Goal: Task Accomplishment & Management: Manage account settings

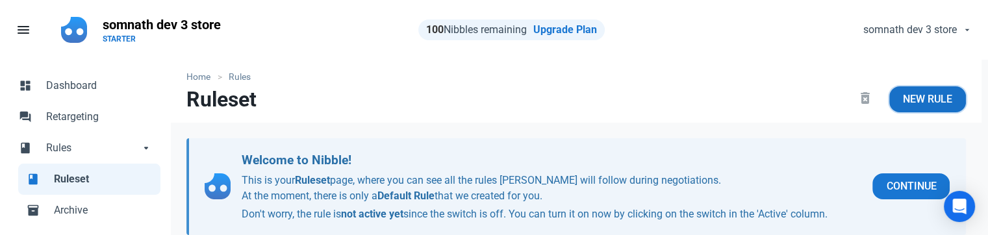
click at [937, 105] on span "New Rule" at bounding box center [927, 100] width 49 height 16
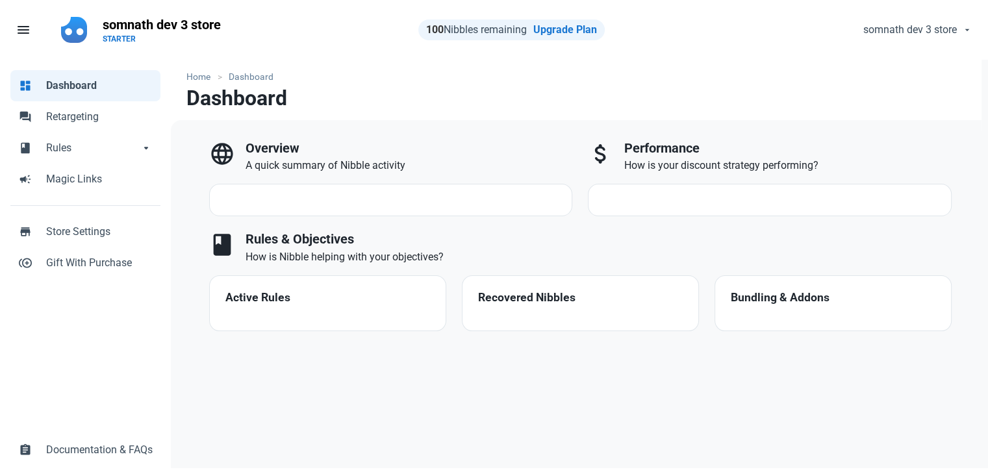
select select "7d"
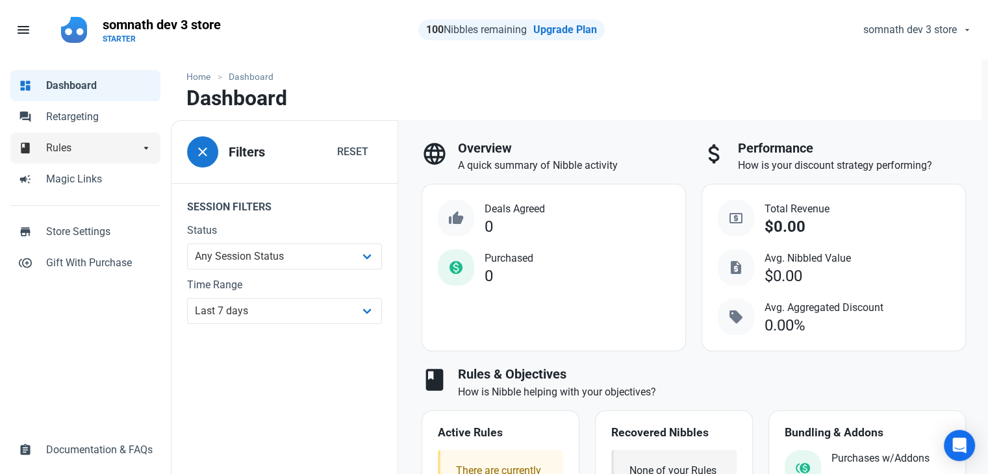
click at [68, 144] on span "Rules" at bounding box center [93, 148] width 94 height 16
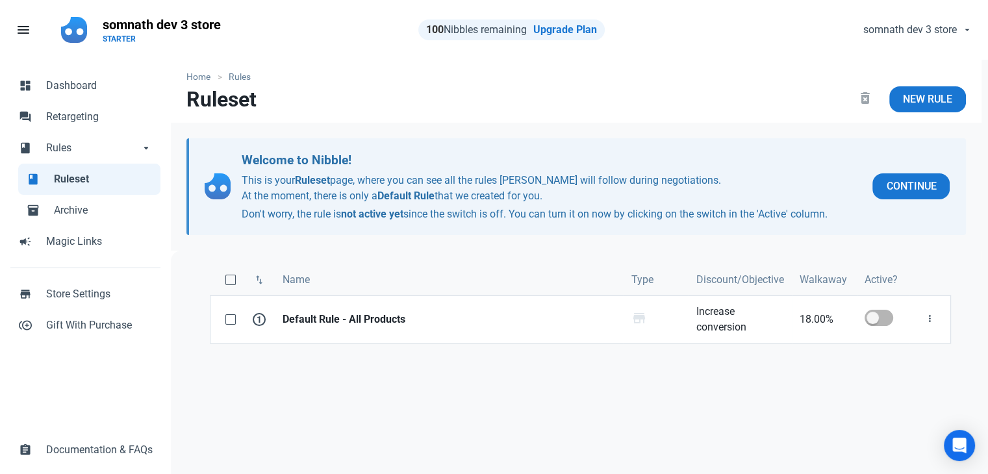
click at [707, 389] on div "swap_vert Name Type Discount/Objective Walkaway Active? 1 Default Rule - All Pr…" at bounding box center [580, 425] width 819 height 348
click at [639, 317] on span "store" at bounding box center [639, 319] width 16 height 16
click at [620, 383] on div "swap_vert Name Type Discount/Objective Walkaway Active? 1 Default Rule - All Pr…" at bounding box center [580, 425] width 819 height 348
click at [646, 364] on div "swap_vert Name Type Discount/Objective Walkaway Active? 1 Default Rule - All Pr…" at bounding box center [580, 425] width 819 height 348
click at [920, 90] on link "New Rule" at bounding box center [927, 99] width 77 height 26
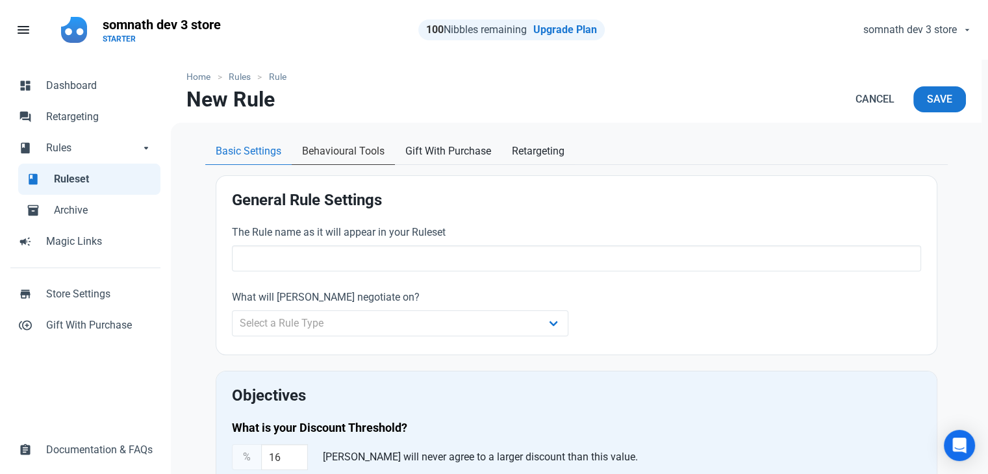
click at [332, 159] on link "Behavioural Tools" at bounding box center [343, 151] width 103 height 27
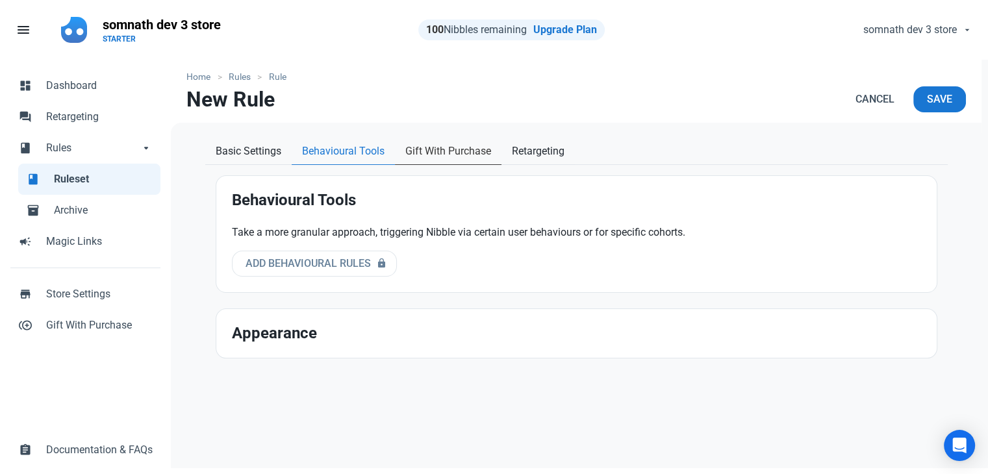
click at [431, 151] on span "Gift With Purchase" at bounding box center [448, 152] width 86 height 16
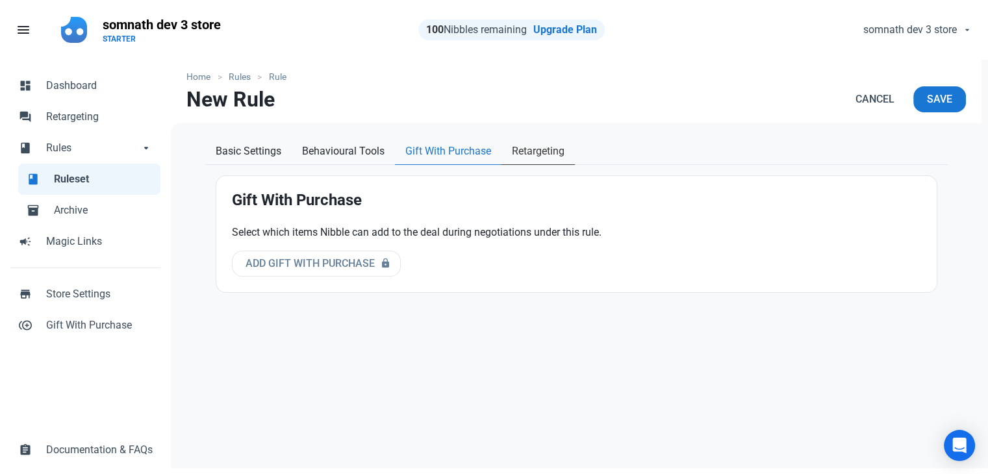
click at [536, 153] on span "Retargeting" at bounding box center [538, 152] width 53 height 16
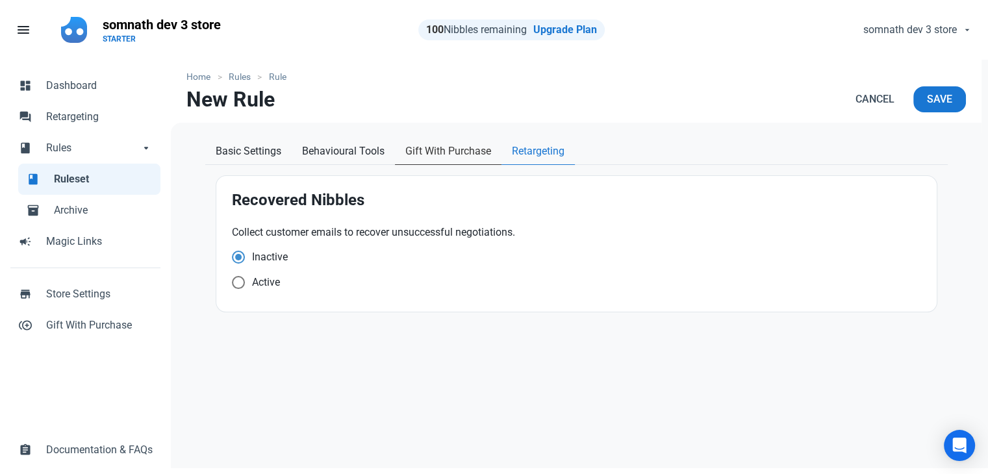
click at [436, 153] on span "Gift With Purchase" at bounding box center [448, 152] width 86 height 16
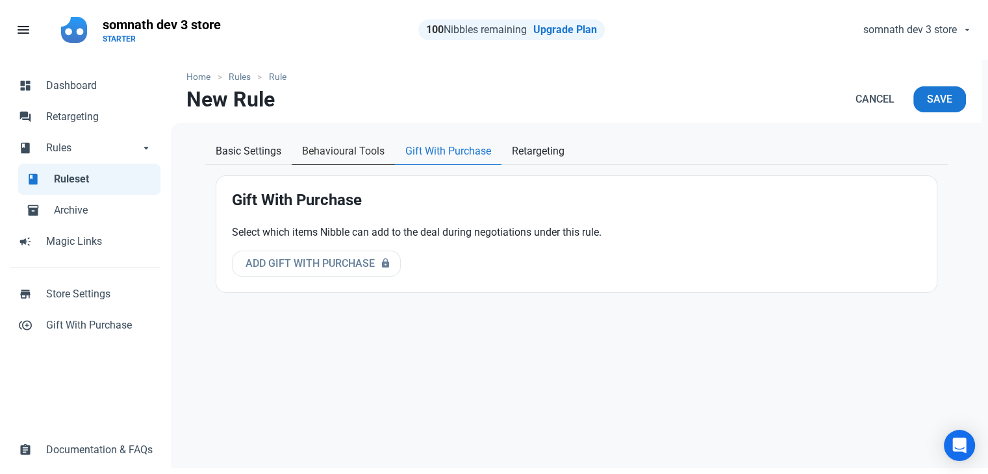
click at [358, 154] on span "Behavioural Tools" at bounding box center [343, 152] width 83 height 16
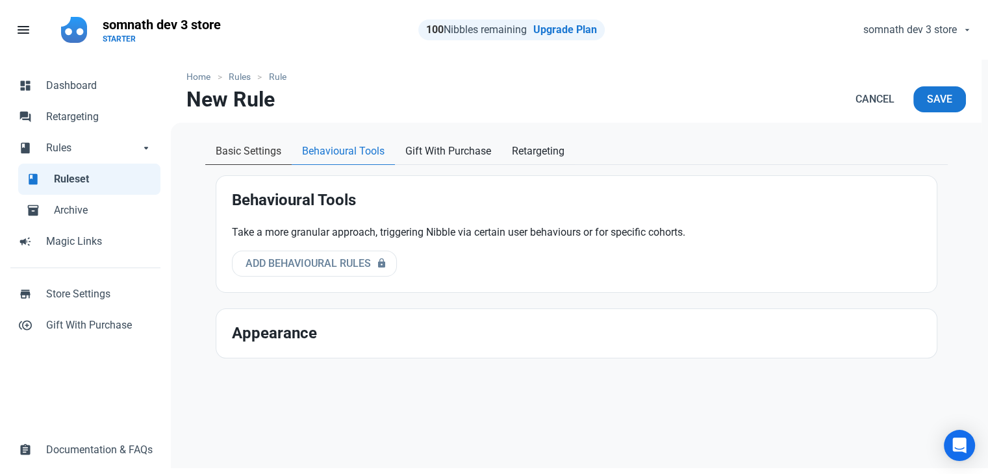
click at [275, 153] on span "Basic Settings" at bounding box center [249, 152] width 66 height 16
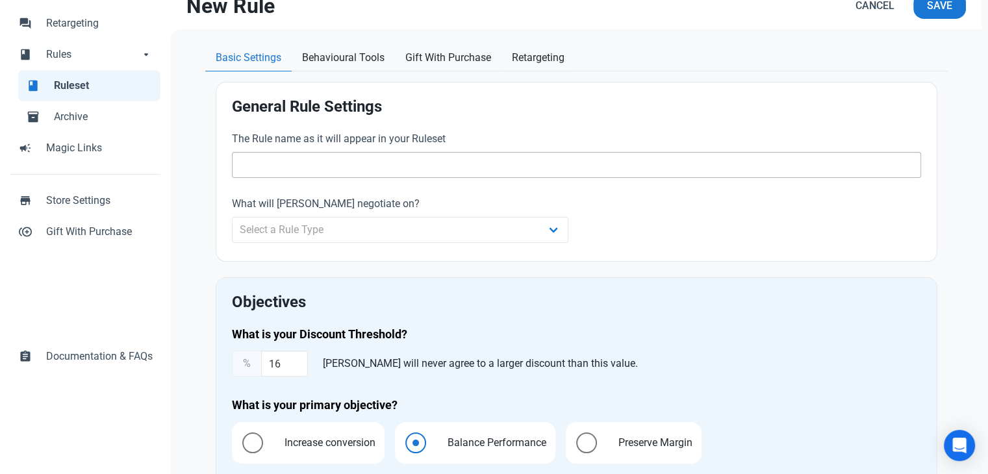
scroll to position [130, 0]
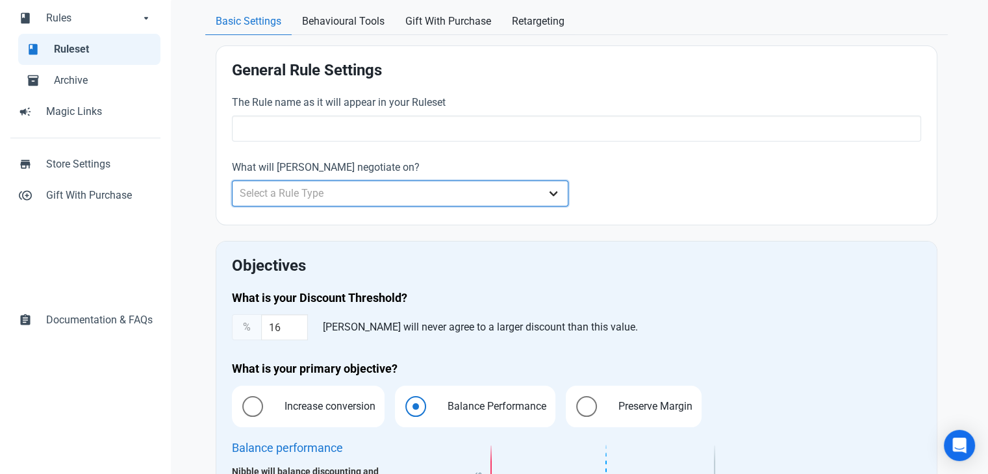
click at [371, 192] on select "Select a Rule Type Whole Store Individual Products Product Categories Cart" at bounding box center [400, 194] width 337 height 26
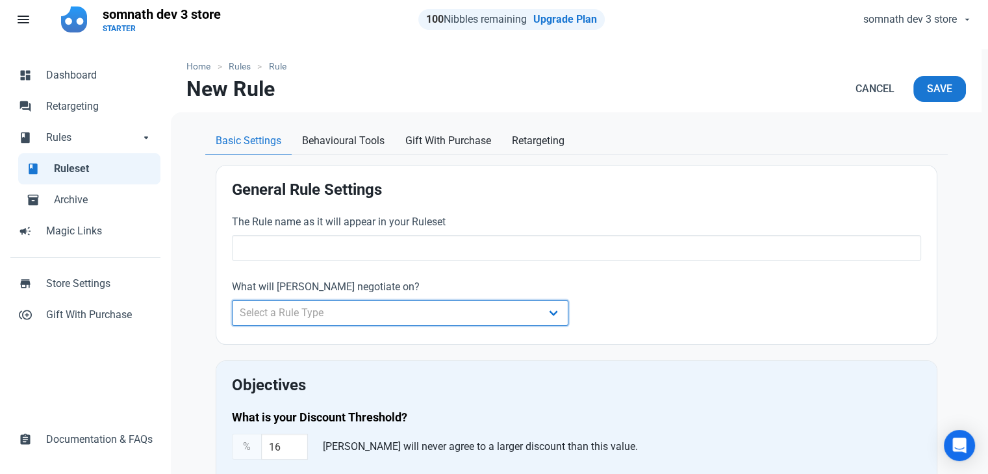
scroll to position [0, 0]
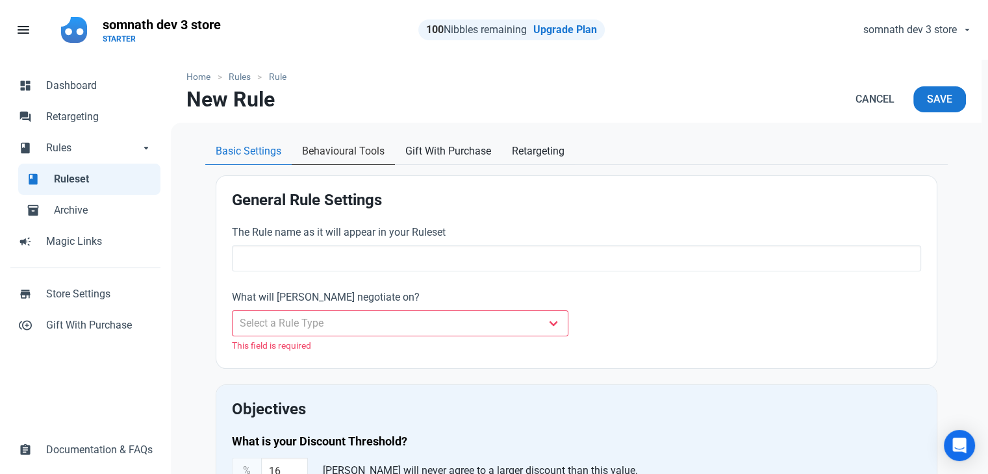
click at [321, 145] on span "Behavioural Tools" at bounding box center [343, 152] width 83 height 16
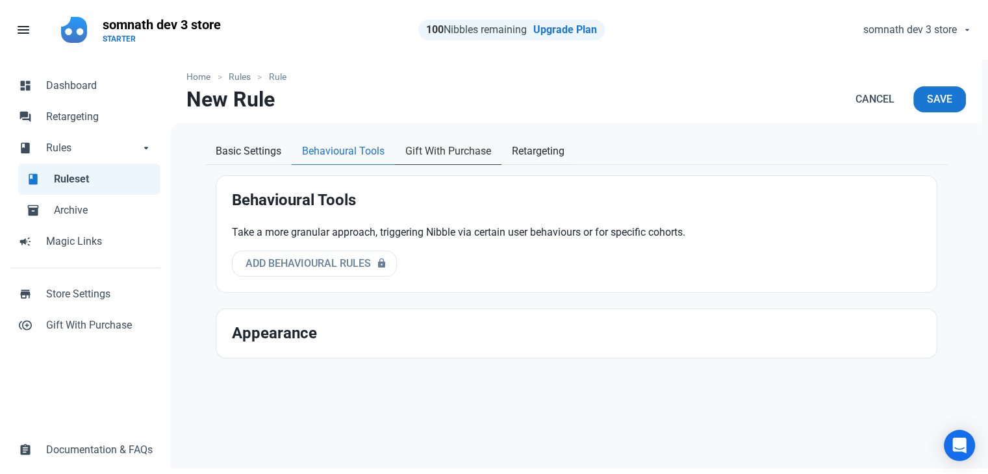
click at [422, 149] on span "Gift With Purchase" at bounding box center [448, 152] width 86 height 16
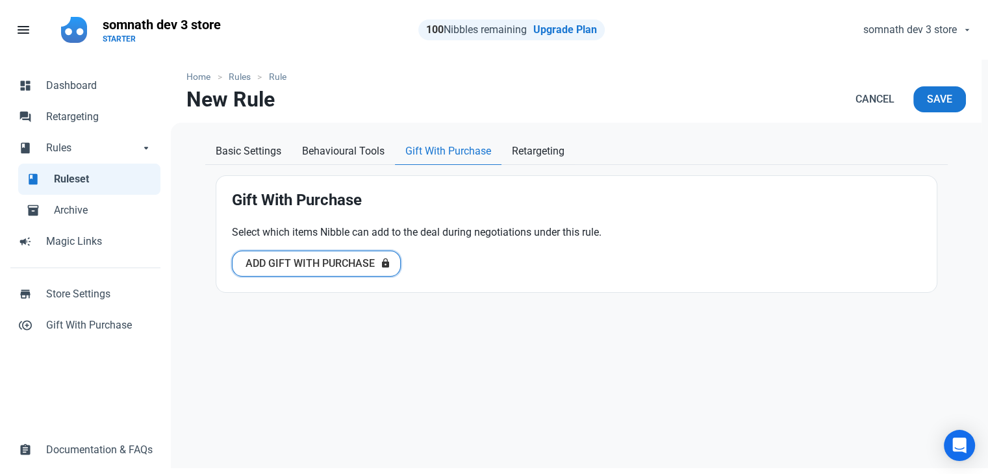
click at [327, 268] on span "Add Gift With Purchase" at bounding box center [310, 264] width 129 height 16
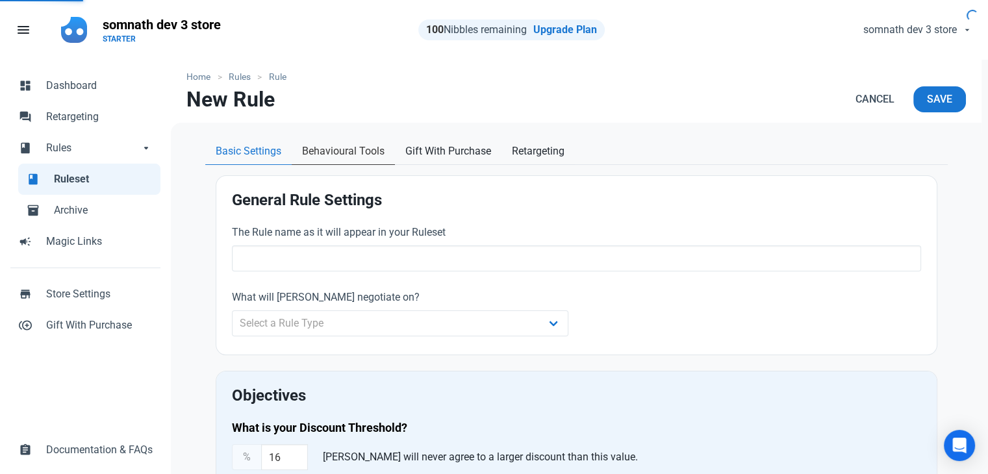
click at [332, 153] on span "Behavioural Tools" at bounding box center [343, 152] width 83 height 16
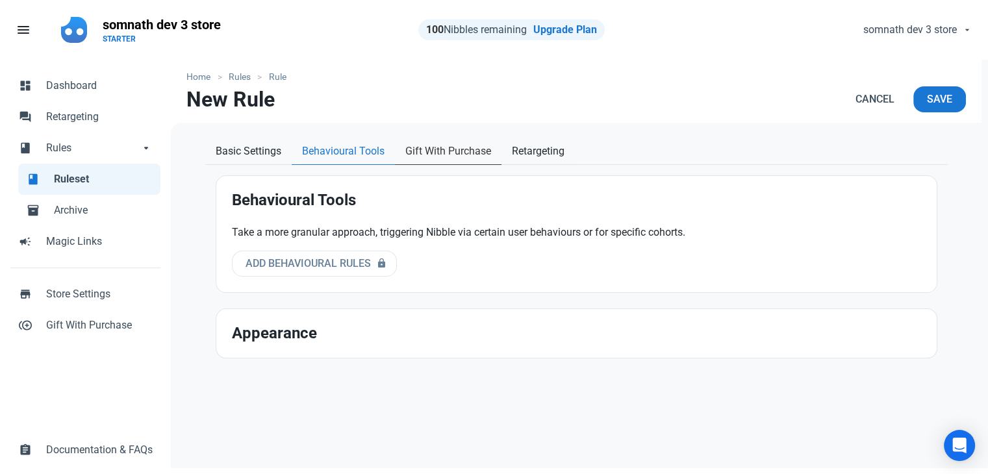
click at [443, 147] on span "Gift With Purchase" at bounding box center [448, 152] width 86 height 16
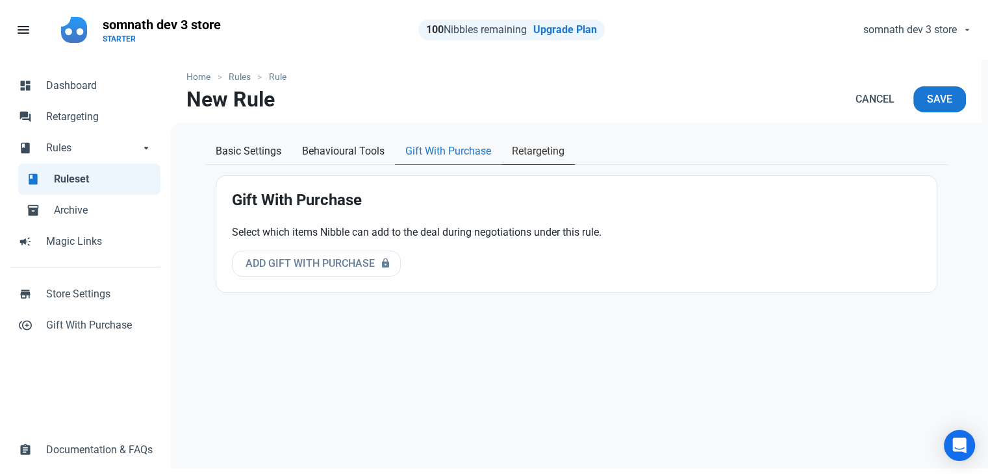
click at [542, 147] on span "Retargeting" at bounding box center [538, 152] width 53 height 16
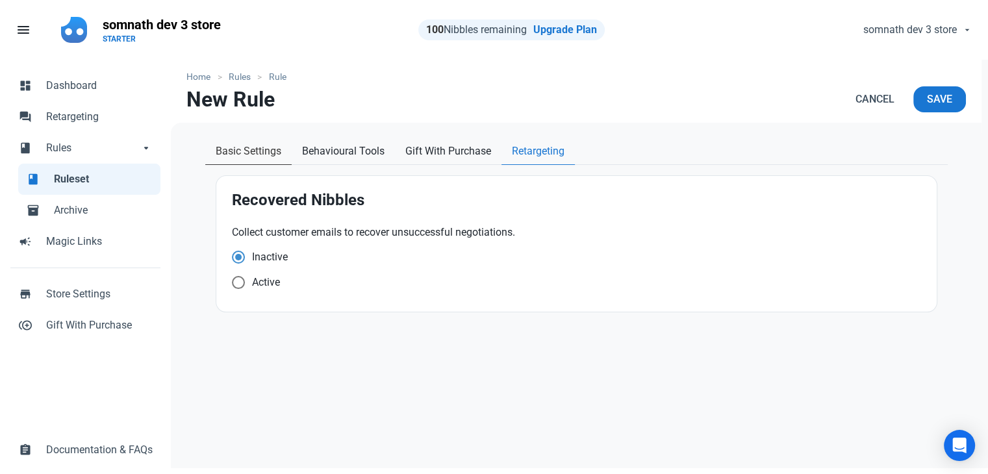
click at [278, 151] on span "Basic Settings" at bounding box center [249, 152] width 66 height 16
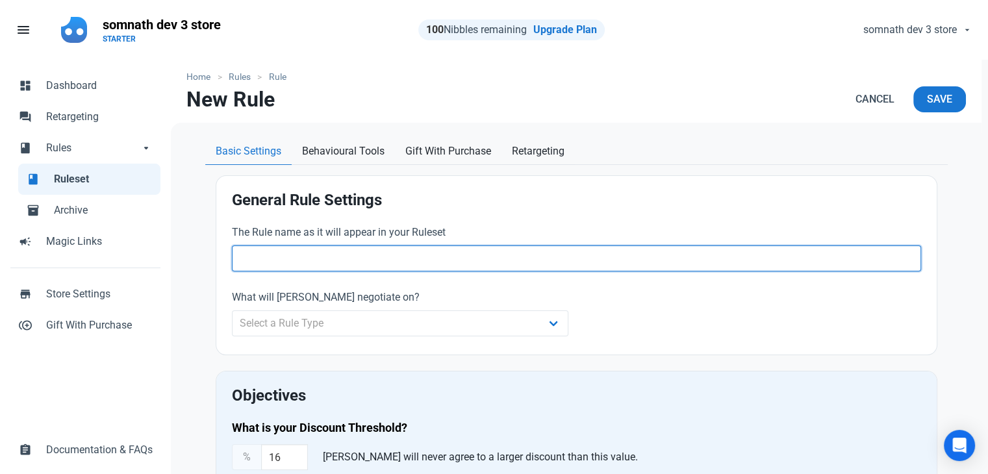
click at [285, 263] on input "text" at bounding box center [576, 259] width 689 height 26
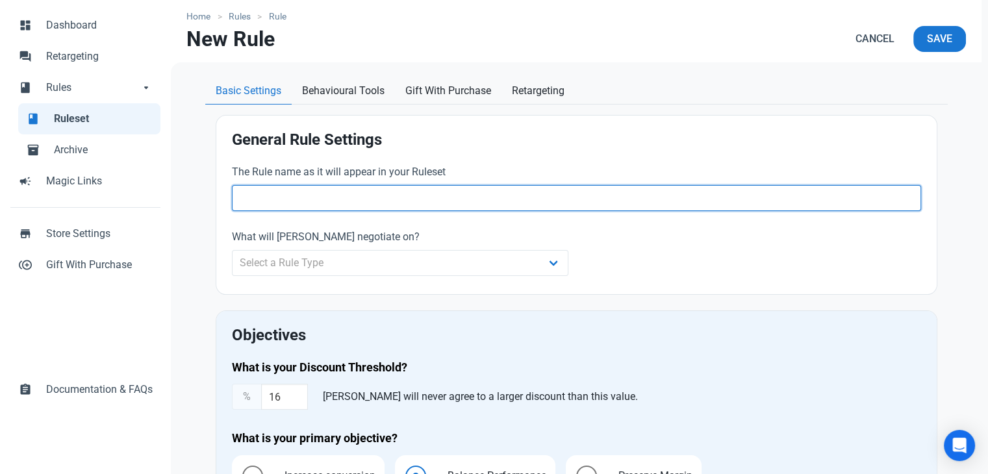
scroll to position [65, 0]
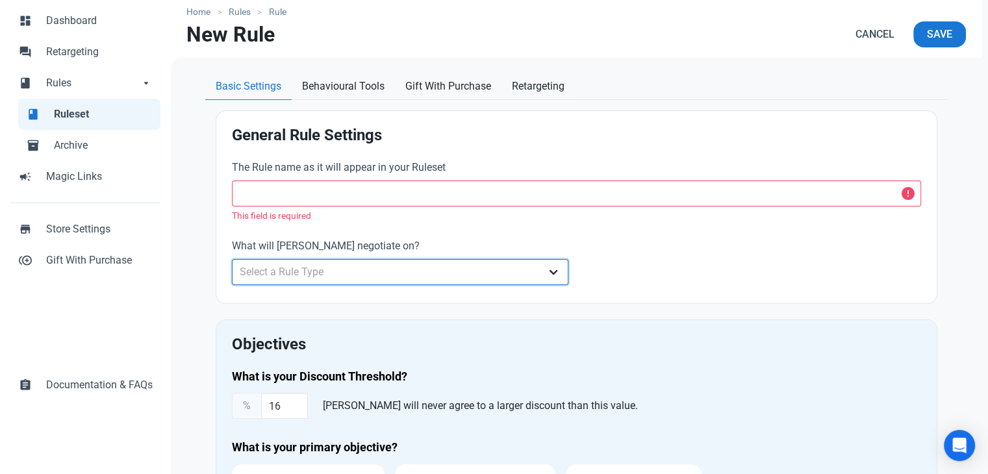
click at [353, 261] on select "Select a Rule Type Whole Store Individual Products Product Categories Cart" at bounding box center [400, 272] width 337 height 26
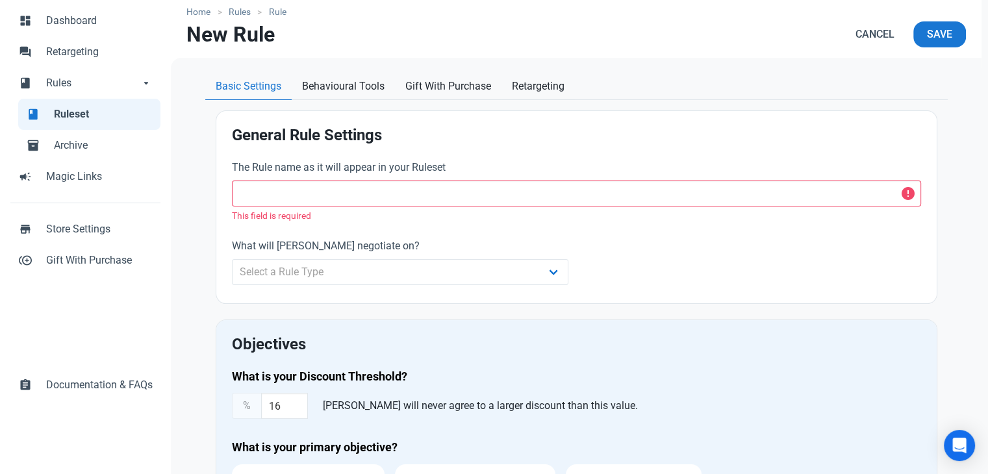
click at [222, 227] on div "General Rule Settings The Rule name as it will appear in your Ruleset This fiel…" at bounding box center [576, 207] width 720 height 192
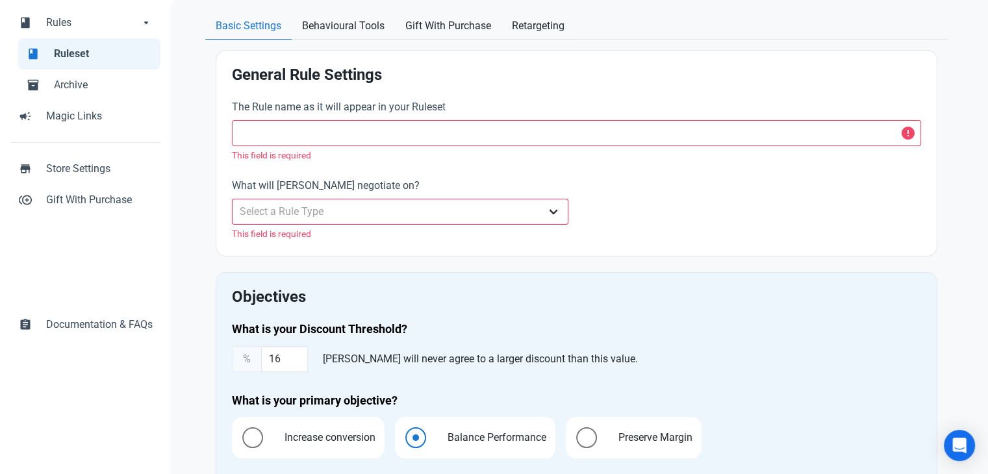
scroll to position [130, 0]
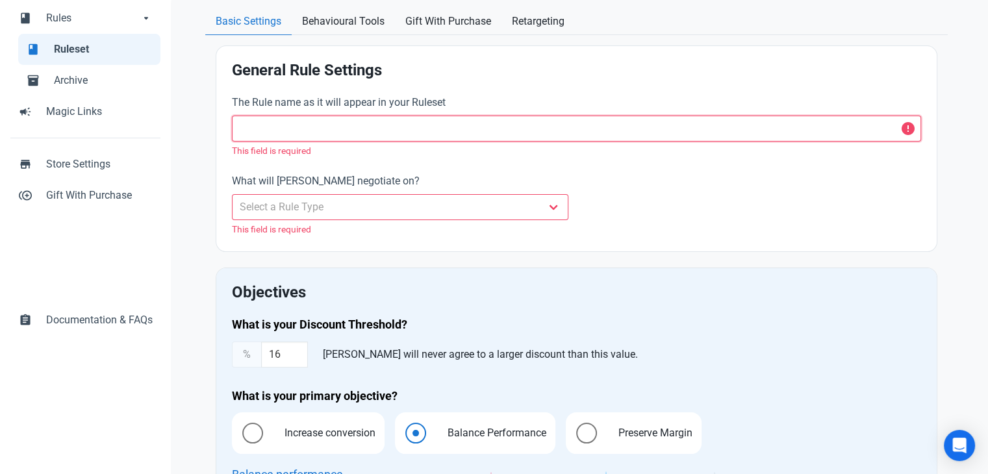
click at [294, 131] on input "text" at bounding box center [576, 129] width 689 height 26
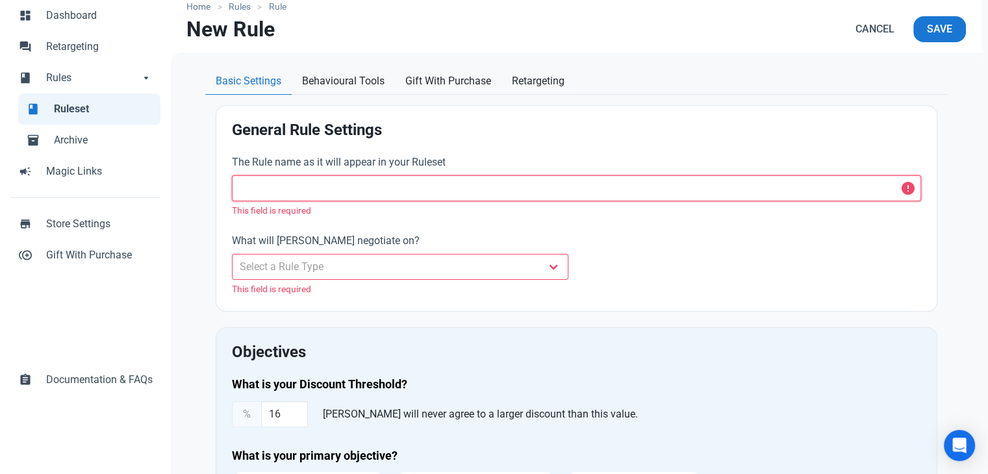
scroll to position [65, 0]
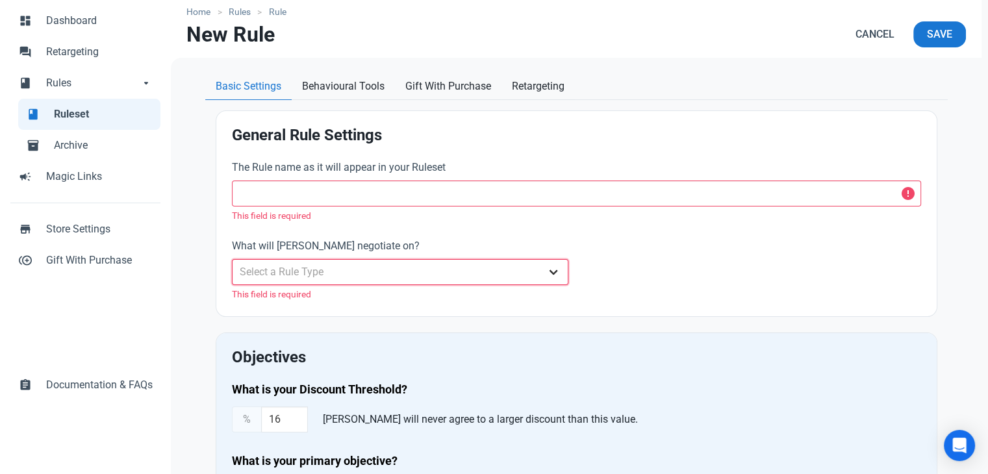
click at [311, 277] on select "Select a Rule Type Whole Store Individual Products Product Categories Cart" at bounding box center [400, 272] width 337 height 26
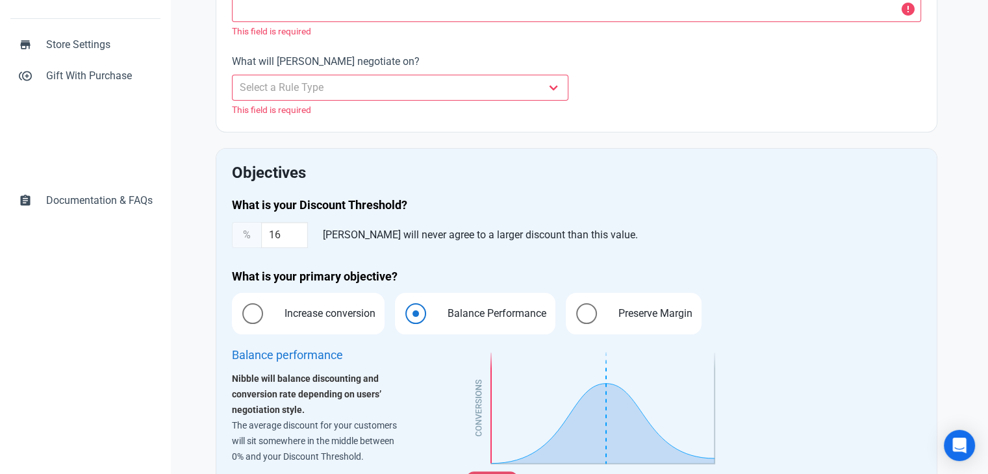
scroll to position [260, 0]
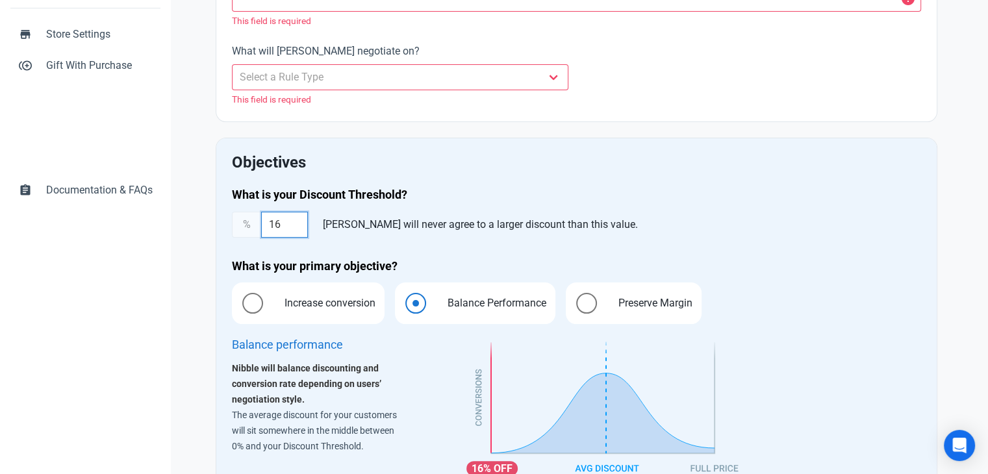
click at [284, 232] on input "16" at bounding box center [284, 225] width 47 height 26
click at [478, 237] on div "What is your Discount Threshold? % 16 Nibble will never agree to a larger disco…" at bounding box center [576, 338] width 705 height 319
click at [295, 229] on input "16" at bounding box center [284, 225] width 47 height 26
type input "16"
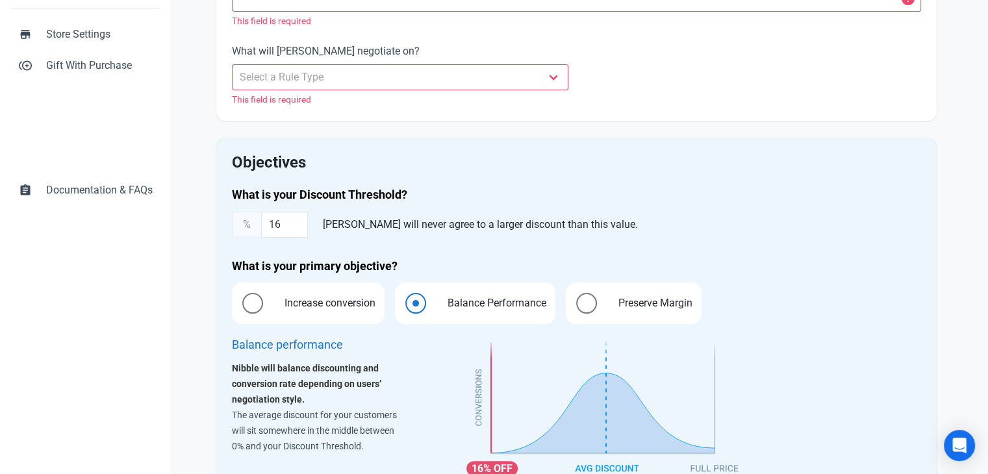
click at [620, 167] on h2 "Objectives" at bounding box center [576, 163] width 689 height 18
click at [507, 242] on div "What is your Discount Threshold? % 16 Nibble will never agree to a larger disco…" at bounding box center [576, 338] width 705 height 319
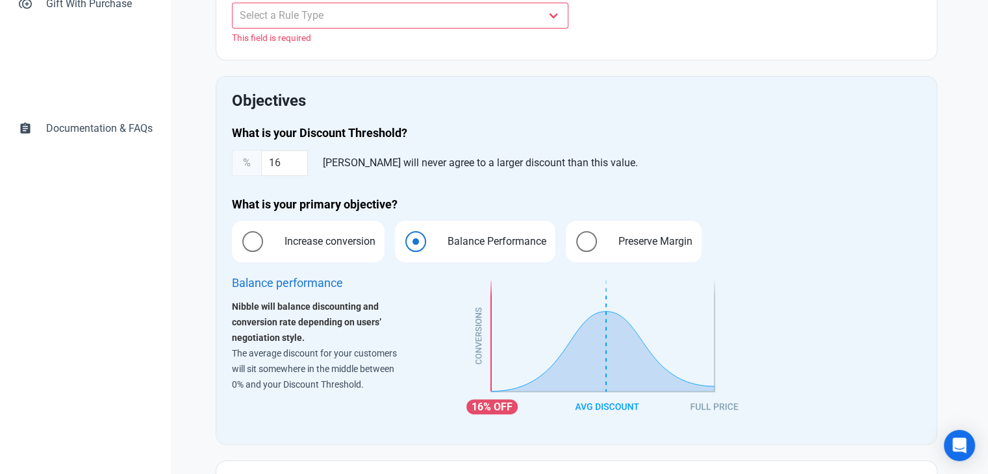
scroll to position [325, 0]
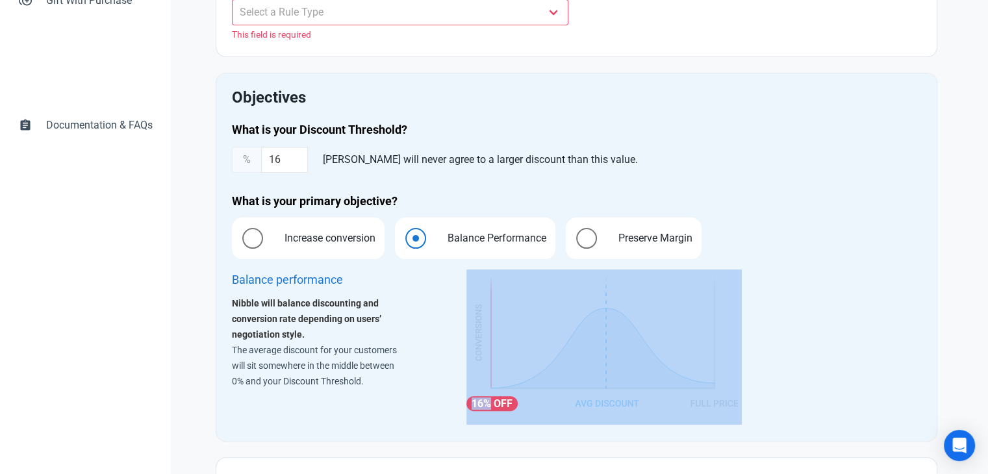
drag, startPoint x: 491, startPoint y: 406, endPoint x: 522, endPoint y: 406, distance: 31.2
click at [522, 406] on div "16%" at bounding box center [603, 348] width 275 height 156
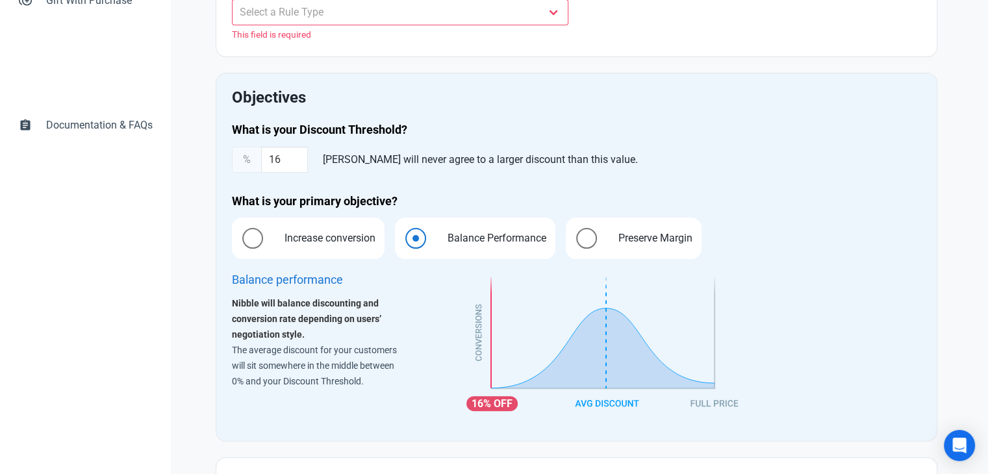
click at [795, 176] on div "What is your Discount Threshold? % 16 Nibble will never agree to a larger disco…" at bounding box center [576, 273] width 705 height 319
click at [313, 237] on span "Increase conversion" at bounding box center [326, 239] width 111 height 16
click at [240, 237] on input "Increase conversion" at bounding box center [236, 239] width 8 height 8
radio input "true"
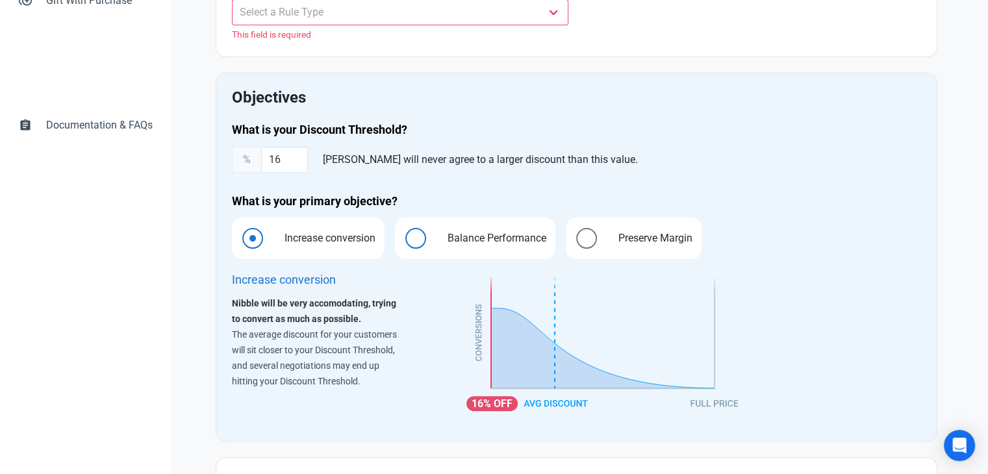
click at [456, 235] on span "Balance Performance" at bounding box center [493, 239] width 119 height 16
click at [403, 235] on input "Balance Performance" at bounding box center [399, 239] width 8 height 8
radio input "true"
radio input "false"
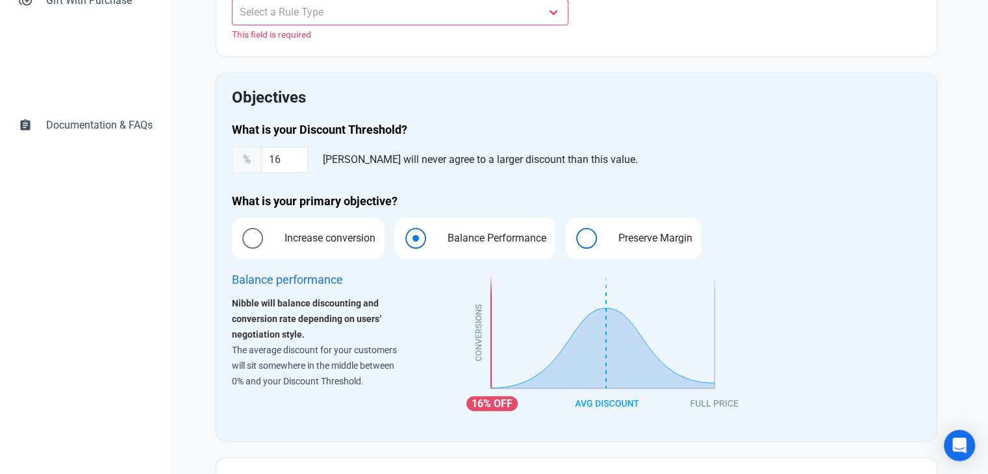
click at [629, 241] on span "Preserve Margin" at bounding box center [652, 239] width 94 height 16
click at [574, 241] on input "Preserve Margin" at bounding box center [570, 239] width 8 height 8
radio input "true"
radio input "false"
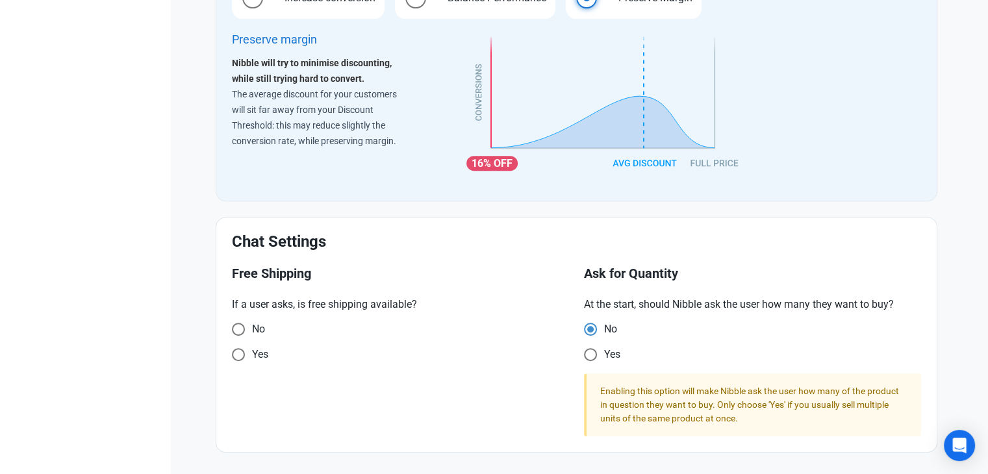
scroll to position [305, 0]
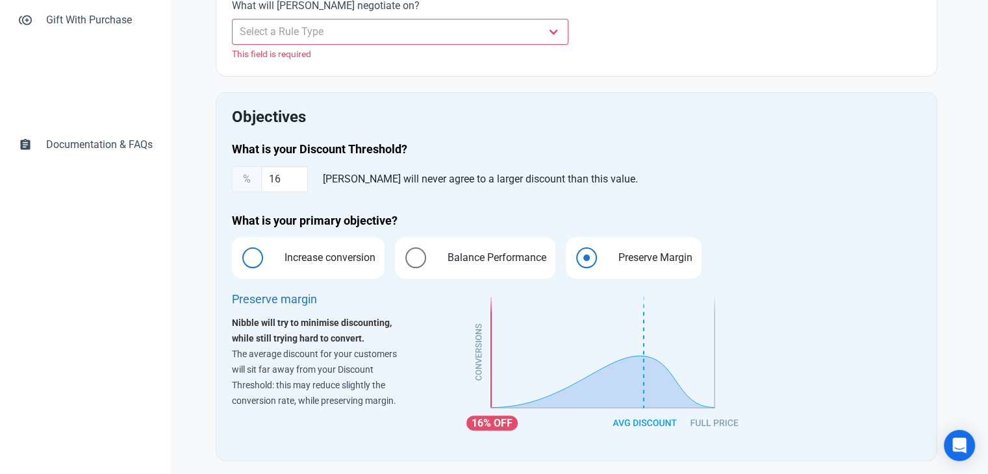
click at [297, 251] on span "Increase conversion" at bounding box center [326, 258] width 111 height 16
click at [240, 254] on input "Increase conversion" at bounding box center [236, 258] width 8 height 8
radio input "true"
radio input "false"
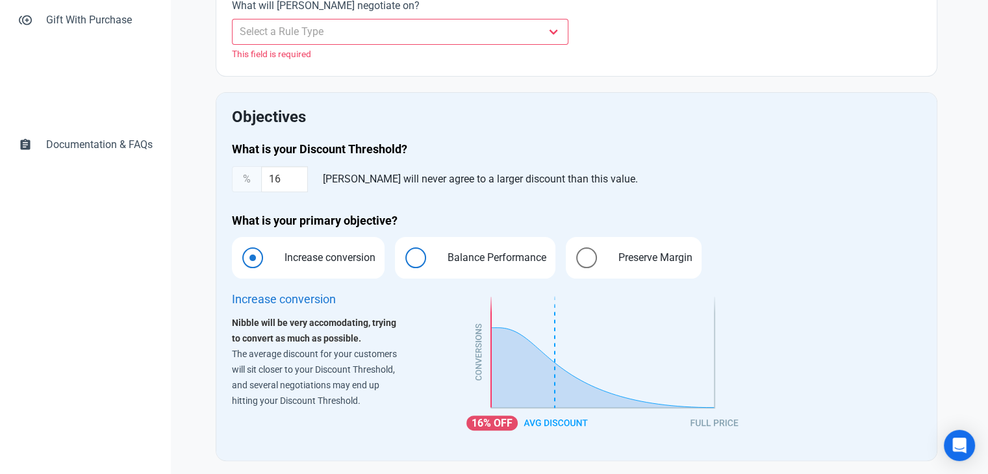
click at [447, 255] on span "Balance Performance" at bounding box center [493, 258] width 119 height 16
click at [403, 255] on input "Balance Performance" at bounding box center [399, 258] width 8 height 8
radio input "true"
radio input "false"
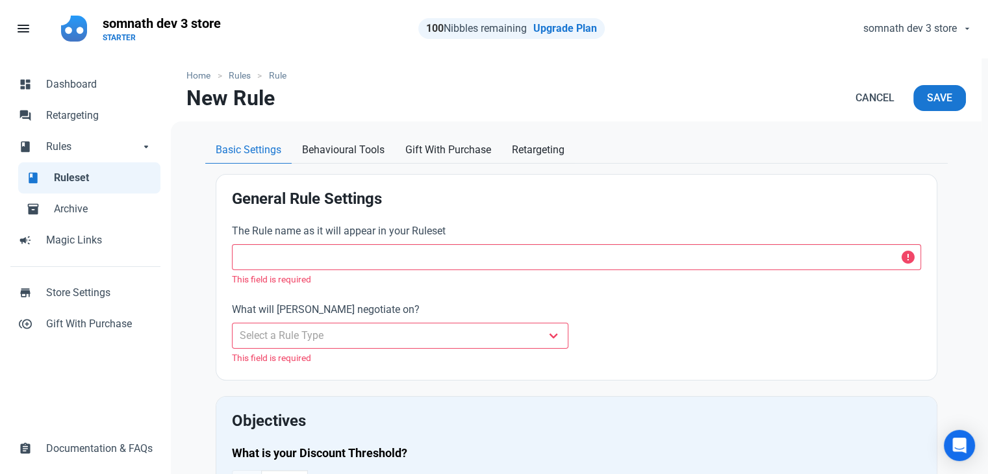
scroll to position [0, 0]
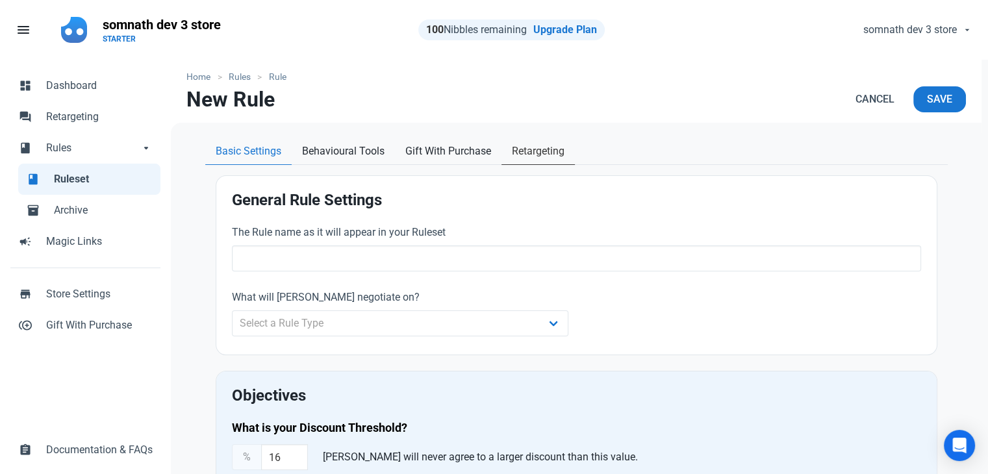
click at [546, 157] on span "Retargeting" at bounding box center [538, 152] width 53 height 16
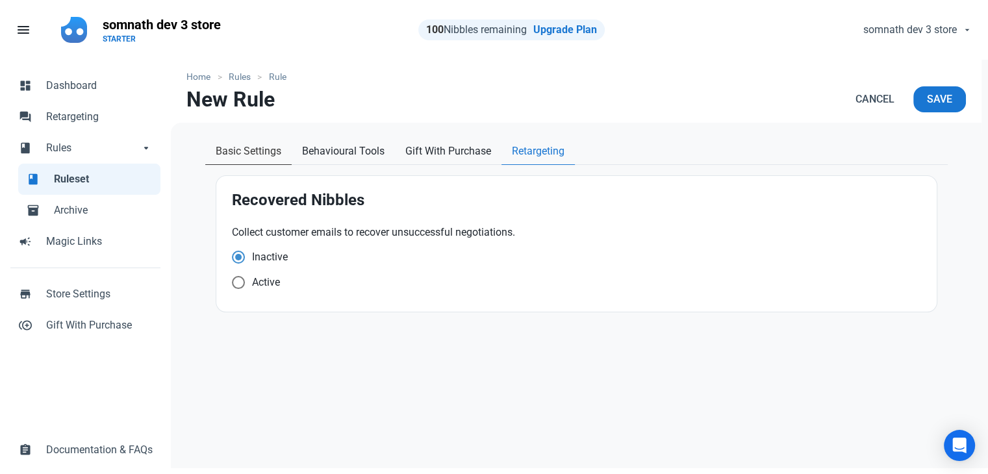
click at [261, 150] on span "Basic Settings" at bounding box center [249, 152] width 66 height 16
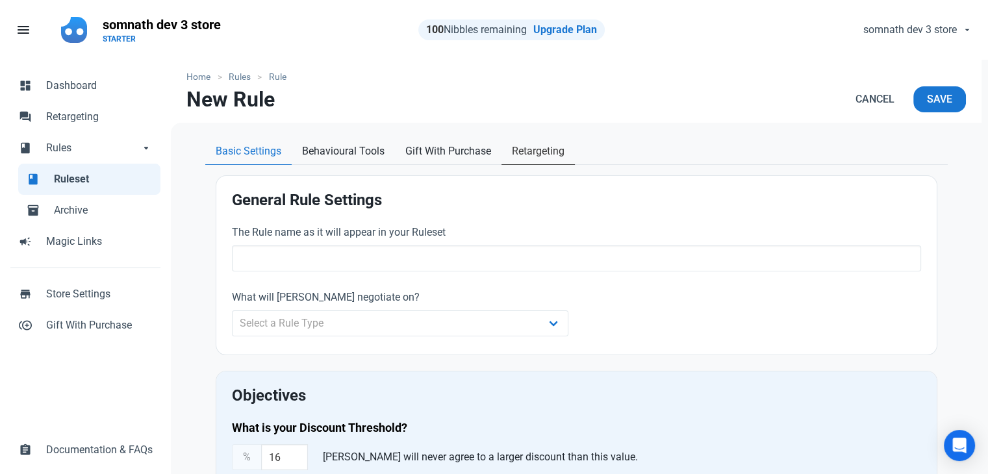
click at [539, 149] on span "Retargeting" at bounding box center [538, 152] width 53 height 16
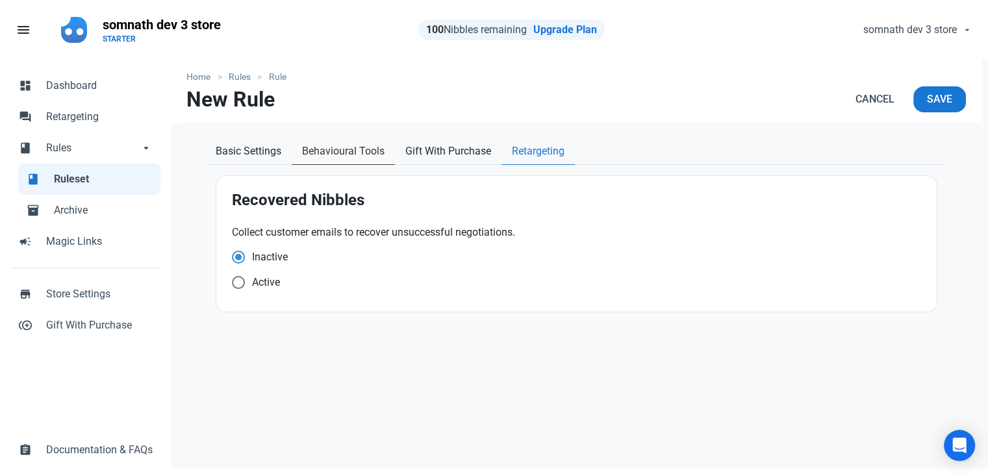
click at [371, 162] on link "Behavioural Tools" at bounding box center [343, 151] width 103 height 27
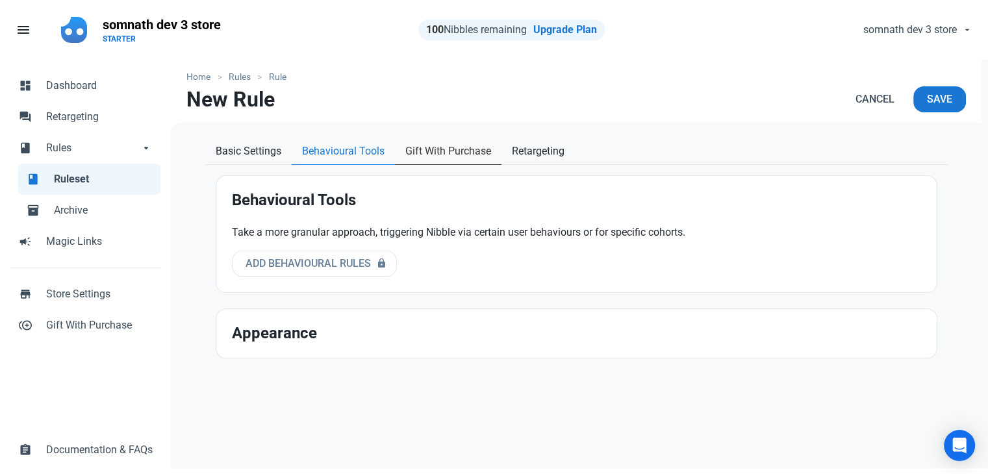
click at [444, 158] on span "Gift With Purchase" at bounding box center [448, 152] width 86 height 16
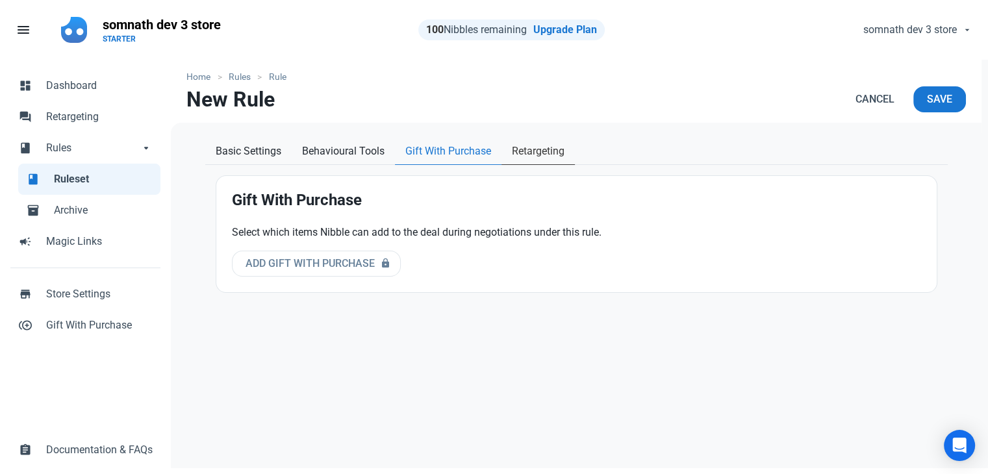
click at [531, 159] on span "Retargeting" at bounding box center [538, 152] width 53 height 16
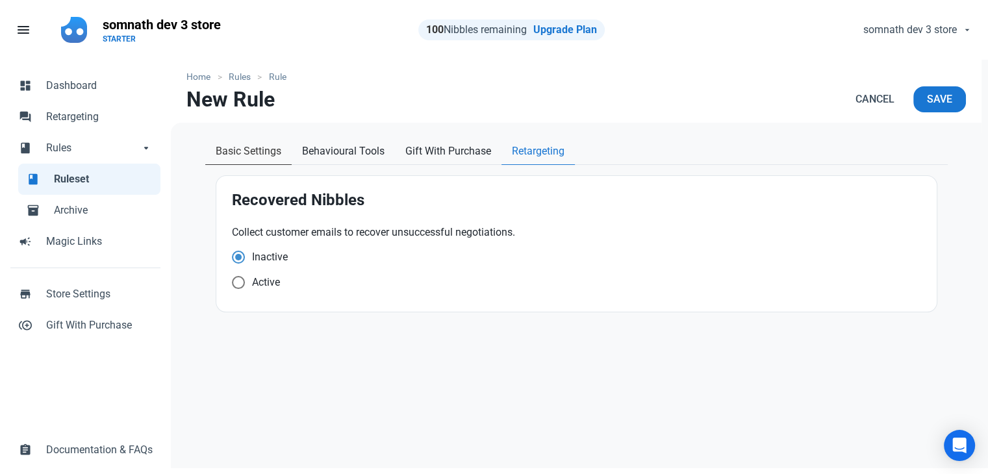
click at [248, 158] on span "Basic Settings" at bounding box center [249, 152] width 66 height 16
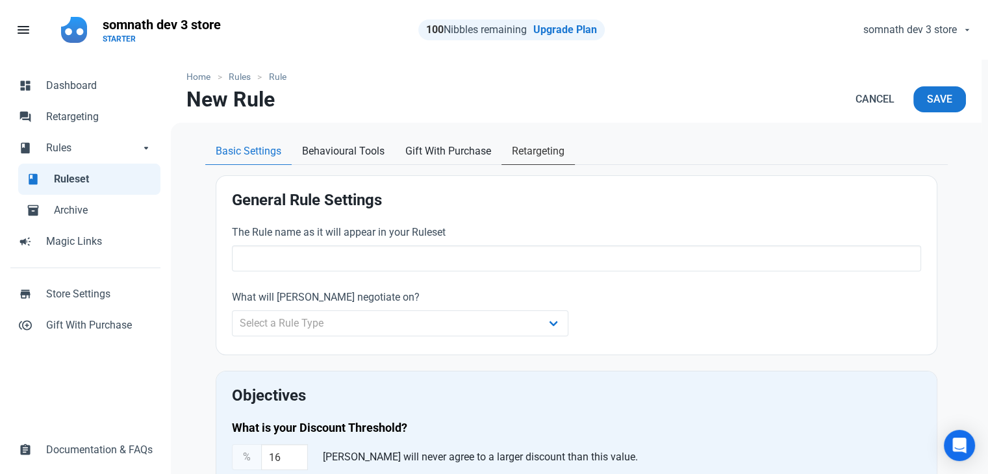
click at [544, 156] on span "Retargeting" at bounding box center [538, 152] width 53 height 16
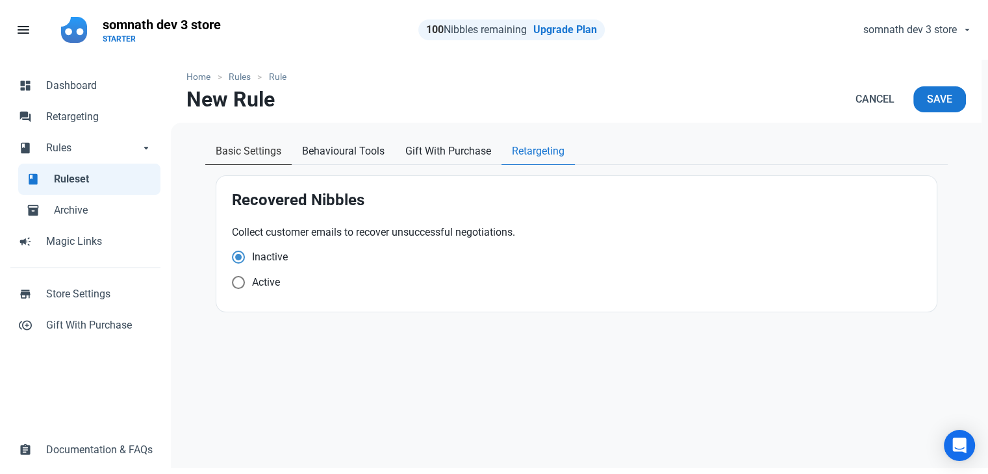
click at [236, 154] on span "Basic Settings" at bounding box center [249, 152] width 66 height 16
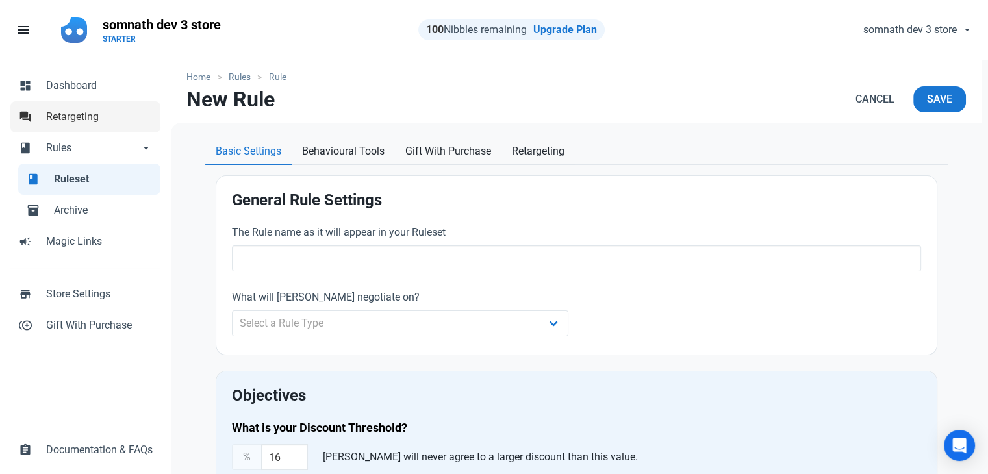
click at [107, 113] on span "Retargeting" at bounding box center [99, 117] width 107 height 16
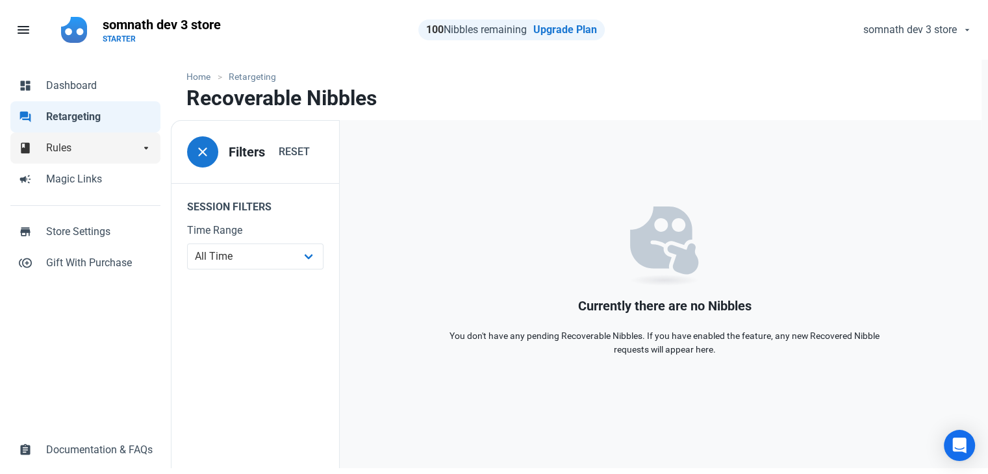
click at [95, 139] on link "book Rules arrow_drop_down" at bounding box center [85, 148] width 150 height 31
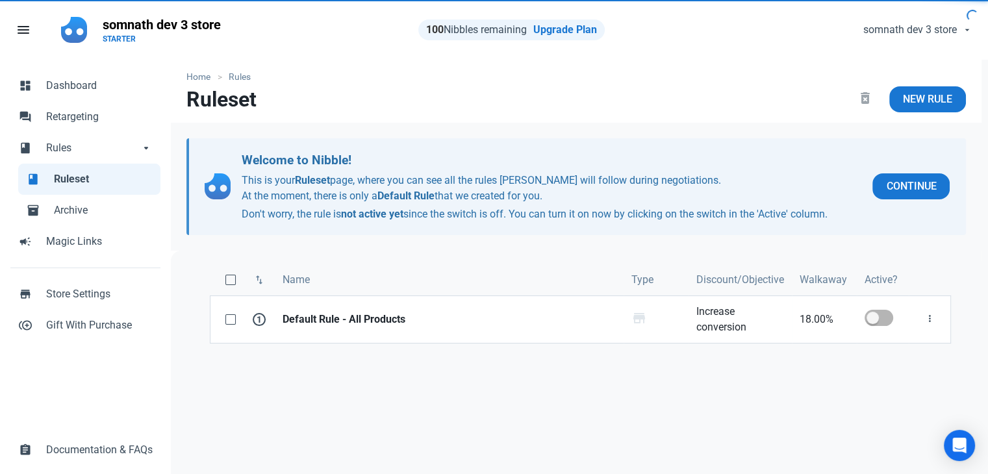
click at [81, 177] on span "Ruleset" at bounding box center [103, 180] width 99 height 16
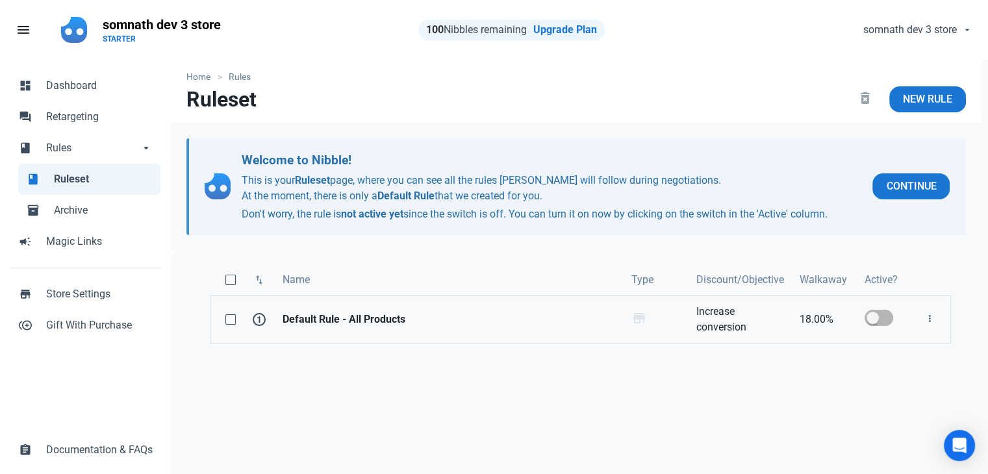
click at [330, 325] on strong "Default Rule - All Products" at bounding box center [449, 320] width 333 height 16
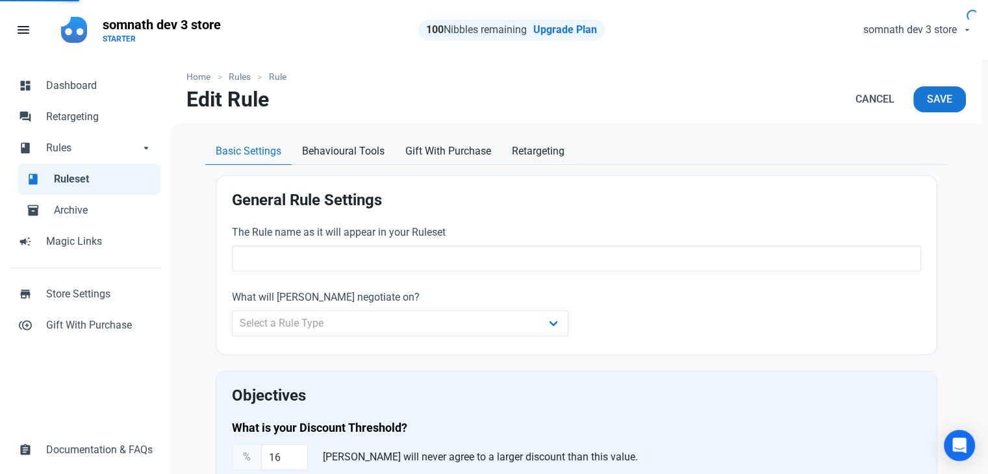
type input "Default Rule - All Products"
type input "18.00"
radio input "true"
radio input "false"
radio input "true"
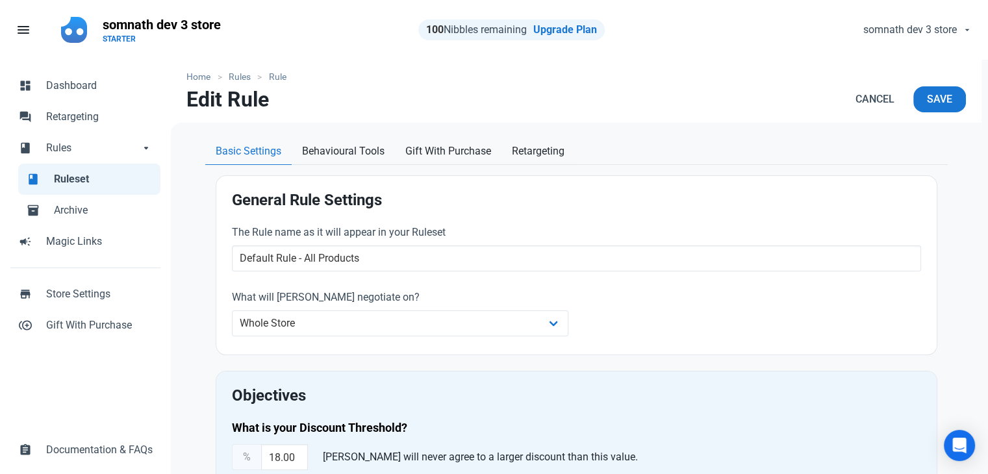
click at [65, 180] on span "Ruleset" at bounding box center [103, 180] width 99 height 16
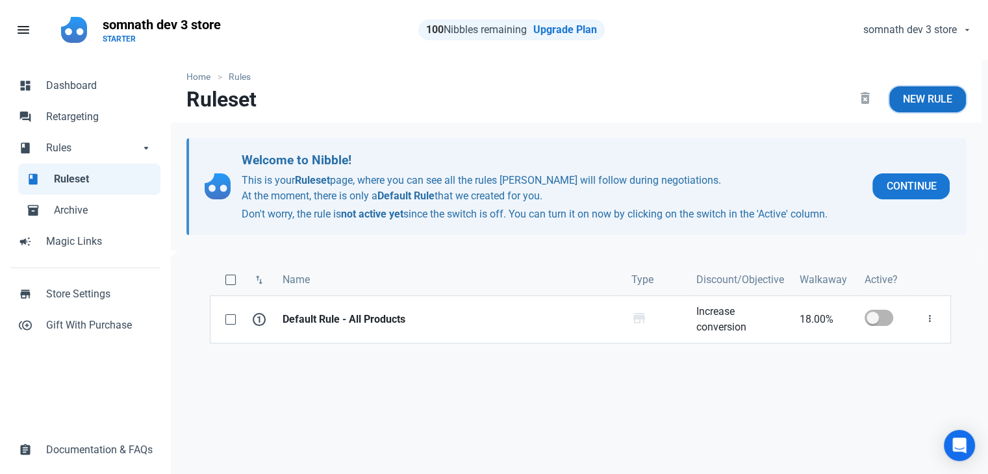
click at [922, 97] on span "New Rule" at bounding box center [927, 100] width 49 height 16
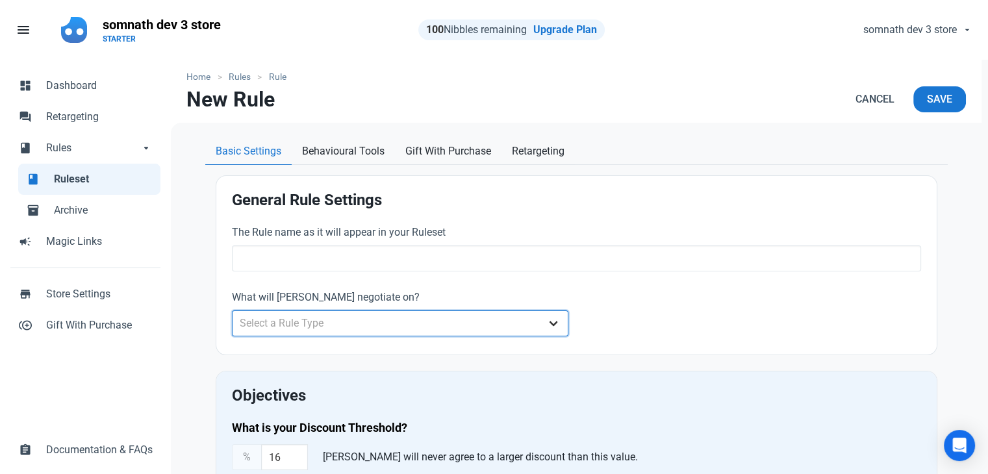
click at [422, 323] on select "Select a Rule Type Whole Store Individual Products Product Categories Cart" at bounding box center [400, 324] width 337 height 26
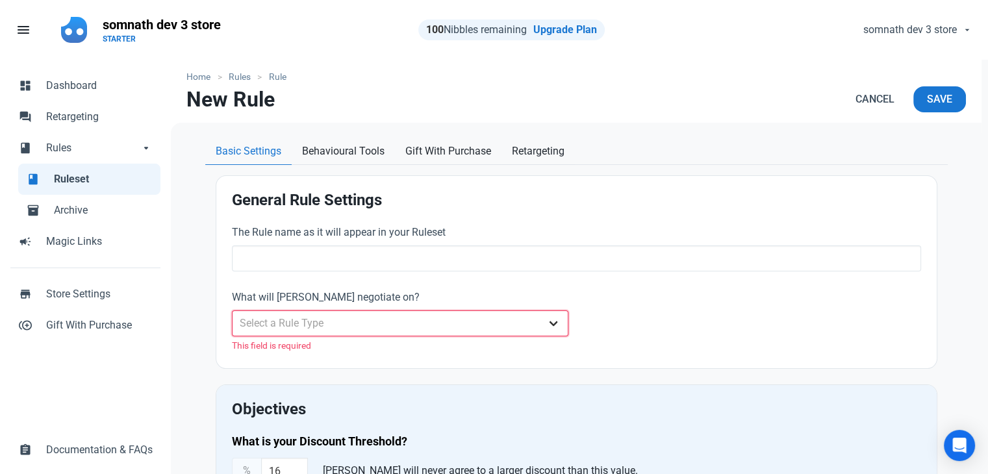
click at [341, 320] on select "Select a Rule Type Whole Store Individual Products Product Categories Cart" at bounding box center [400, 324] width 337 height 26
click at [232, 311] on select "Select a Rule Type Whole Store Individual Products Product Categories Cart" at bounding box center [400, 324] width 337 height 26
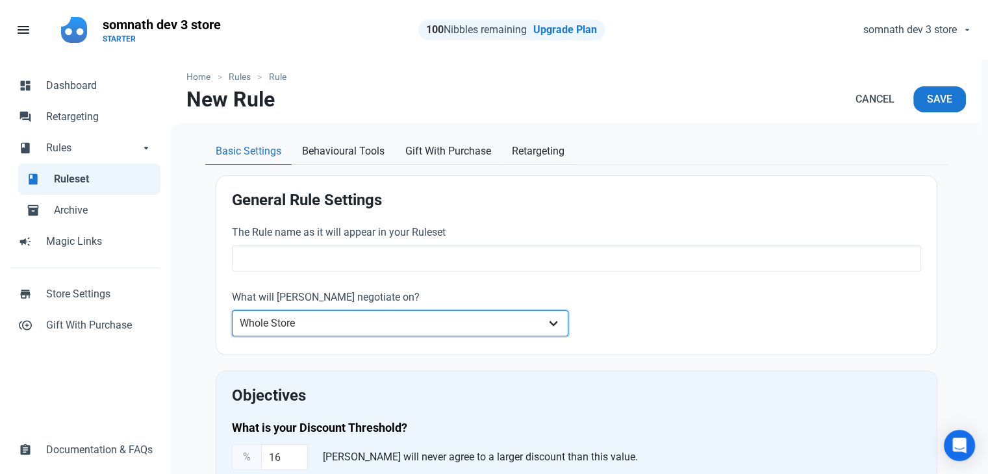
click at [296, 325] on select "Whole Store Individual Products Product Categories Cart" at bounding box center [400, 324] width 337 height 26
click at [232, 311] on select "Whole Store Individual Products Product Categories Cart" at bounding box center [400, 324] width 337 height 26
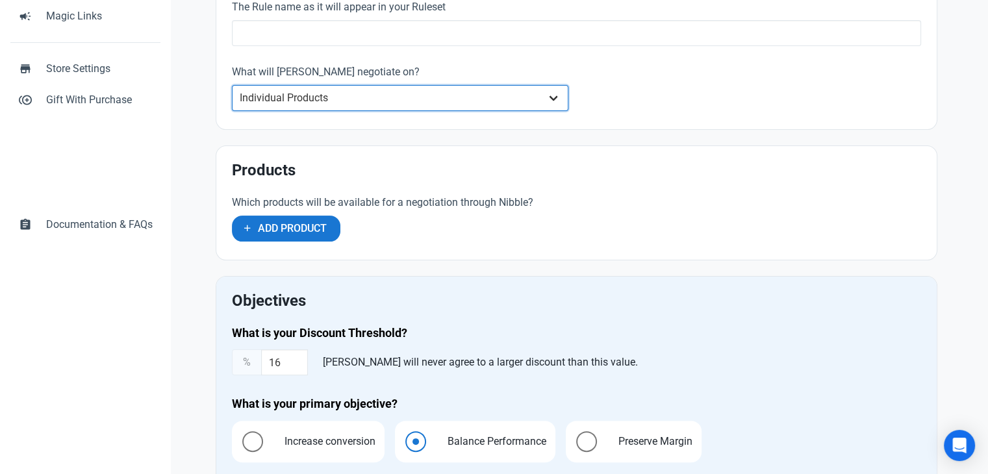
scroll to position [260, 0]
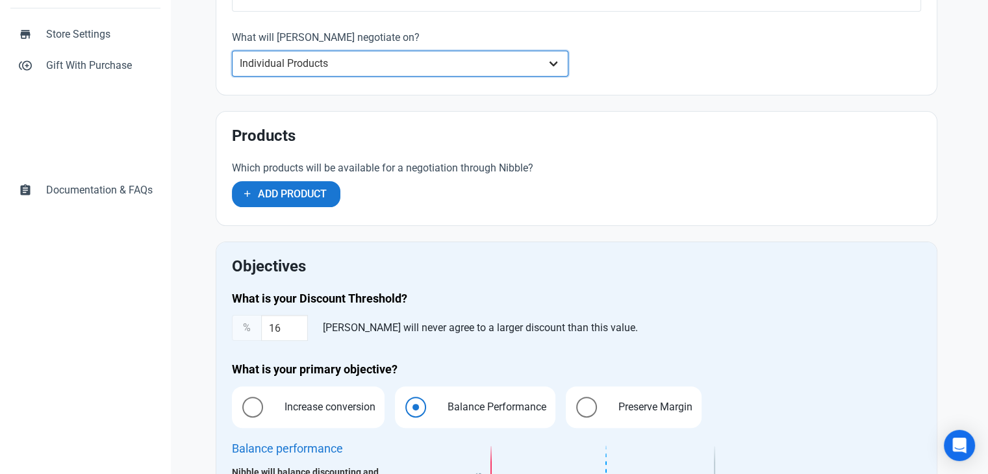
click at [300, 65] on select "Whole Store Individual Products Product Categories Cart" at bounding box center [400, 64] width 337 height 26
click at [313, 69] on select "Whole Store Individual Products Product Categories Cart" at bounding box center [400, 64] width 337 height 26
click at [232, 51] on select "Whole Store Individual Products Product Categories Cart" at bounding box center [400, 64] width 337 height 26
click at [345, 64] on select "Whole Store Individual Products Product Categories Cart" at bounding box center [400, 64] width 337 height 26
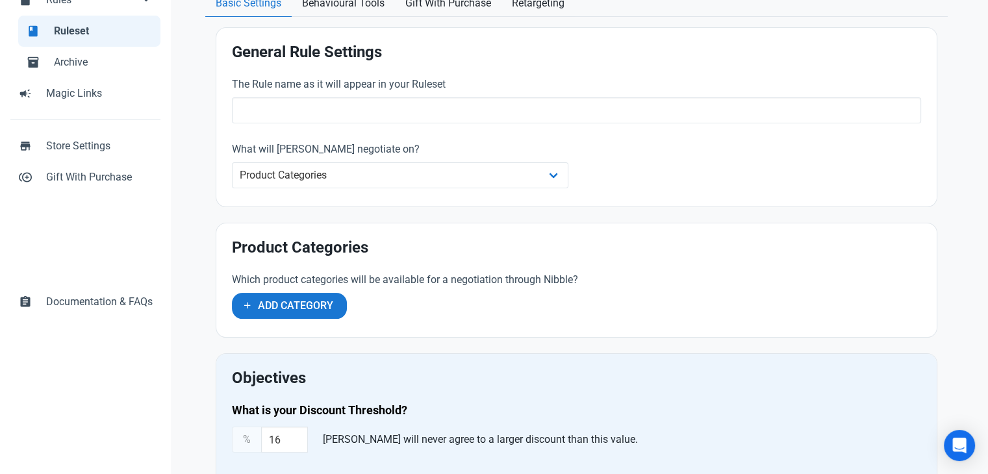
scroll to position [130, 0]
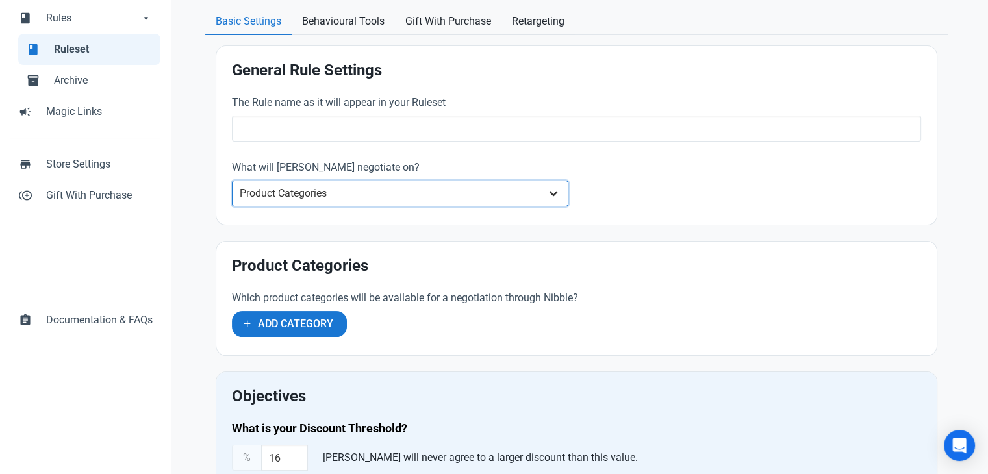
click at [307, 196] on select "Whole Store Individual Products Product Categories Cart" at bounding box center [400, 194] width 337 height 26
click at [232, 181] on select "Whole Store Individual Products Product Categories Cart" at bounding box center [400, 194] width 337 height 26
click at [287, 199] on select "Whole Store Individual Products Product Categories Cart" at bounding box center [400, 194] width 337 height 26
click at [232, 181] on select "Whole Store Individual Products Product Categories Cart" at bounding box center [400, 194] width 337 height 26
click at [300, 199] on select "Whole Store Individual Products Product Categories Cart" at bounding box center [400, 194] width 337 height 26
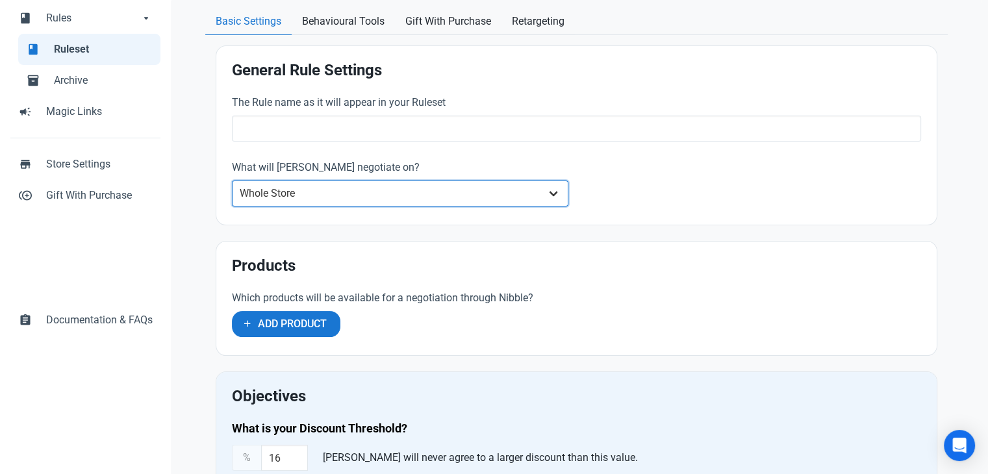
click at [232, 181] on select "Whole Store Individual Products Product Categories Cart" at bounding box center [400, 194] width 337 height 26
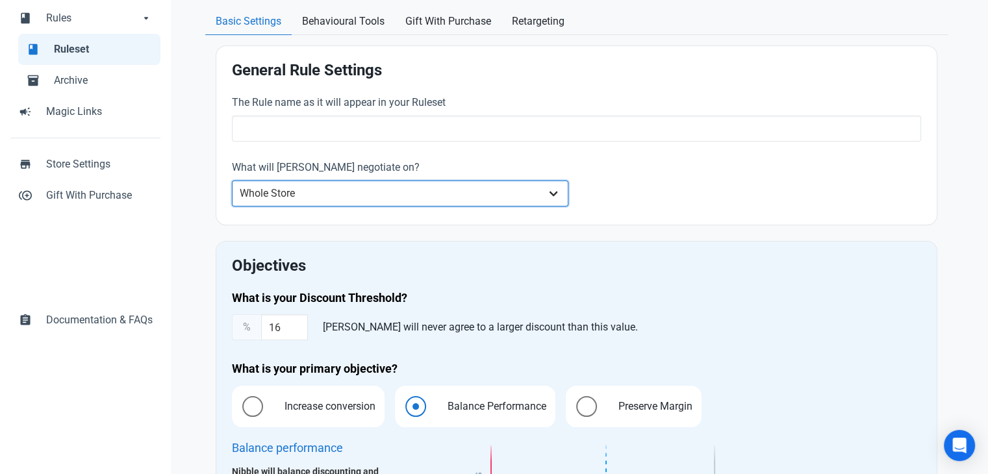
click at [294, 190] on select "Whole Store Individual Products Product Categories Cart" at bounding box center [400, 194] width 337 height 26
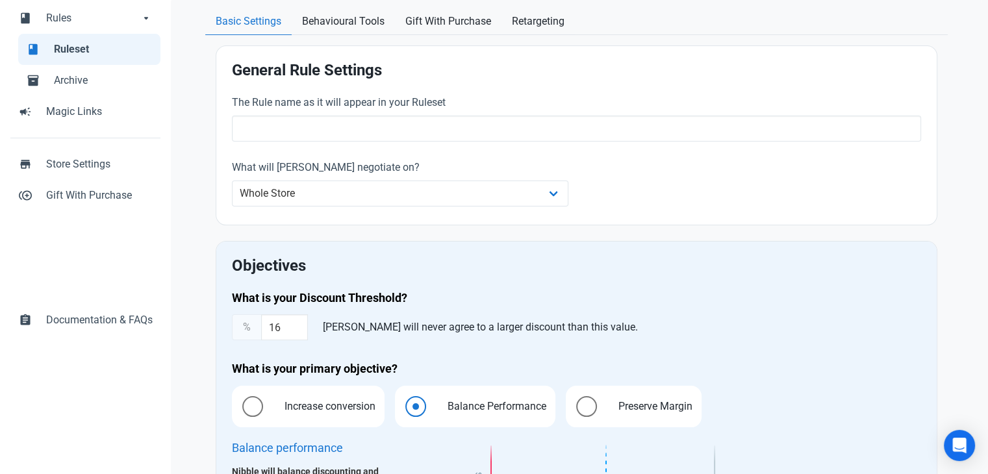
click at [252, 277] on div "Objectives What is your Discount Threshold? % 16 Nibble will never agree to a l…" at bounding box center [576, 426] width 720 height 368
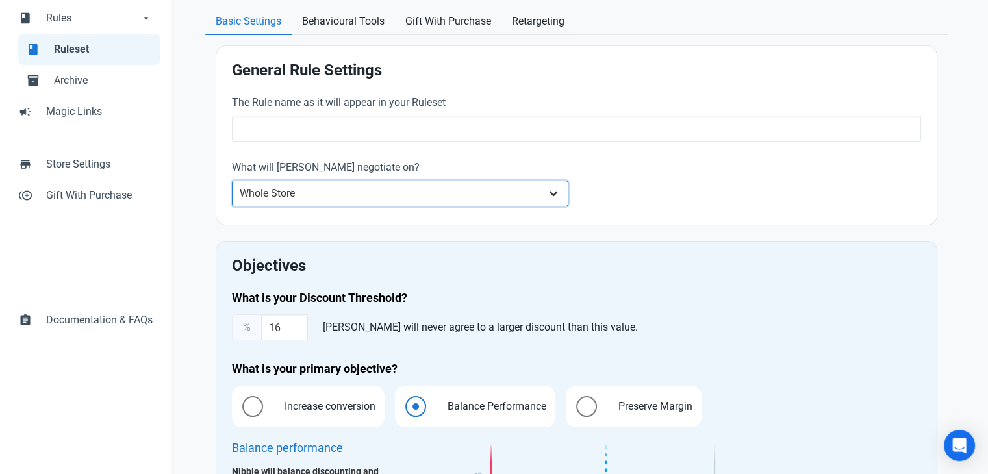
click at [400, 189] on select "Whole Store Individual Products Product Categories Cart" at bounding box center [400, 194] width 337 height 26
click at [232, 181] on select "Whole Store Individual Products Product Categories Cart" at bounding box center [400, 194] width 337 height 26
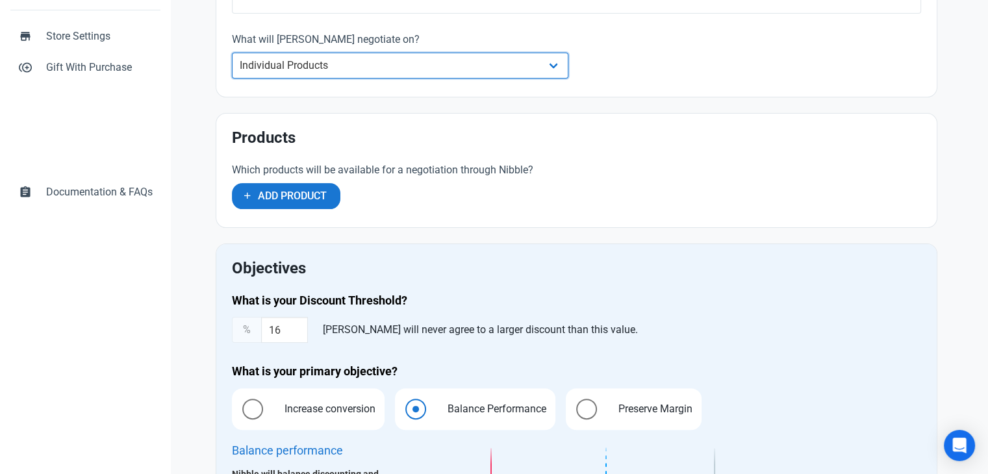
scroll to position [260, 0]
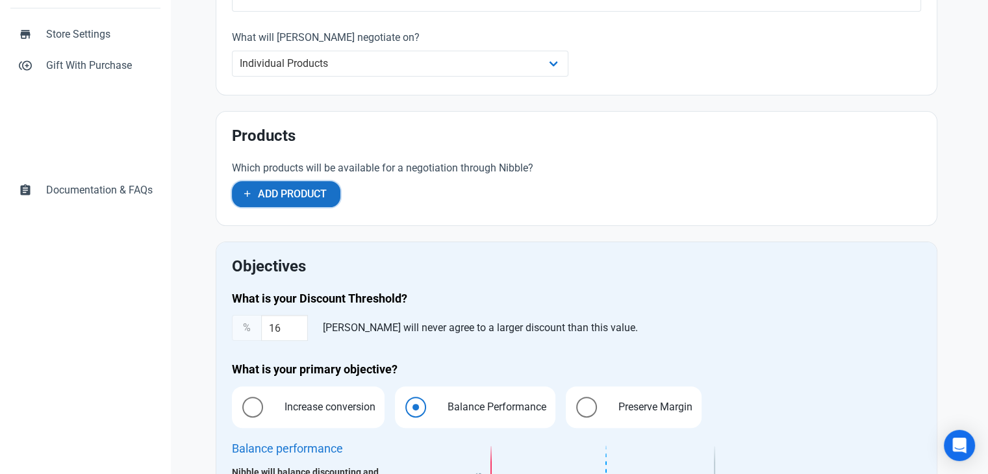
click at [306, 190] on span "Add Product" at bounding box center [292, 194] width 69 height 16
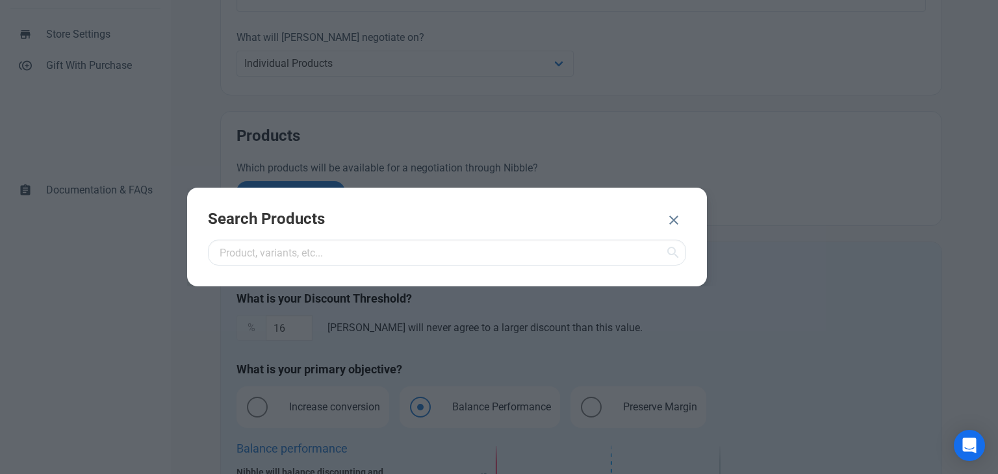
click at [673, 215] on icon "button" at bounding box center [674, 220] width 16 height 23
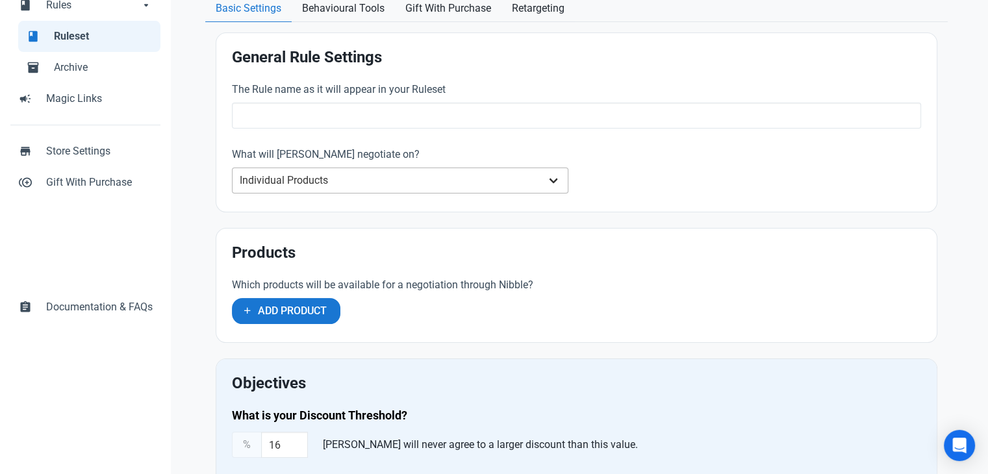
scroll to position [130, 0]
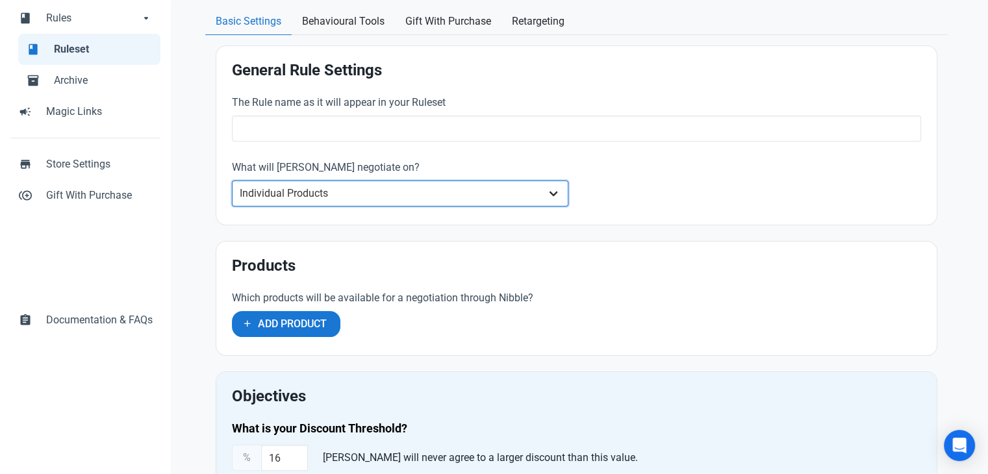
click at [388, 193] on select "Whole Store Individual Products Product Categories Cart" at bounding box center [400, 194] width 337 height 26
click at [232, 181] on select "Whole Store Individual Products Product Categories Cart" at bounding box center [400, 194] width 337 height 26
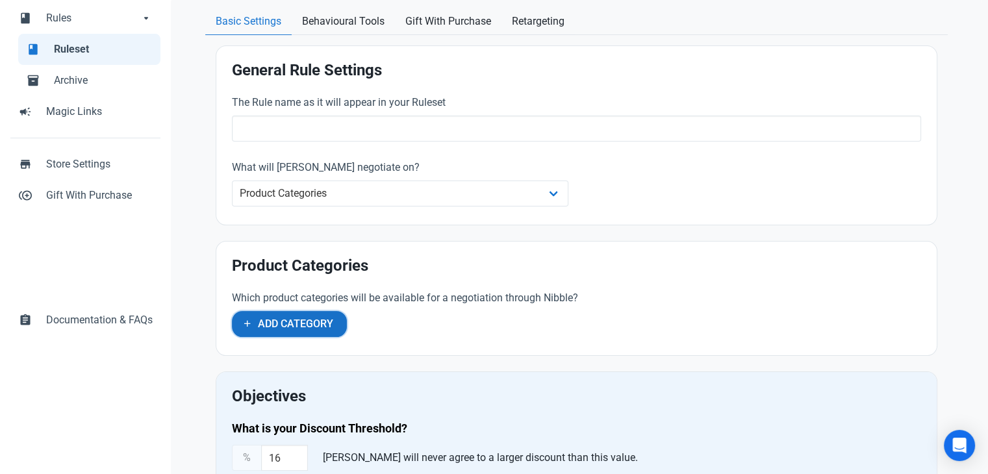
click at [302, 326] on span "Add Category" at bounding box center [295, 324] width 75 height 16
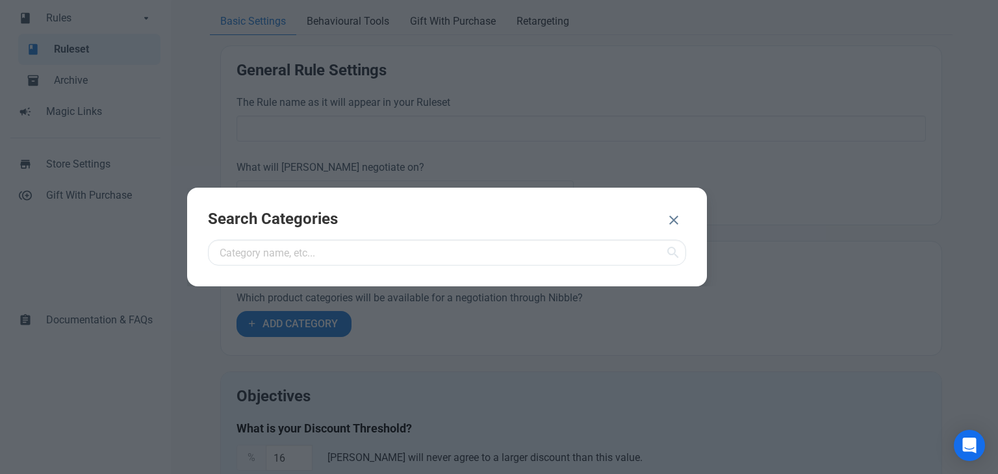
click at [673, 218] on icon "button" at bounding box center [674, 220] width 16 height 23
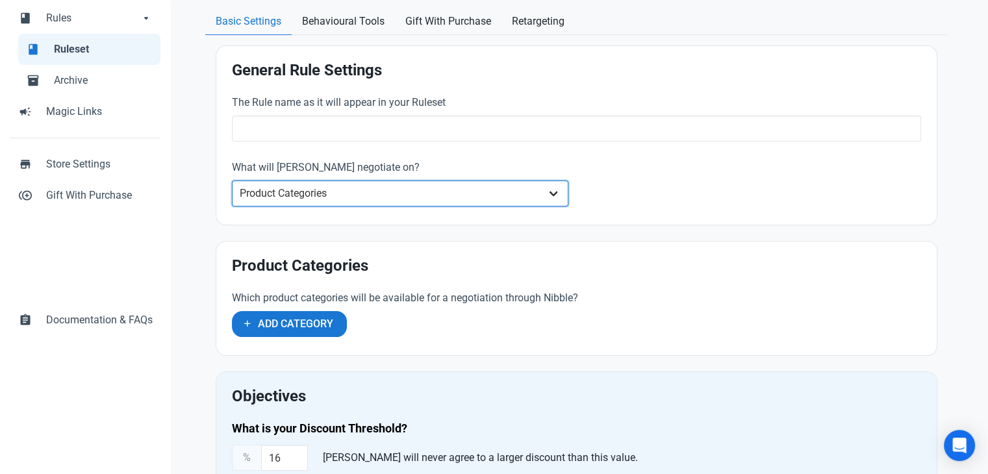
click at [320, 197] on select "Whole Store Individual Products Product Categories Cart" at bounding box center [400, 194] width 337 height 26
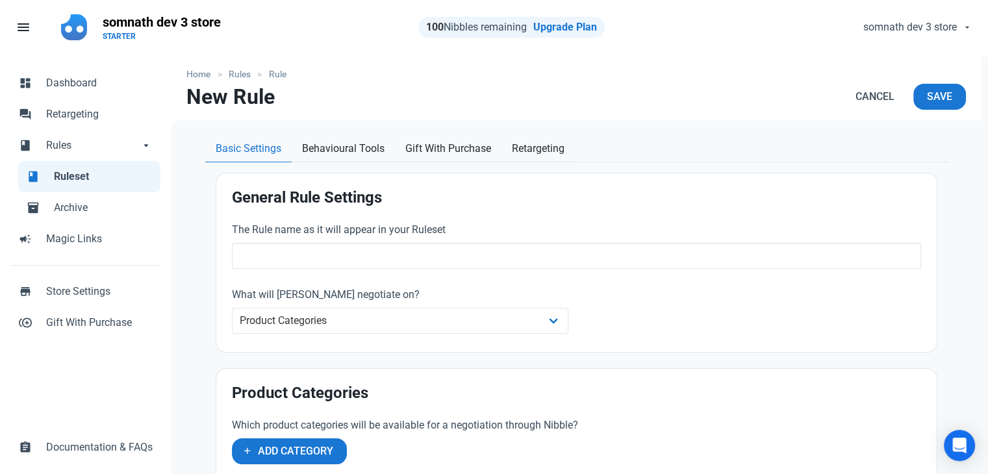
scroll to position [0, 0]
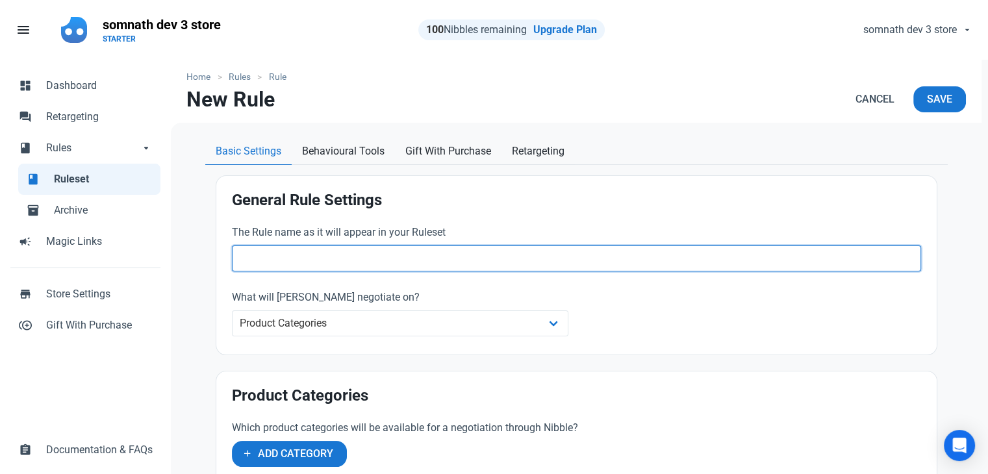
click at [489, 262] on input "text" at bounding box center [576, 259] width 689 height 26
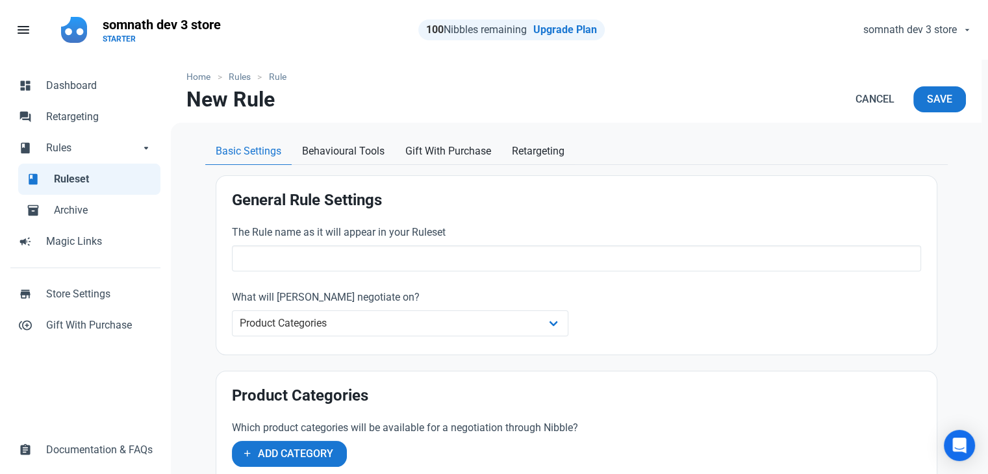
click at [637, 300] on div "The Rule name as it will appear in your Ruleset What will Nibble negotiate on? …" at bounding box center [576, 282] width 705 height 130
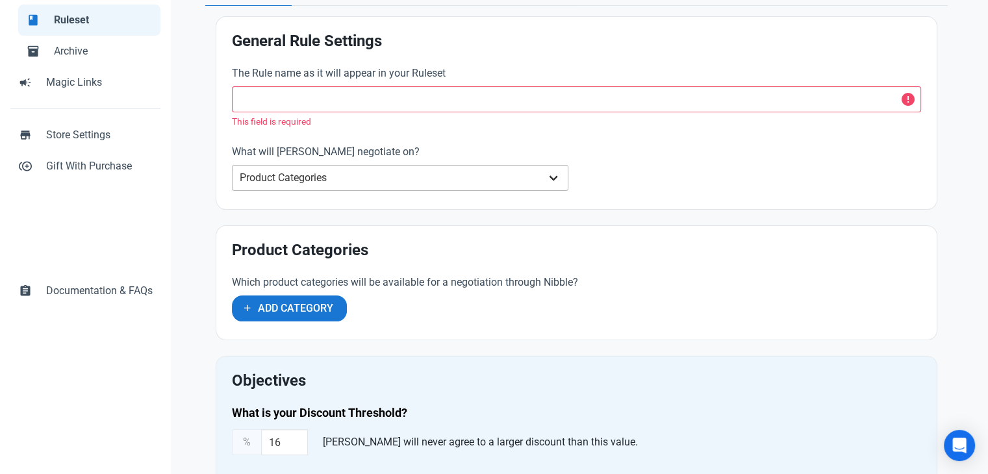
scroll to position [260, 0]
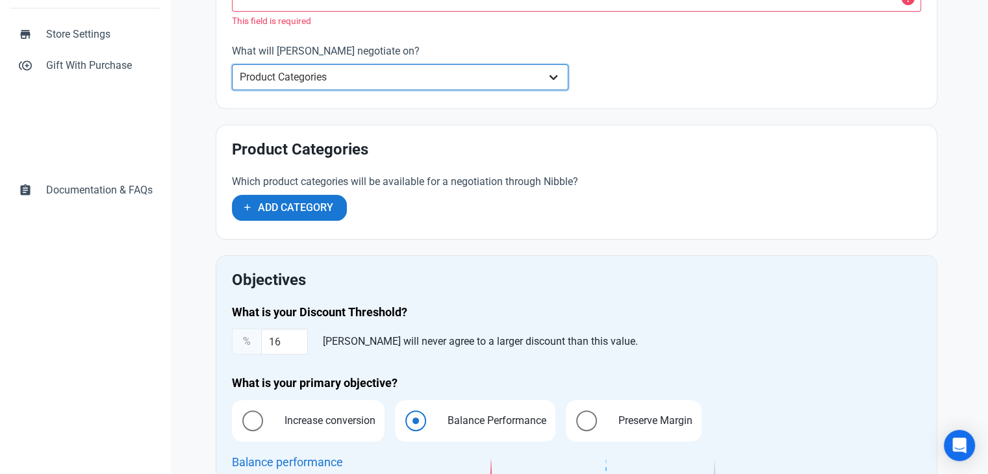
click at [338, 76] on select "Whole Store Individual Products Product Categories Cart" at bounding box center [400, 77] width 337 height 26
click at [232, 64] on select "Whole Store Individual Products Product Categories Cart" at bounding box center [400, 77] width 337 height 26
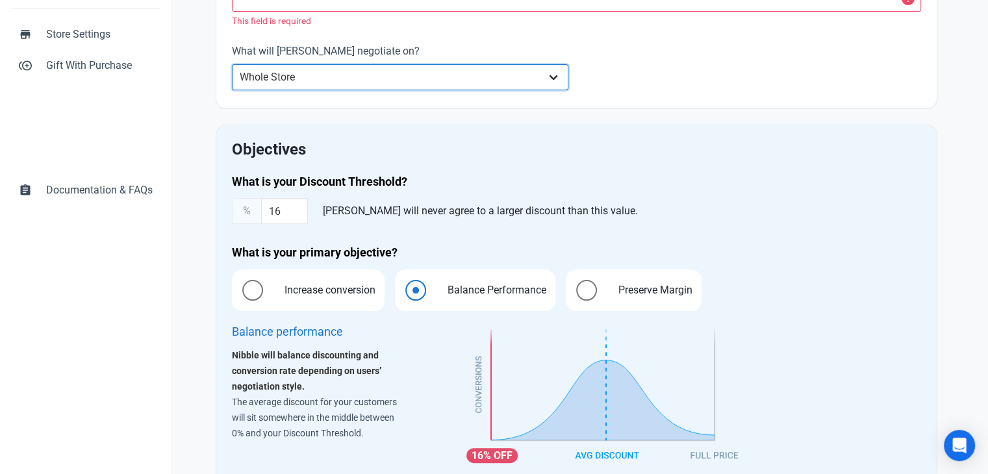
click at [309, 68] on select "Whole Store Individual Products Product Categories Cart" at bounding box center [400, 77] width 337 height 26
select select "product"
click at [232, 64] on select "Whole Store Individual Products Product Categories Cart" at bounding box center [400, 77] width 337 height 26
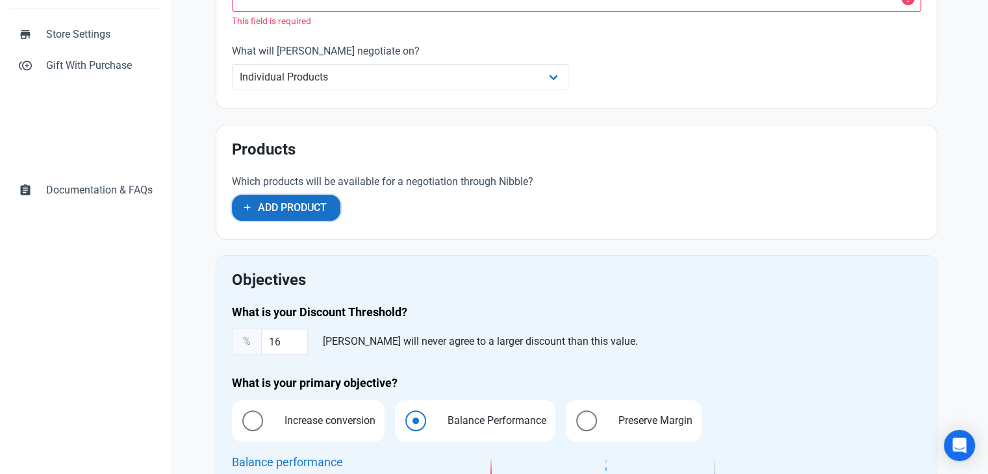
click at [247, 203] on icon "button" at bounding box center [247, 207] width 10 height 16
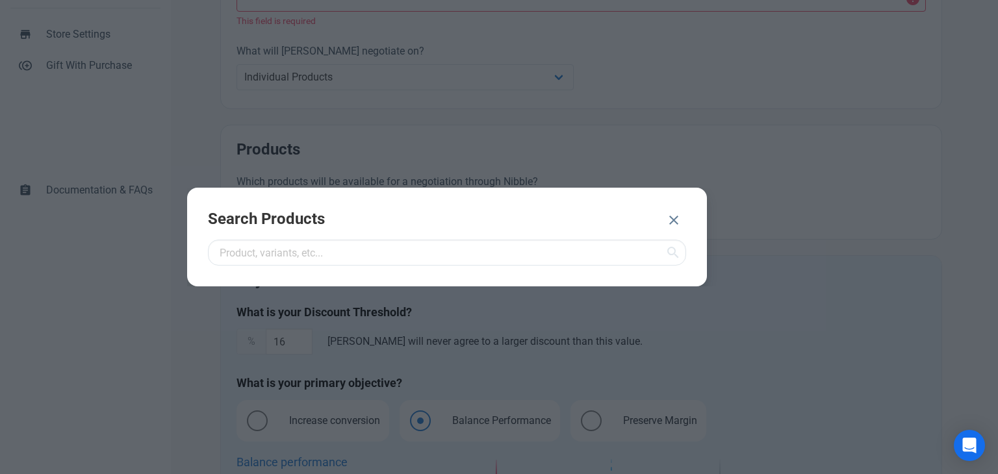
click at [680, 216] on icon "button" at bounding box center [674, 220] width 16 height 23
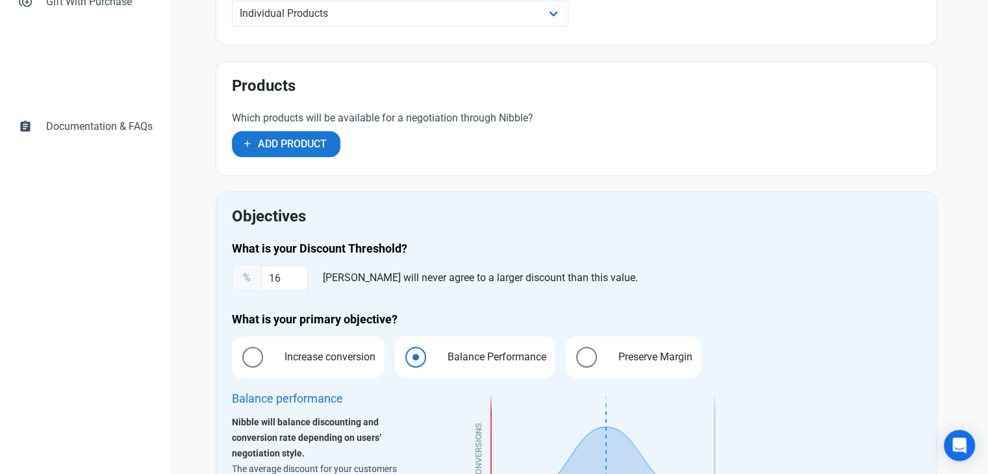
scroll to position [325, 0]
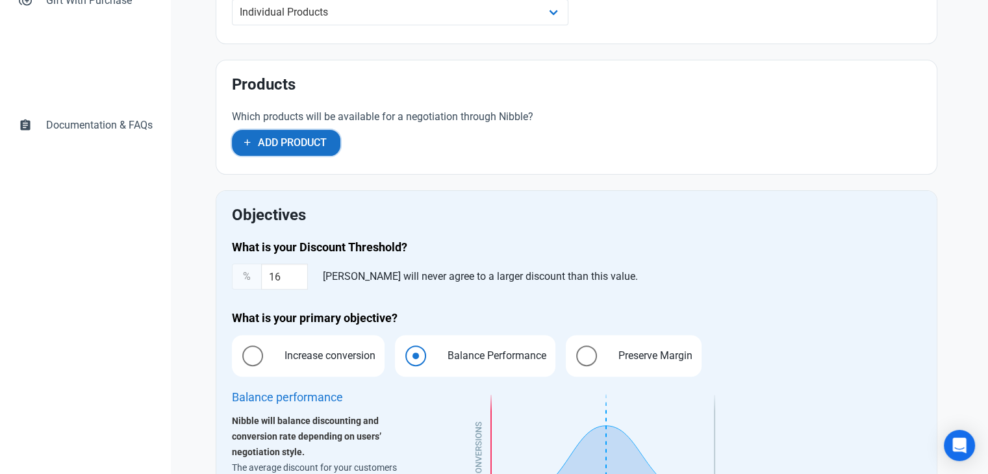
click at [244, 139] on icon "button" at bounding box center [247, 142] width 10 height 16
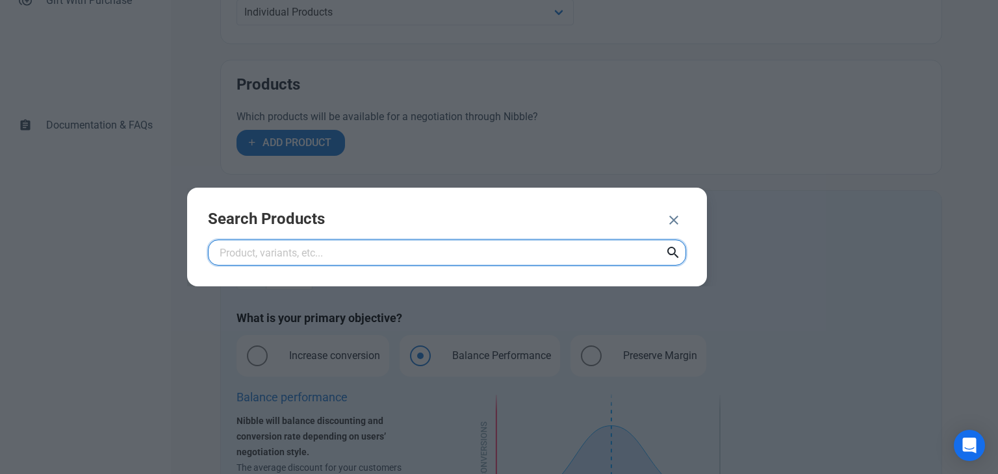
click at [331, 253] on input "text" at bounding box center [447, 253] width 478 height 26
type input "card"
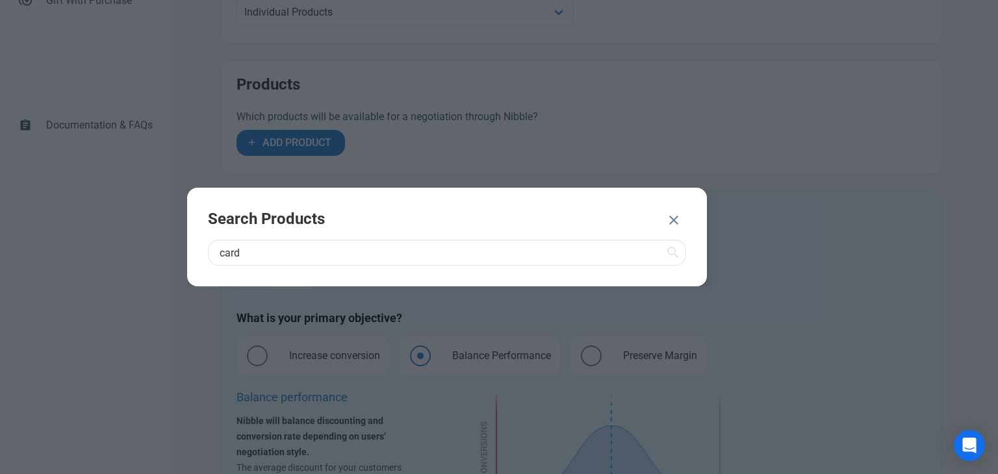
click at [668, 251] on icon at bounding box center [673, 252] width 16 height 23
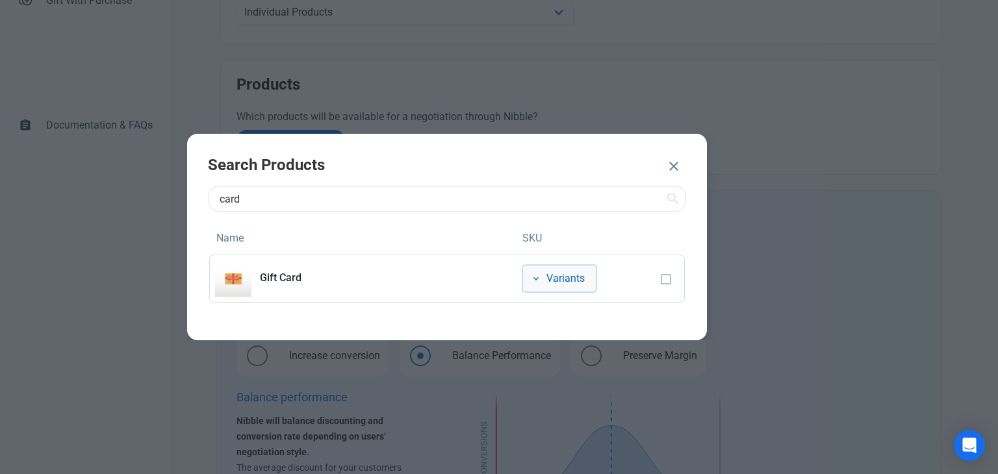
click at [537, 278] on icon "button" at bounding box center [536, 279] width 10 height 16
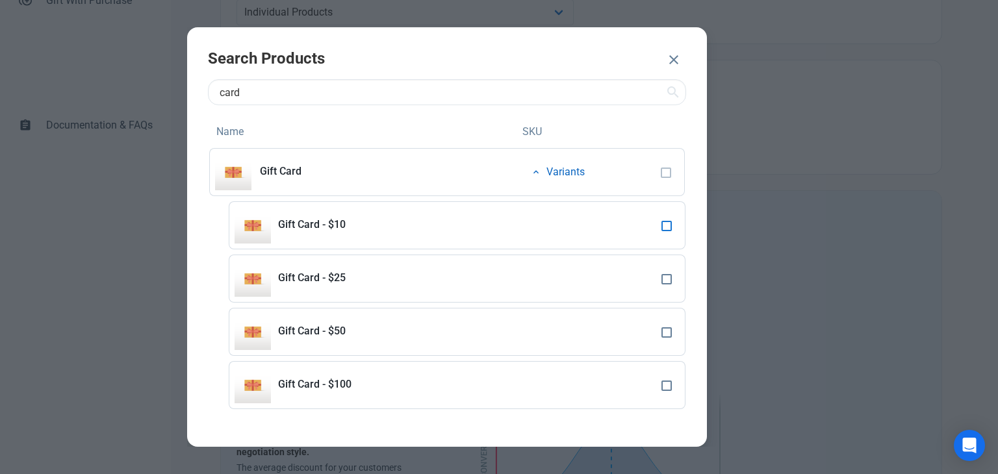
click at [665, 231] on span at bounding box center [666, 226] width 10 height 10
click at [665, 230] on input "checkbox" at bounding box center [665, 226] width 8 height 8
checkbox input "true"
click at [667, 278] on span at bounding box center [666, 279] width 10 height 10
click at [667, 278] on input "checkbox" at bounding box center [665, 279] width 8 height 8
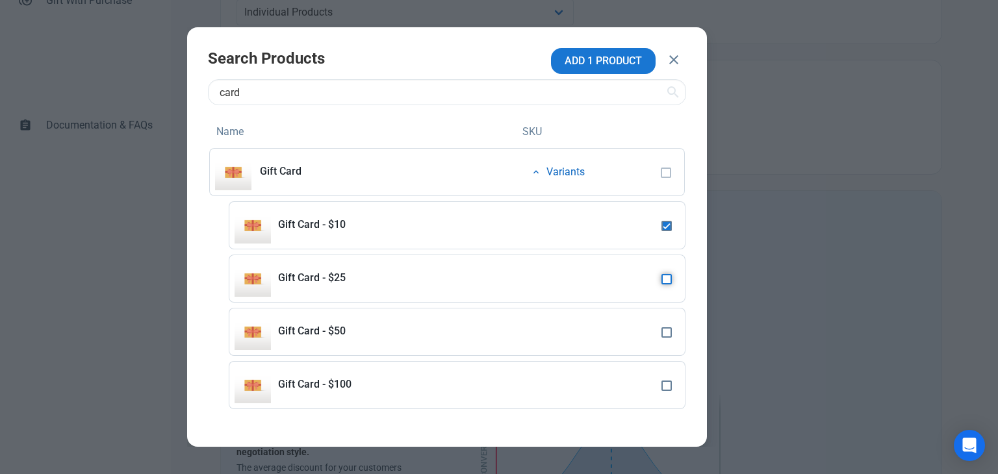
checkbox input "true"
click at [668, 331] on span at bounding box center [666, 332] width 10 height 10
click at [668, 331] on input "checkbox" at bounding box center [665, 332] width 8 height 8
checkbox input "true"
click at [669, 390] on span at bounding box center [666, 386] width 10 height 10
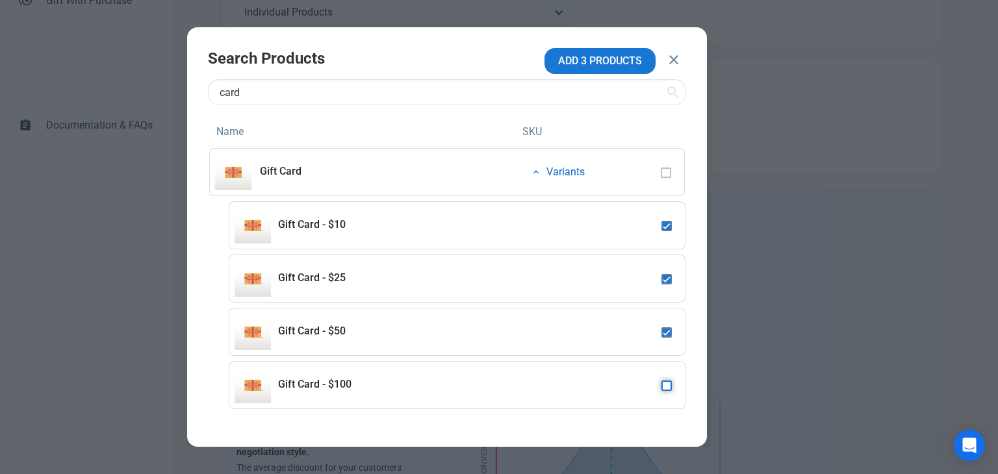
click at [669, 390] on input "checkbox" at bounding box center [665, 385] width 8 height 8
checkbox input "true"
click at [669, 390] on span at bounding box center [666, 386] width 10 height 10
click at [669, 390] on input "checkbox" at bounding box center [665, 385] width 8 height 8
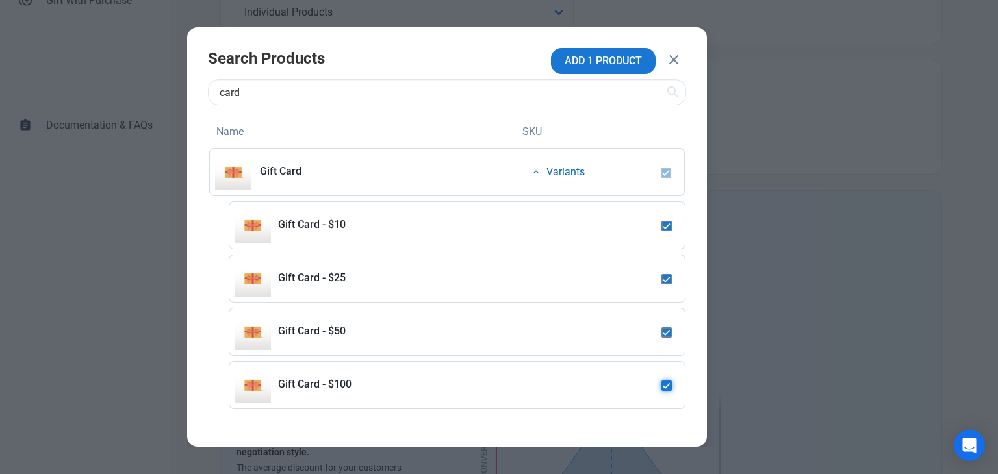
checkbox input "false"
click at [669, 390] on span at bounding box center [666, 386] width 10 height 10
click at [669, 390] on input "checkbox" at bounding box center [665, 385] width 8 height 8
checkbox input "true"
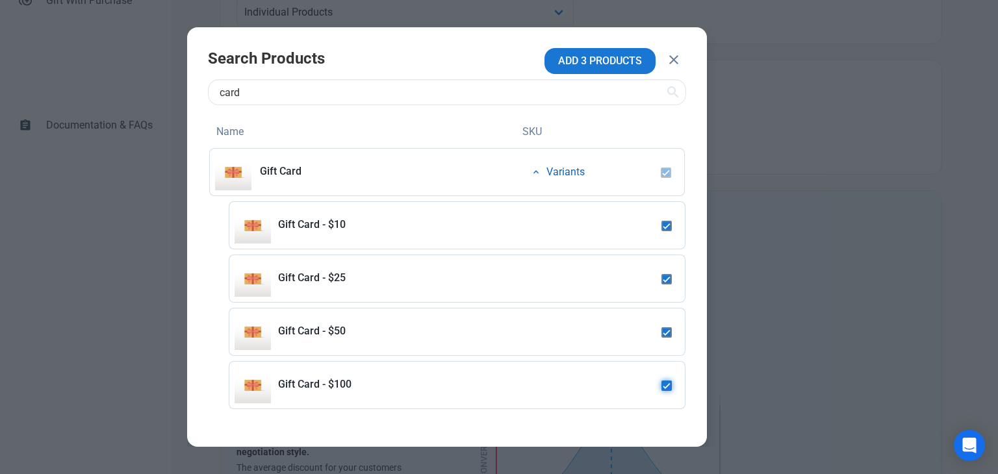
checkbox input "true"
click at [536, 173] on icon "button" at bounding box center [536, 172] width 10 height 16
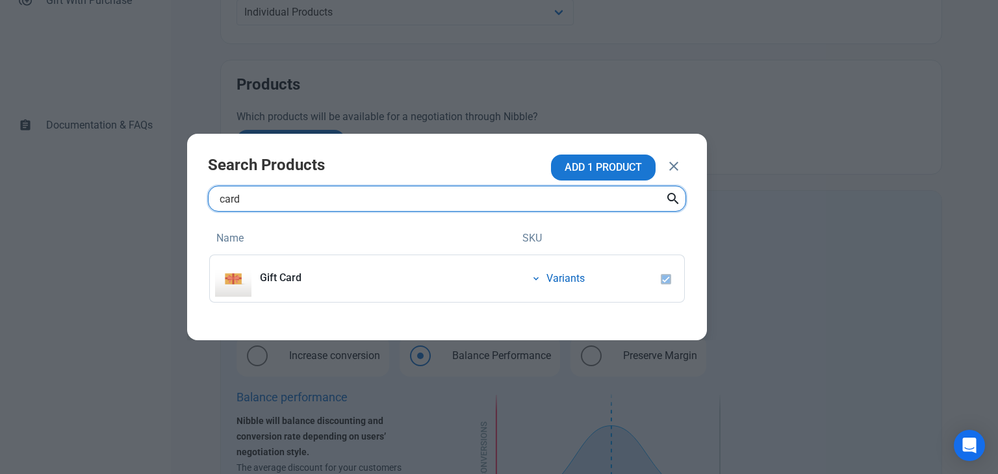
click at [231, 203] on input "card" at bounding box center [447, 199] width 478 height 26
type input "snowboard"
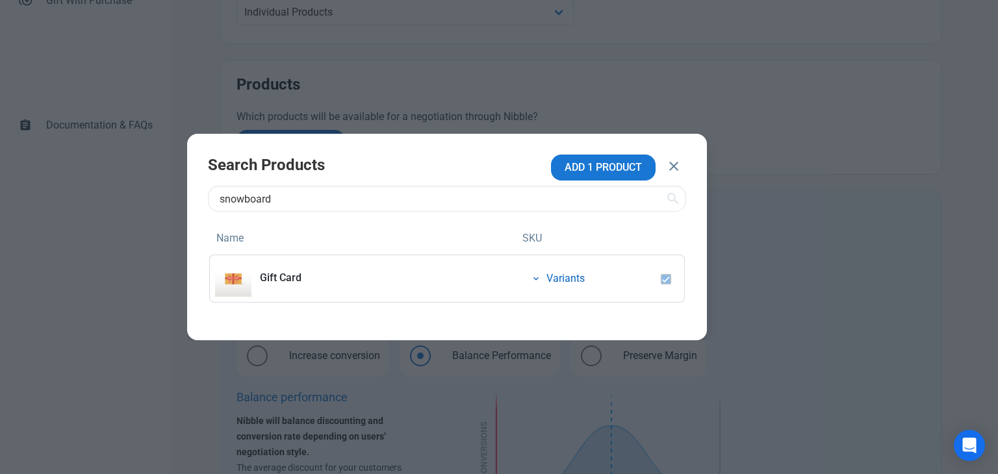
click at [671, 193] on icon at bounding box center [673, 198] width 16 height 23
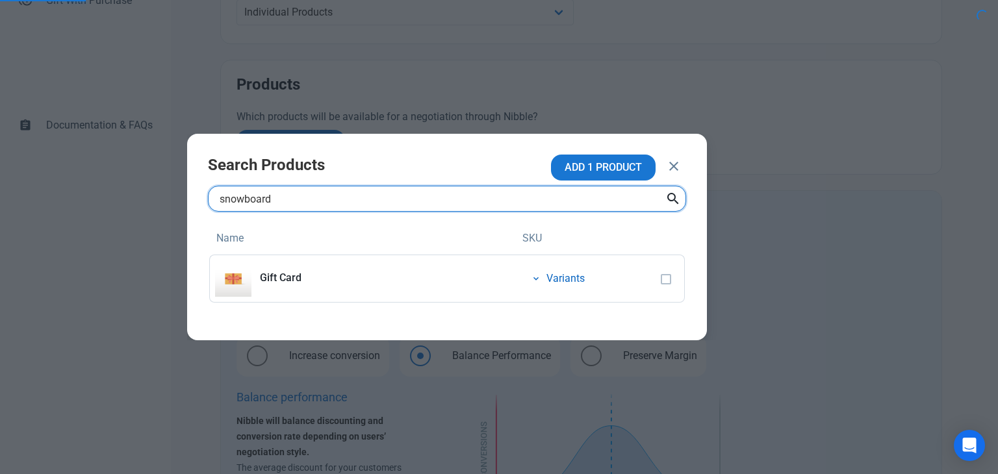
checkbox input "false"
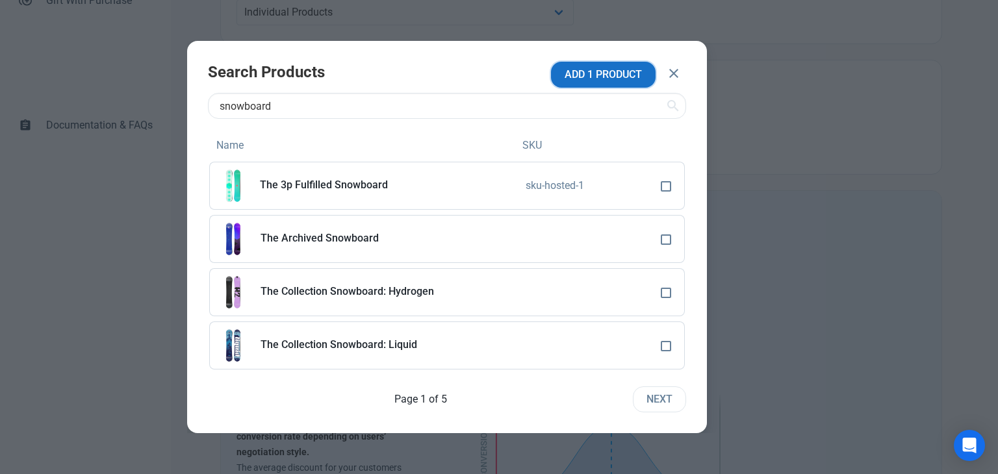
click at [593, 75] on span "ADD 1 PRODUCT" at bounding box center [603, 75] width 77 height 16
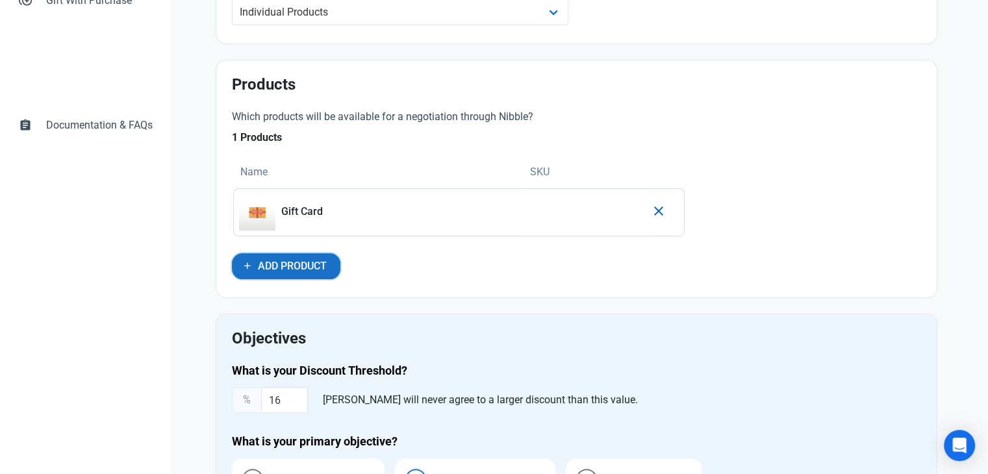
click at [265, 266] on span "Add Product" at bounding box center [292, 267] width 69 height 16
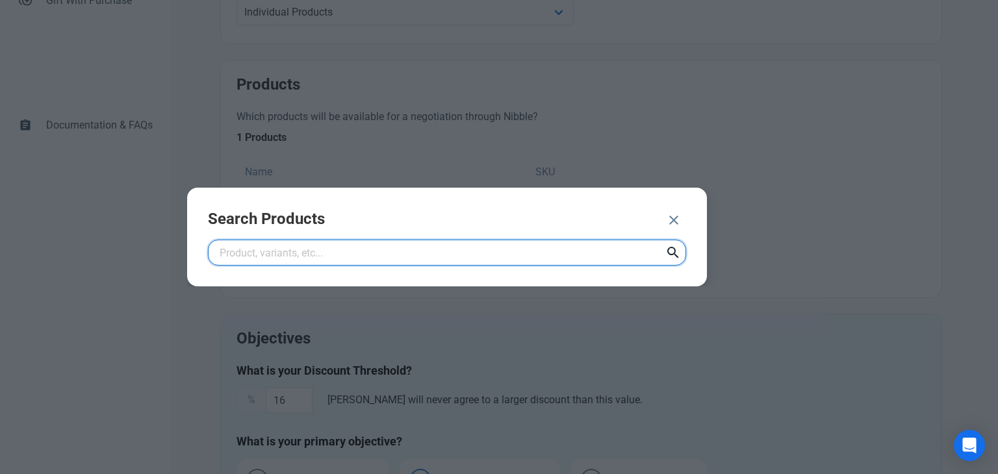
click at [327, 250] on input "text" at bounding box center [447, 253] width 478 height 26
type input "snowboard"
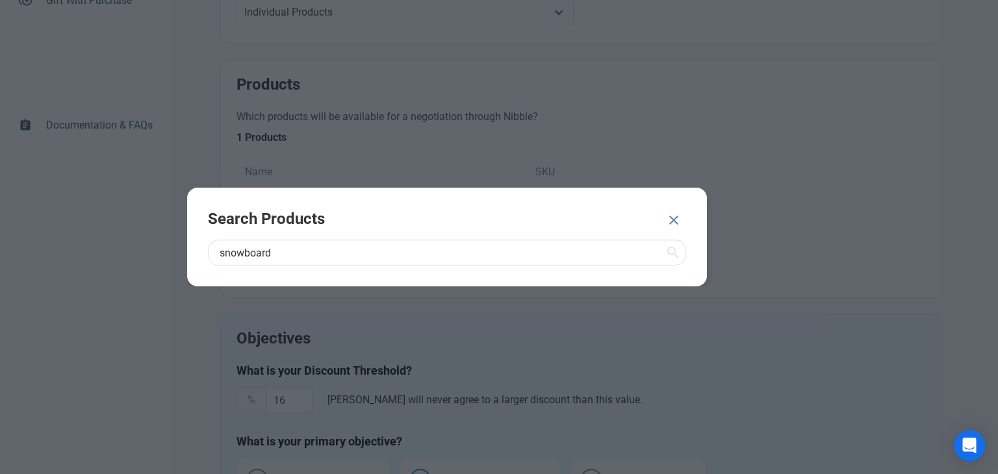
click at [670, 257] on icon at bounding box center [673, 252] width 16 height 23
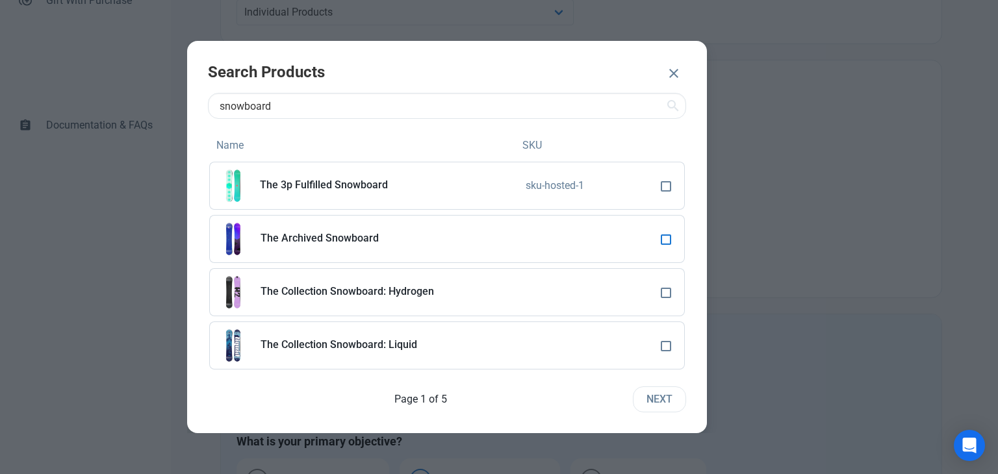
click at [667, 242] on span at bounding box center [666, 240] width 10 height 10
checkbox input "false"
click at [663, 397] on span "Next" at bounding box center [659, 400] width 26 height 16
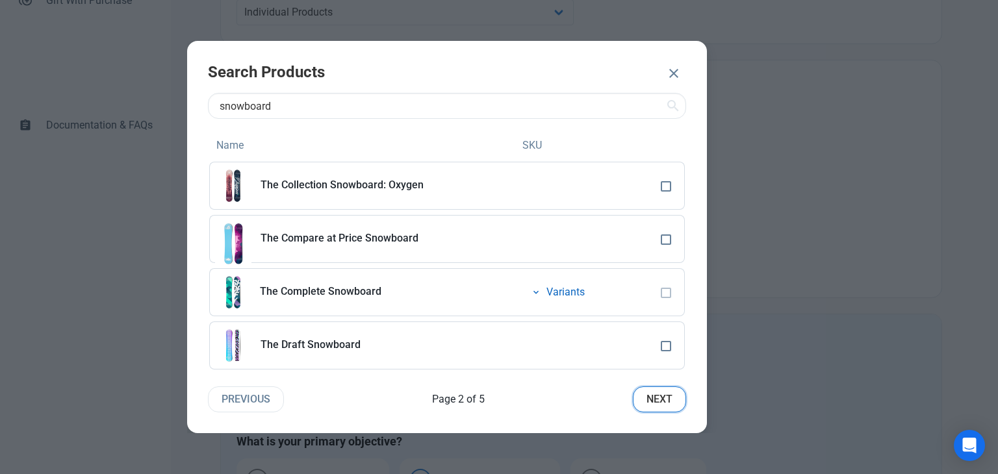
click at [663, 397] on span "Next" at bounding box center [659, 400] width 26 height 16
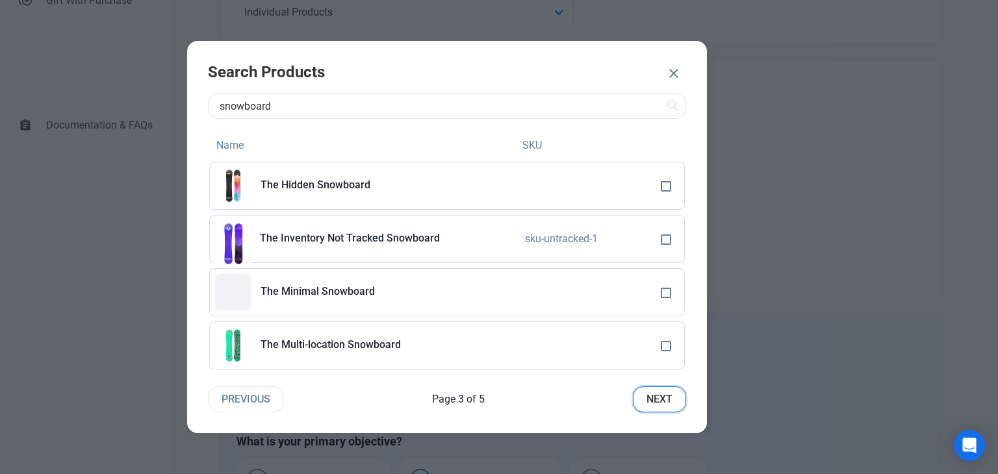
click at [657, 397] on span "Next" at bounding box center [659, 400] width 26 height 16
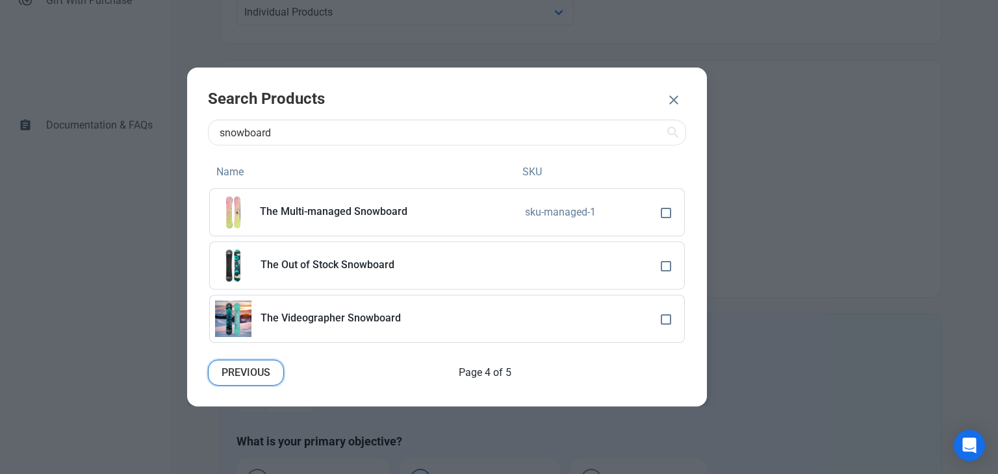
click at [253, 372] on span "Previous" at bounding box center [246, 373] width 49 height 16
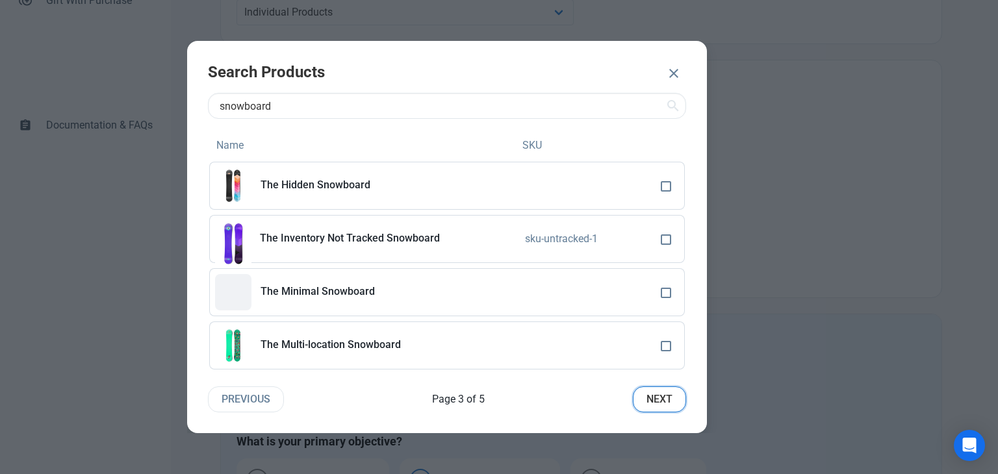
click at [671, 394] on span "Next" at bounding box center [659, 400] width 26 height 16
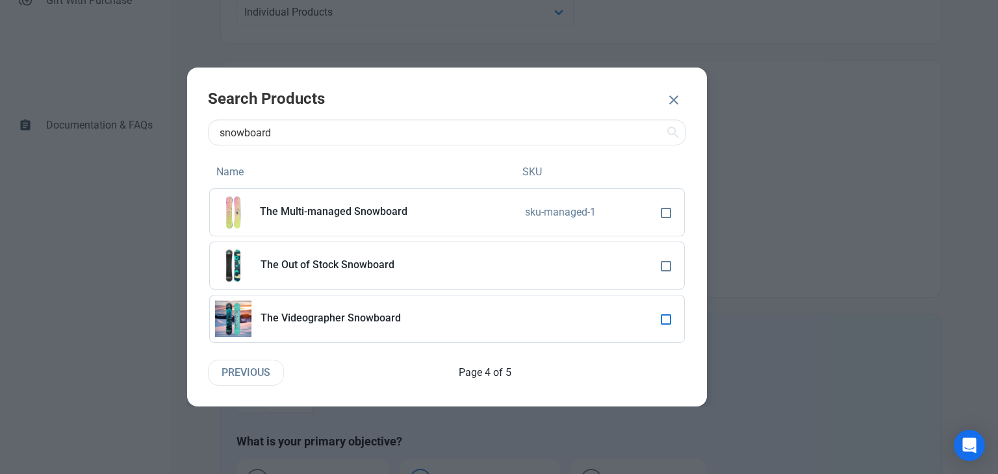
click at [668, 320] on span at bounding box center [666, 319] width 10 height 10
checkbox input "true"
click at [667, 218] on span at bounding box center [666, 213] width 10 height 10
checkbox input "true"
click at [670, 262] on span at bounding box center [666, 266] width 10 height 10
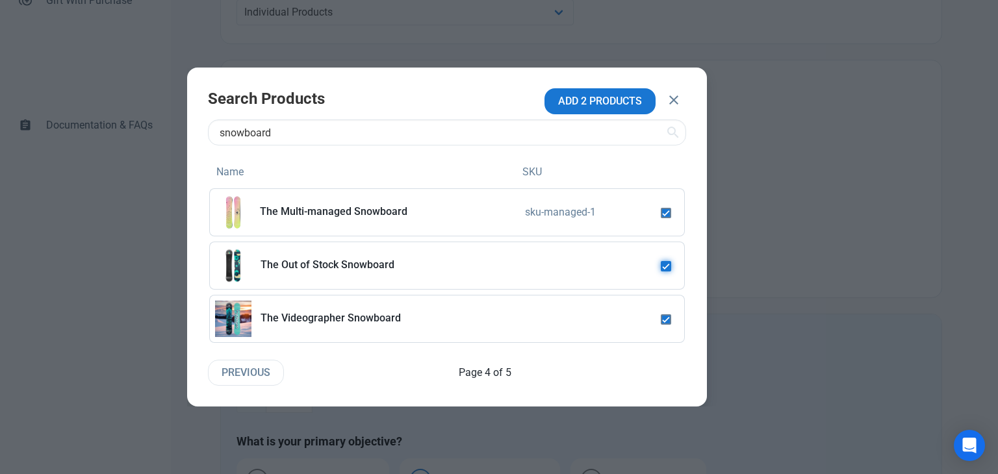
checkbox input "true"
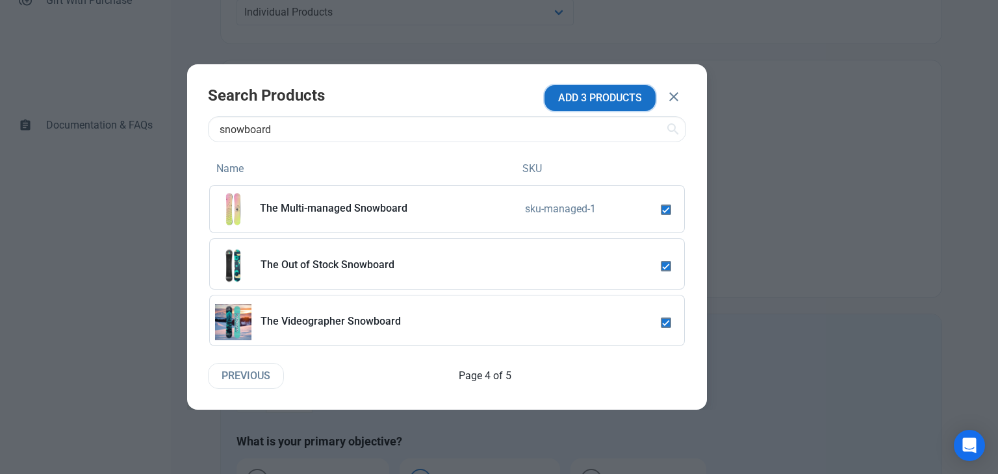
click at [590, 97] on span "ADD 3 PRODUCTS" at bounding box center [600, 98] width 84 height 16
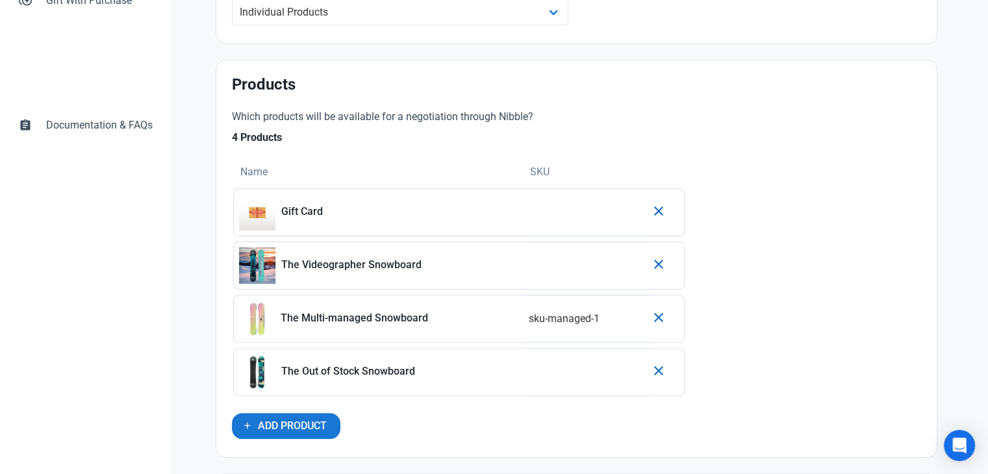
click at [606, 211] on td at bounding box center [589, 212] width 125 height 48
click at [311, 210] on p "Gift Card" at bounding box center [401, 212] width 240 height 12
click at [260, 214] on img at bounding box center [257, 212] width 36 height 36
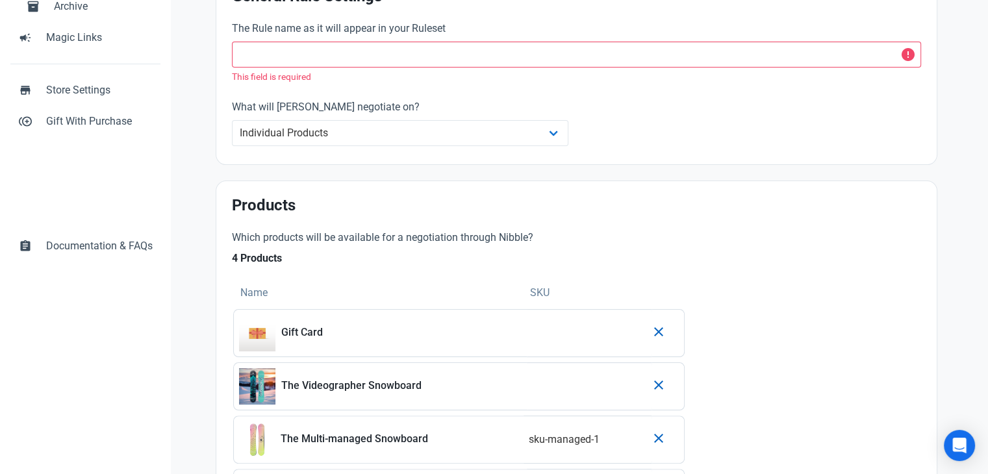
scroll to position [195, 0]
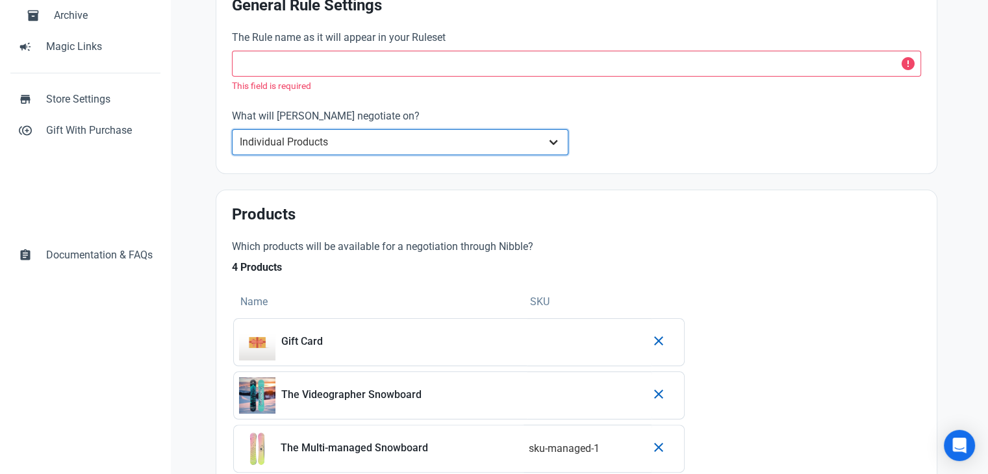
click at [382, 138] on select "Whole Store Individual Products Product Categories Cart" at bounding box center [400, 142] width 337 height 26
click at [421, 139] on select "Whole Store Individual Products Product Categories Cart" at bounding box center [400, 142] width 337 height 26
select select "product_category"
click at [232, 129] on select "Whole Store Individual Products Product Categories Cart" at bounding box center [400, 142] width 337 height 26
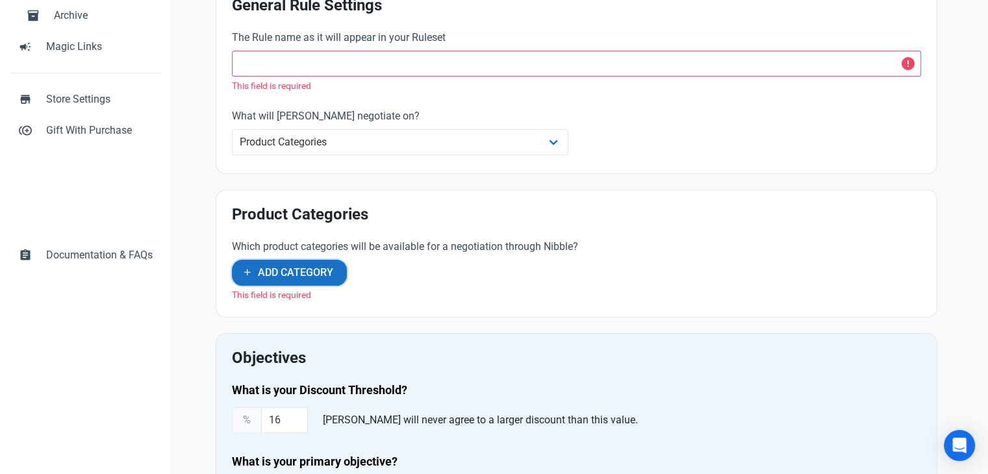
click at [264, 265] on span "Add Category" at bounding box center [295, 273] width 75 height 16
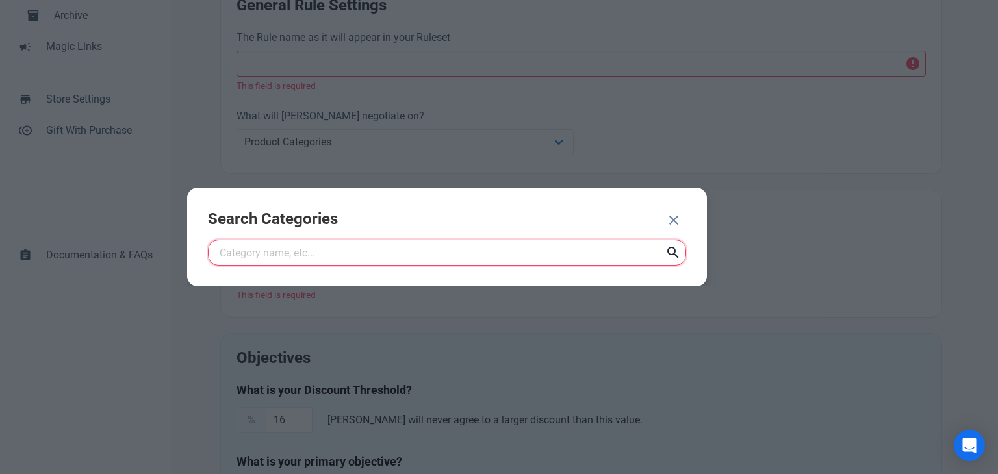
click at [353, 252] on input "text" at bounding box center [447, 253] width 478 height 26
click at [676, 249] on icon at bounding box center [673, 252] width 16 height 23
drag, startPoint x: 235, startPoint y: 251, endPoint x: 209, endPoint y: 248, distance: 25.6
click at [209, 248] on input "tshirt" at bounding box center [447, 253] width 478 height 26
click at [676, 252] on icon at bounding box center [673, 252] width 16 height 23
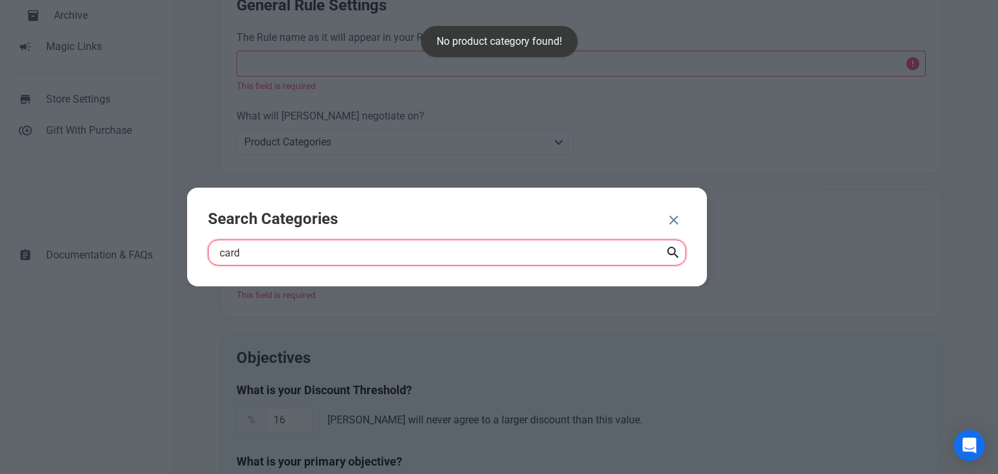
click at [235, 248] on input "card" at bounding box center [447, 253] width 478 height 26
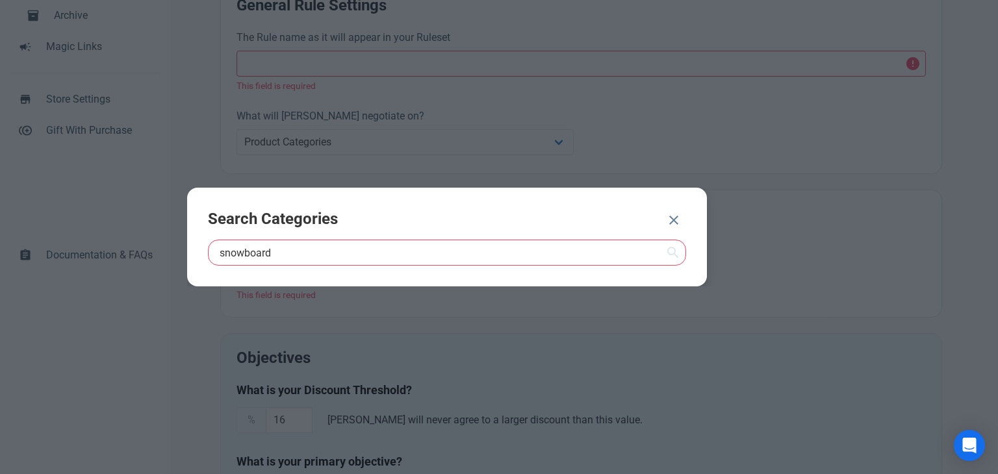
click at [670, 255] on icon at bounding box center [673, 252] width 16 height 23
click at [243, 255] on input "snowboard" at bounding box center [447, 253] width 478 height 26
click at [672, 251] on icon at bounding box center [673, 252] width 16 height 23
click at [674, 248] on icon at bounding box center [673, 252] width 16 height 23
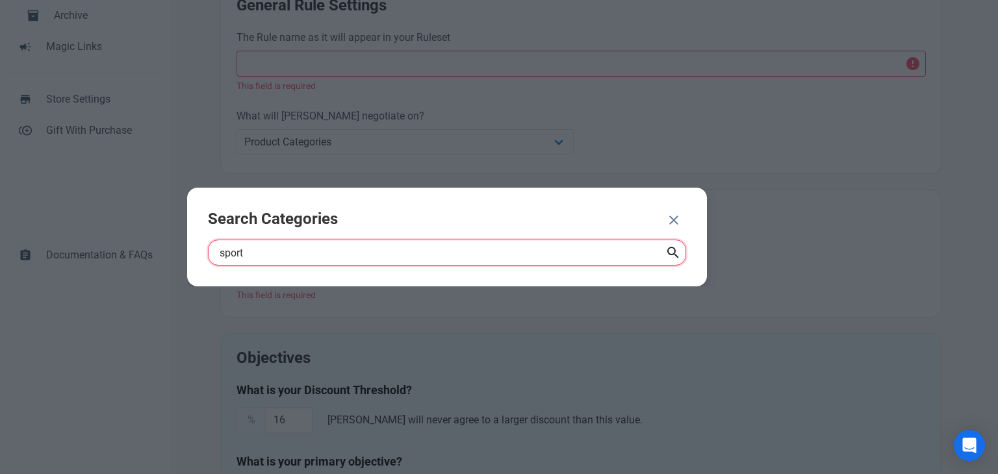
paste input "Sporting Goods"
type input "Sporting Goods"
click at [668, 255] on icon at bounding box center [673, 252] width 16 height 23
click at [673, 224] on icon "button" at bounding box center [674, 220] width 16 height 23
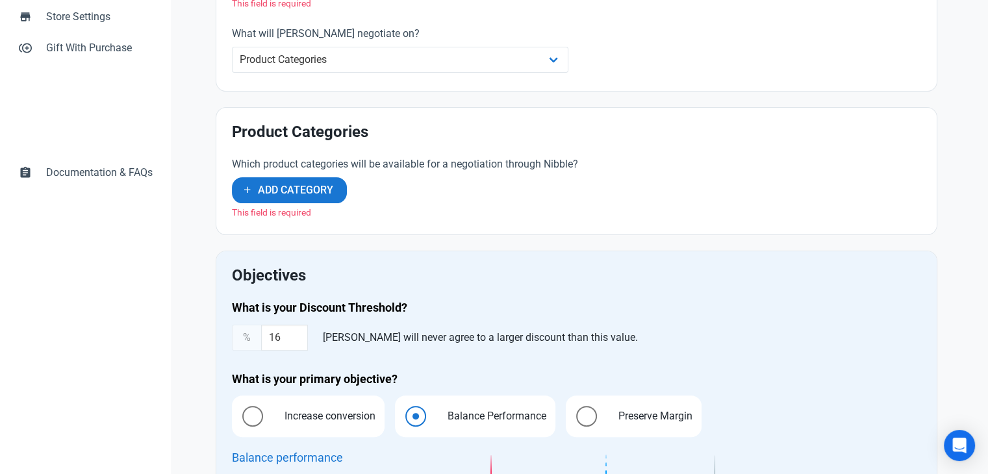
scroll to position [325, 0]
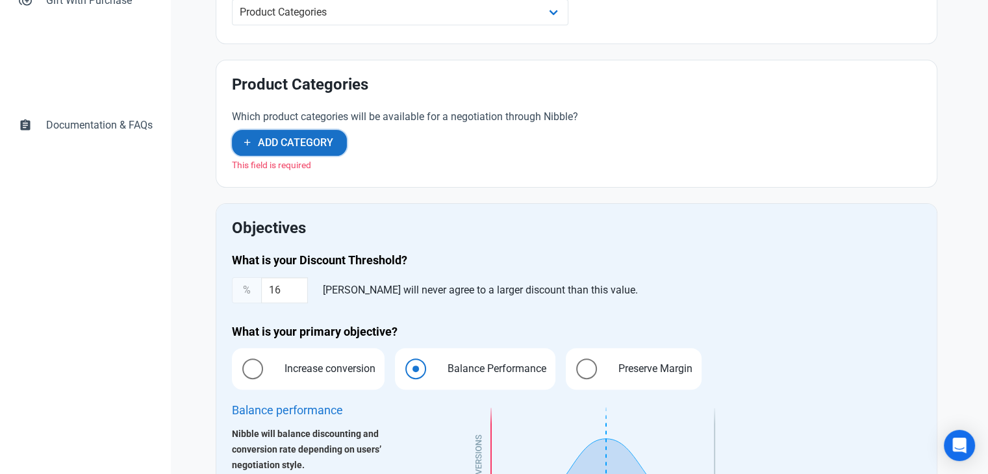
click at [268, 138] on span "Add Category" at bounding box center [295, 143] width 75 height 16
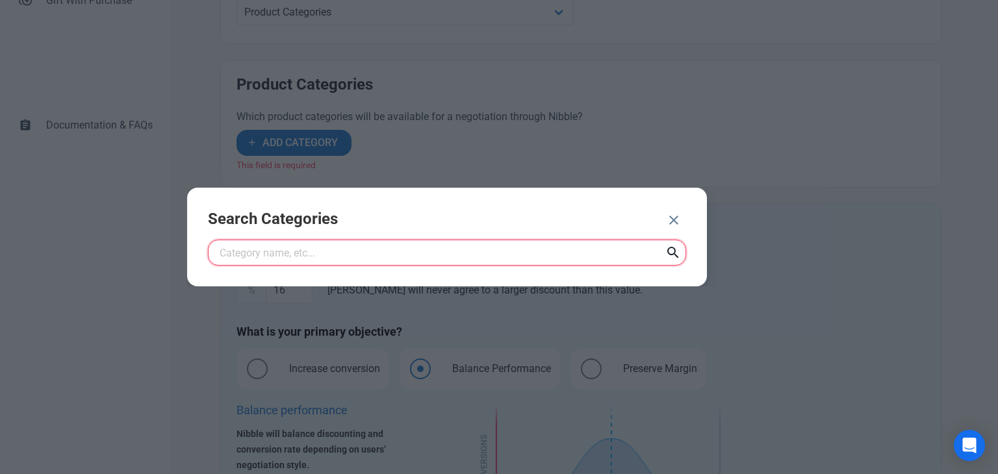
click at [419, 248] on input "text" at bounding box center [447, 253] width 478 height 26
paste input "Electronics"
type input "Electronics"
click at [674, 253] on icon at bounding box center [673, 252] width 16 height 23
click at [674, 216] on icon "button" at bounding box center [674, 220] width 16 height 23
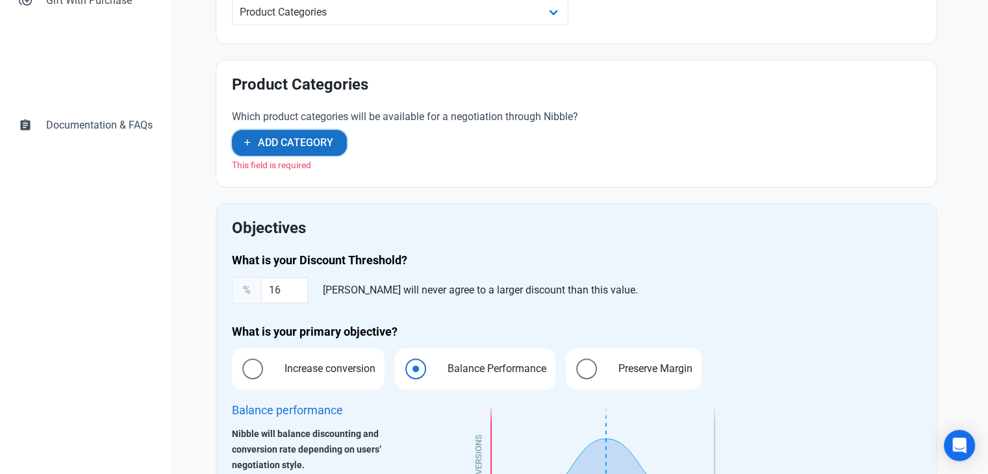
click at [250, 146] on icon "button" at bounding box center [247, 142] width 10 height 16
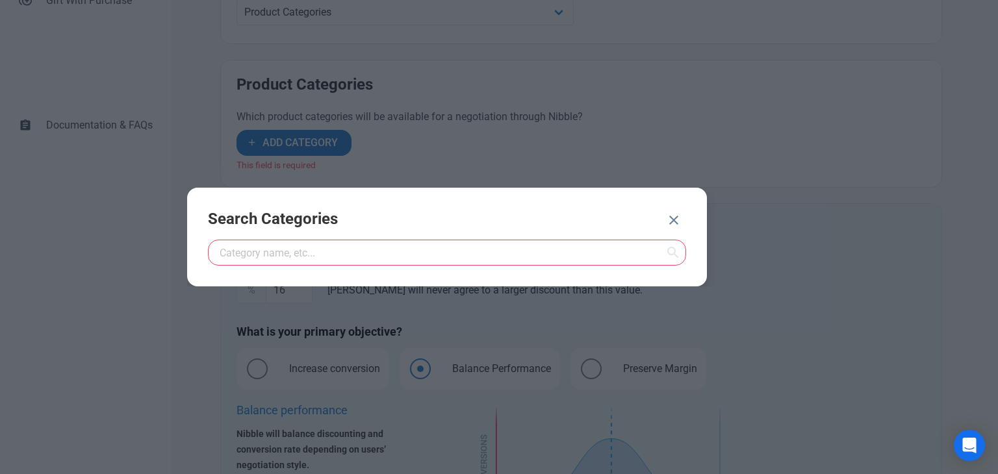
click at [655, 167] on div at bounding box center [499, 237] width 998 height 474
click at [678, 218] on icon "button" at bounding box center [674, 220] width 16 height 23
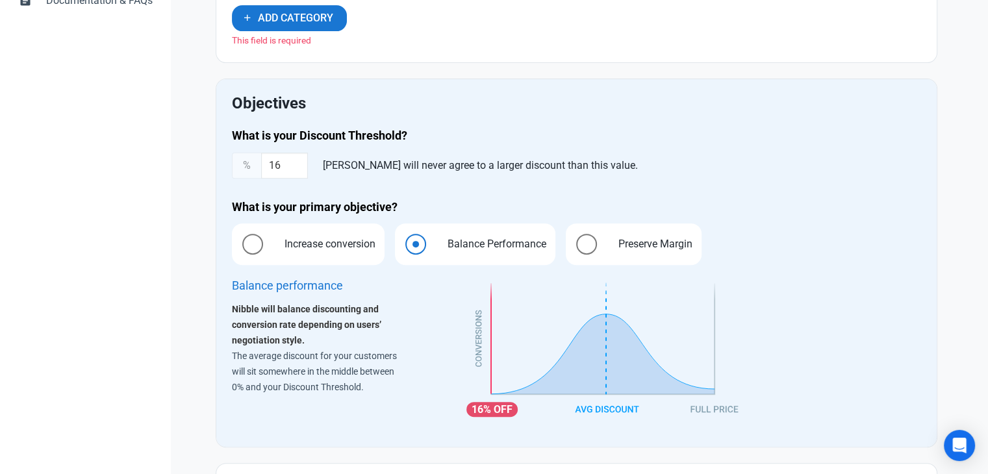
scroll to position [455, 0]
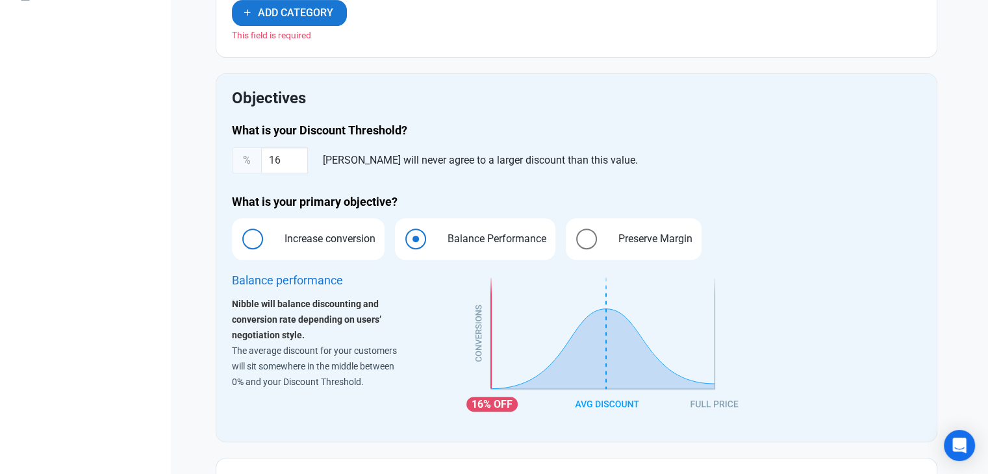
click at [307, 235] on span "Increase conversion" at bounding box center [326, 239] width 111 height 16
click at [240, 235] on input "Increase conversion" at bounding box center [236, 239] width 8 height 8
radio input "true"
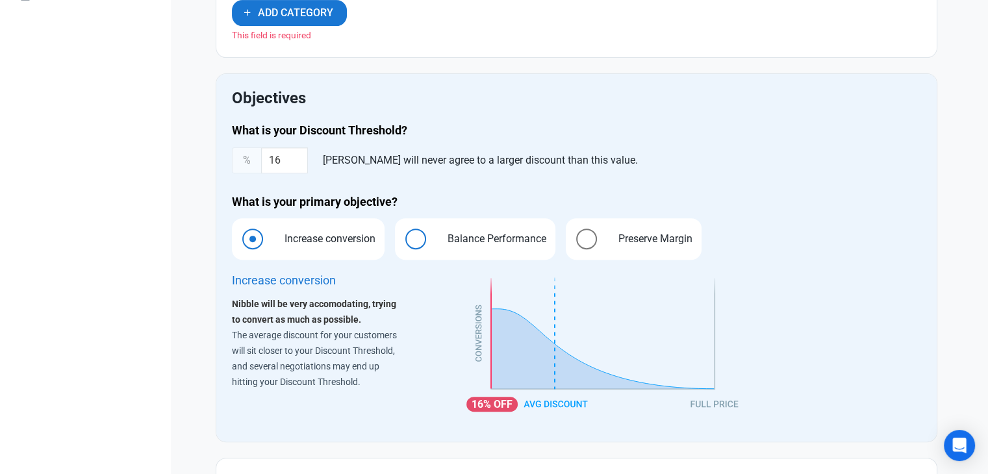
click at [460, 235] on span "Balance Performance" at bounding box center [493, 239] width 119 height 16
click at [403, 235] on input "Balance Performance" at bounding box center [399, 239] width 8 height 8
radio input "true"
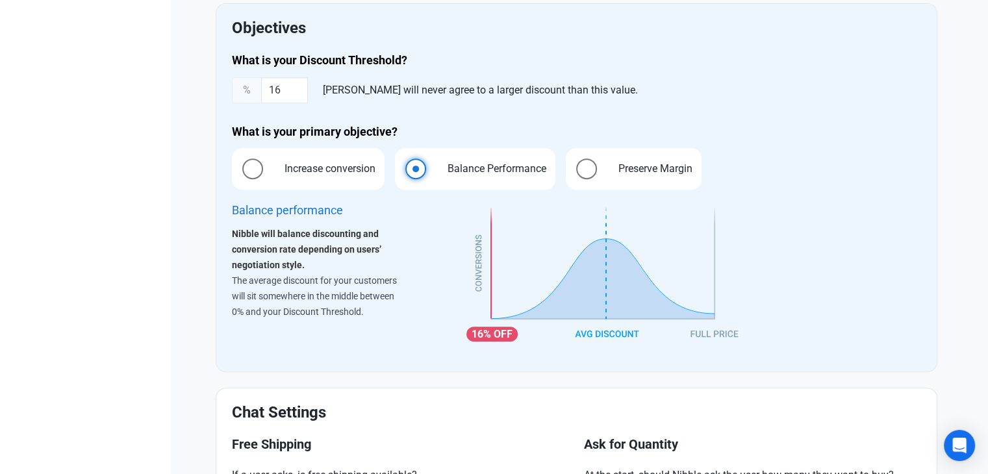
scroll to position [501, 0]
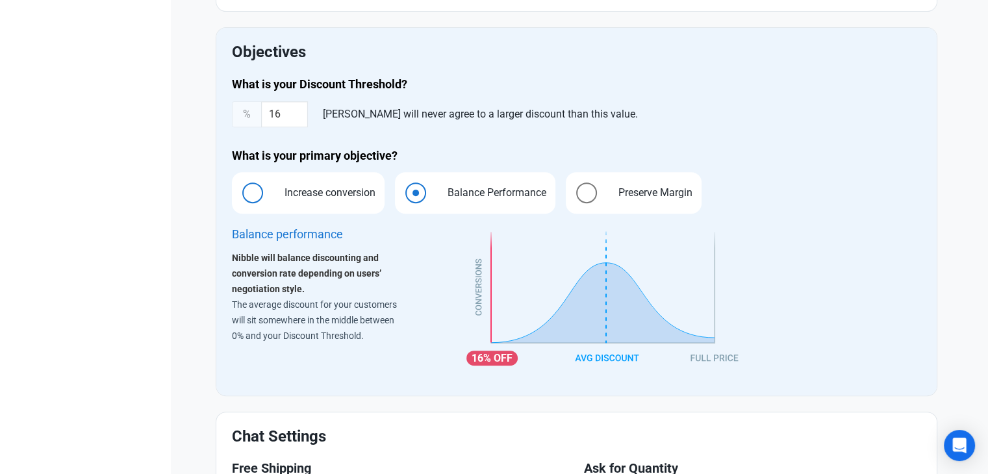
click at [318, 198] on span "Increase conversion" at bounding box center [326, 193] width 111 height 16
click at [240, 197] on input "Increase conversion" at bounding box center [236, 193] width 8 height 8
radio input "true"
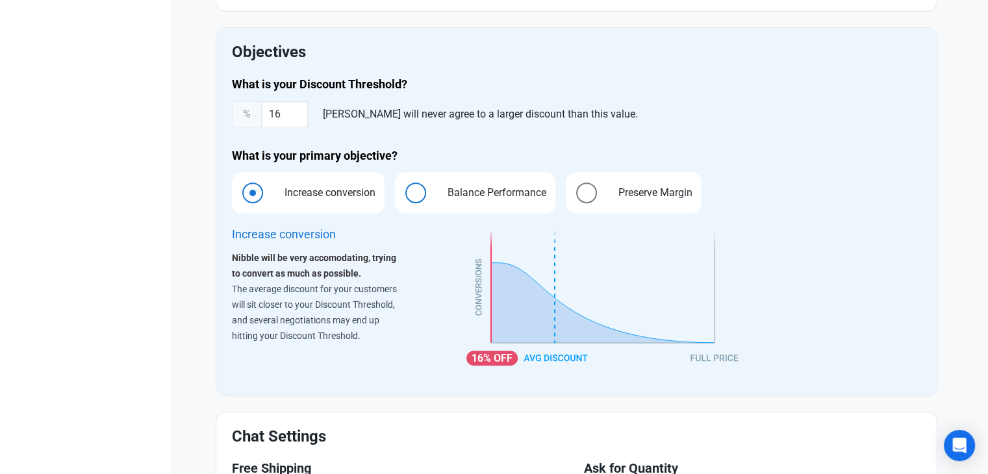
click at [446, 199] on span "Balance Performance" at bounding box center [493, 193] width 119 height 16
click at [403, 197] on input "Balance Performance" at bounding box center [399, 193] width 8 height 8
radio input "true"
radio input "false"
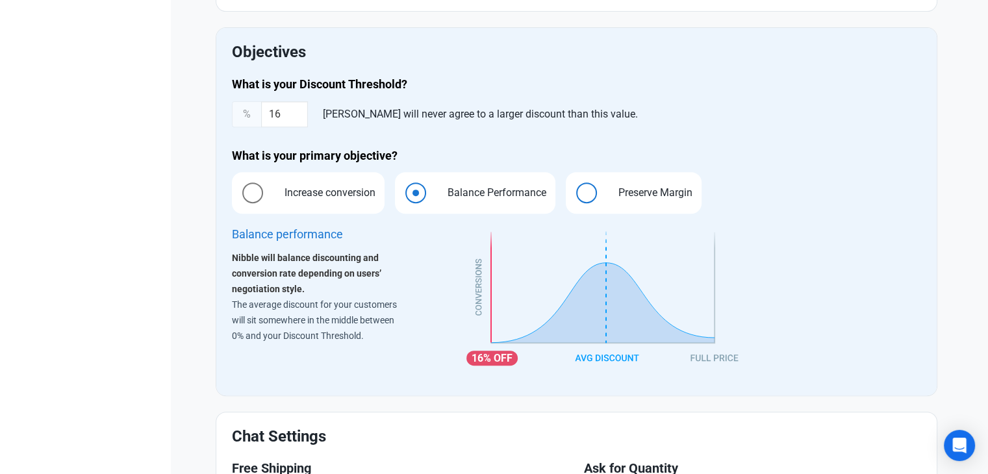
click at [613, 193] on span "Preserve Margin" at bounding box center [652, 193] width 94 height 16
click at [574, 193] on input "Preserve Margin" at bounding box center [570, 193] width 8 height 8
radio input "true"
radio input "false"
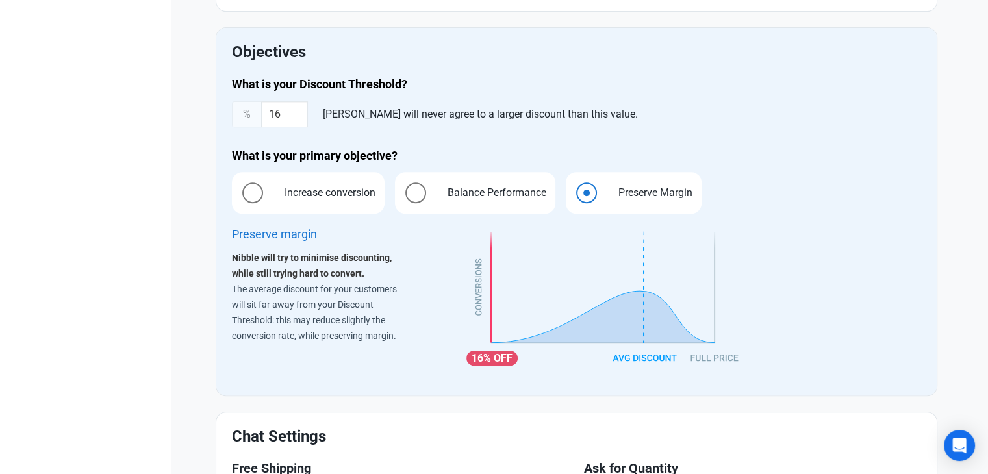
click at [352, 157] on h4 "What is your primary objective?" at bounding box center [576, 156] width 689 height 16
copy h4 "objective"
drag, startPoint x: 380, startPoint y: 195, endPoint x: 333, endPoint y: 209, distance: 49.3
click at [325, 196] on span "Increase conversion" at bounding box center [326, 193] width 111 height 16
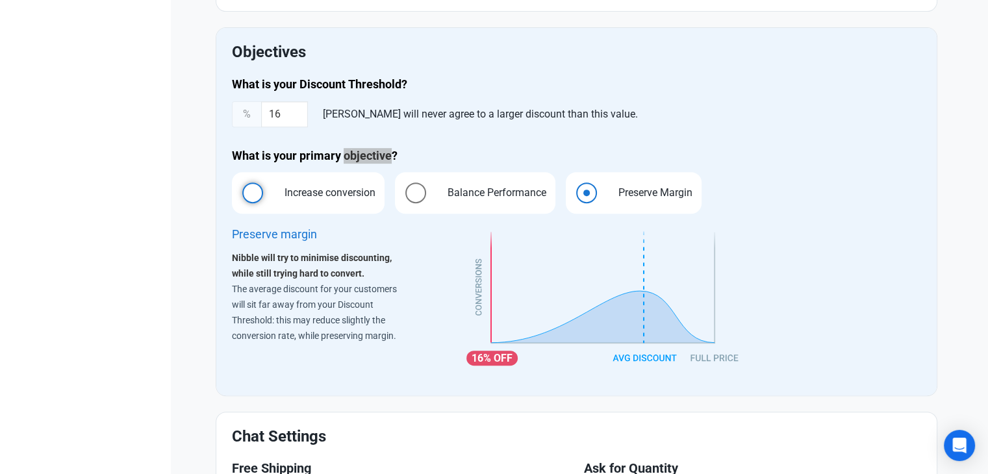
click at [240, 196] on input "Increase conversion" at bounding box center [236, 193] width 8 height 8
radio input "true"
radio input "false"
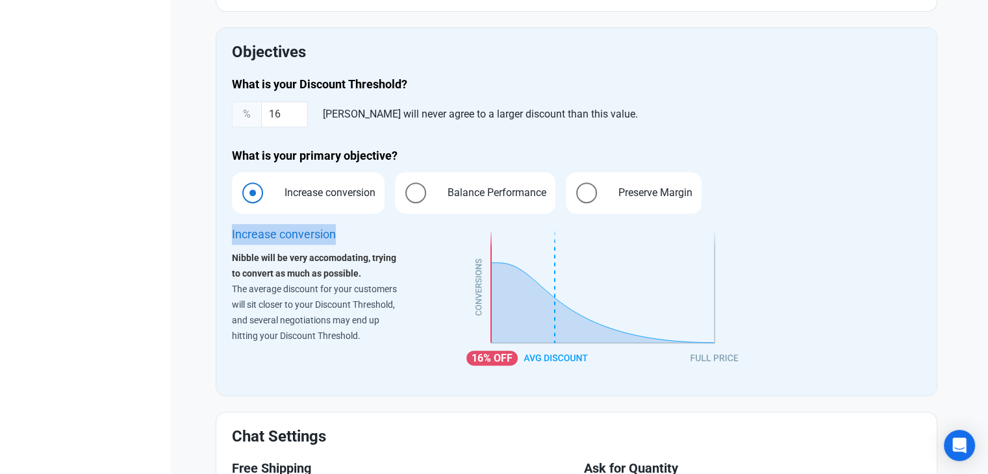
drag, startPoint x: 335, startPoint y: 235, endPoint x: 229, endPoint y: 235, distance: 105.2
click at [229, 235] on div "Increase conversion Nibble will be very accomodating, trying to convert as much…" at bounding box center [341, 302] width 235 height 172
click at [439, 188] on span "Balance Performance" at bounding box center [493, 193] width 119 height 16
click at [403, 189] on input "Balance Performance" at bounding box center [399, 193] width 8 height 8
radio input "true"
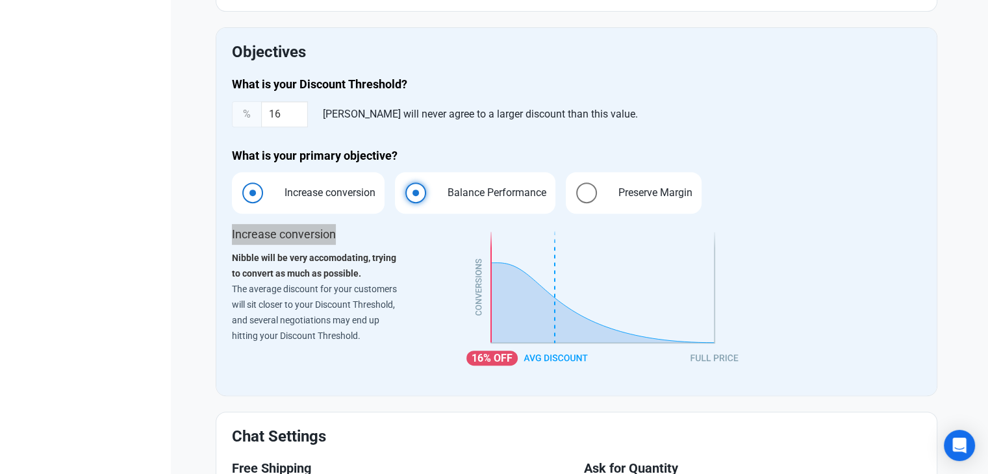
radio input "false"
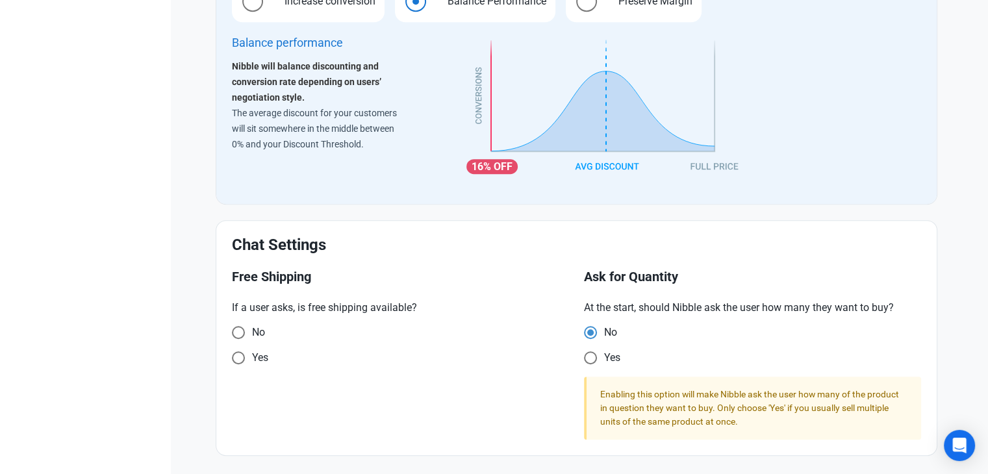
scroll to position [696, 0]
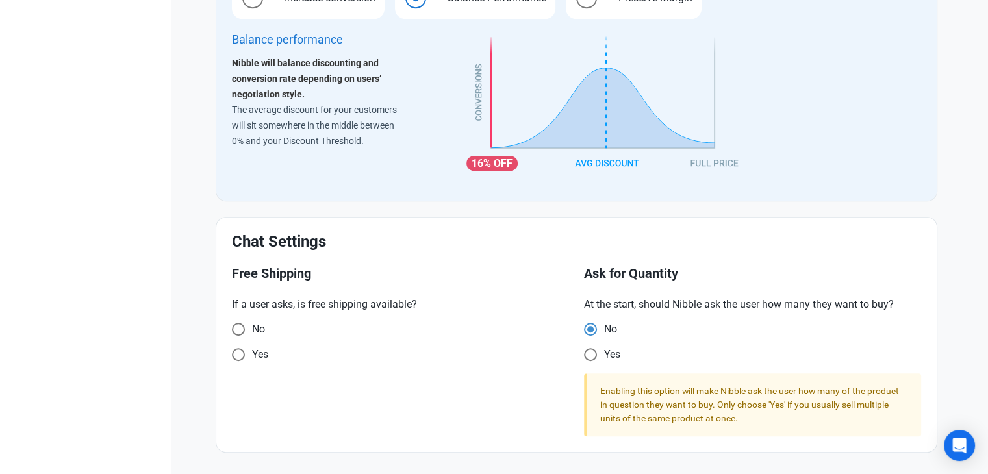
click at [659, 268] on h3 "Ask for Quantity" at bounding box center [752, 273] width 337 height 15
click at [659, 269] on h3 "Ask for Quantity" at bounding box center [752, 273] width 337 height 15
copy h3 "Quantity"
click at [237, 336] on span at bounding box center [238, 329] width 13 height 13
click at [237, 333] on input "Yes" at bounding box center [236, 329] width 8 height 8
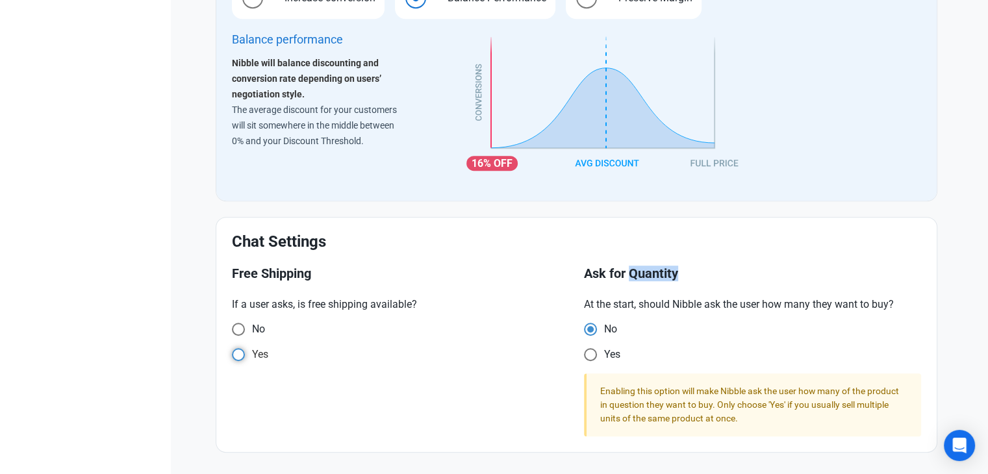
radio input "true"
click at [237, 336] on span at bounding box center [238, 329] width 13 height 13
click at [237, 333] on input "Yes" at bounding box center [236, 329] width 8 height 8
click at [236, 329] on span at bounding box center [238, 329] width 13 height 13
click at [236, 329] on input "No" at bounding box center [236, 329] width 8 height 8
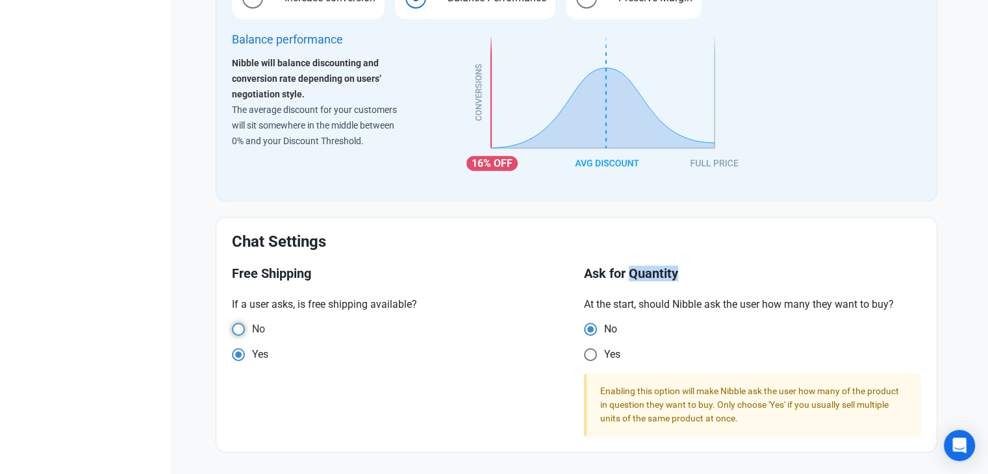
radio input "true"
click at [238, 336] on span at bounding box center [238, 329] width 13 height 13
click at [238, 333] on input "Yes" at bounding box center [236, 329] width 8 height 8
radio input "true"
radio input "false"
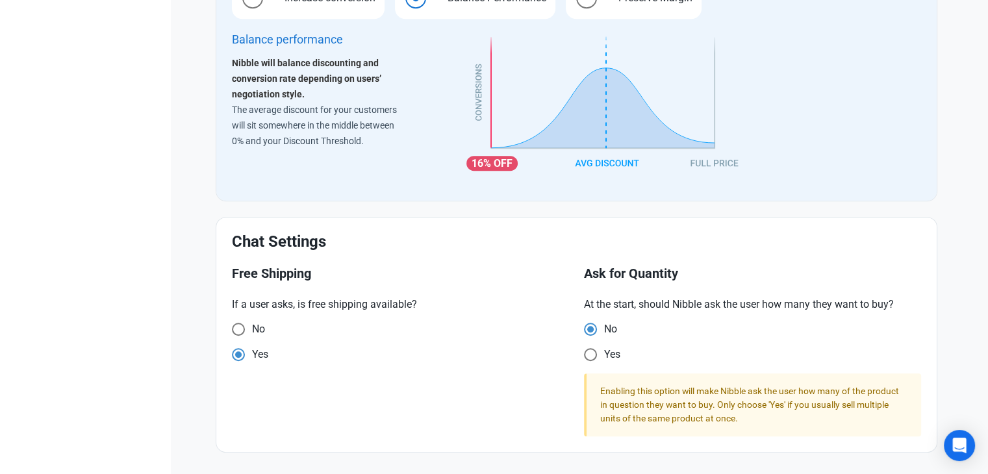
click at [331, 337] on div "No" at bounding box center [400, 332] width 337 height 18
click at [592, 336] on span at bounding box center [590, 329] width 13 height 13
click at [592, 333] on input "Yes" at bounding box center [588, 329] width 8 height 8
radio input "true"
click at [593, 320] on span "At the start, should Nibble ask the user how many they want to buy? No Yes" at bounding box center [752, 331] width 337 height 69
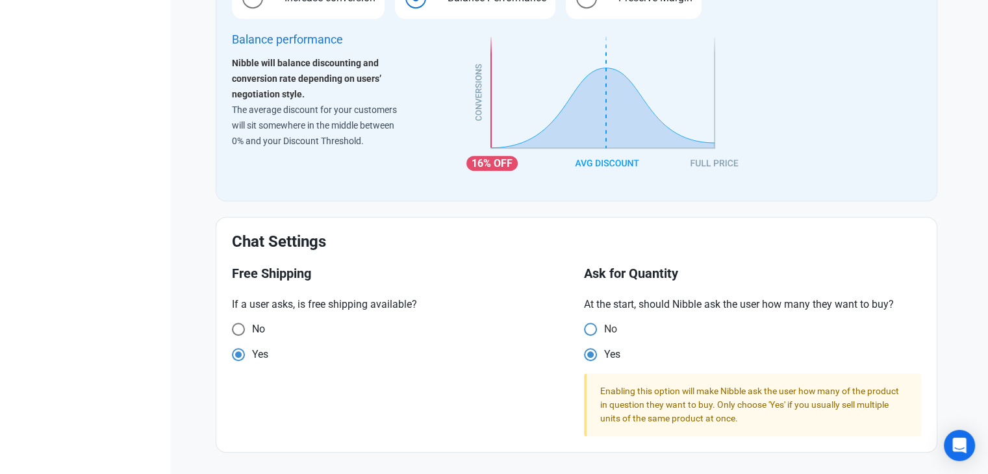
click at [591, 324] on span at bounding box center [590, 329] width 13 height 13
click at [591, 325] on input "No" at bounding box center [588, 329] width 8 height 8
radio input "true"
click at [590, 336] on span at bounding box center [590, 329] width 13 height 13
click at [590, 333] on input "Yes" at bounding box center [588, 329] width 8 height 8
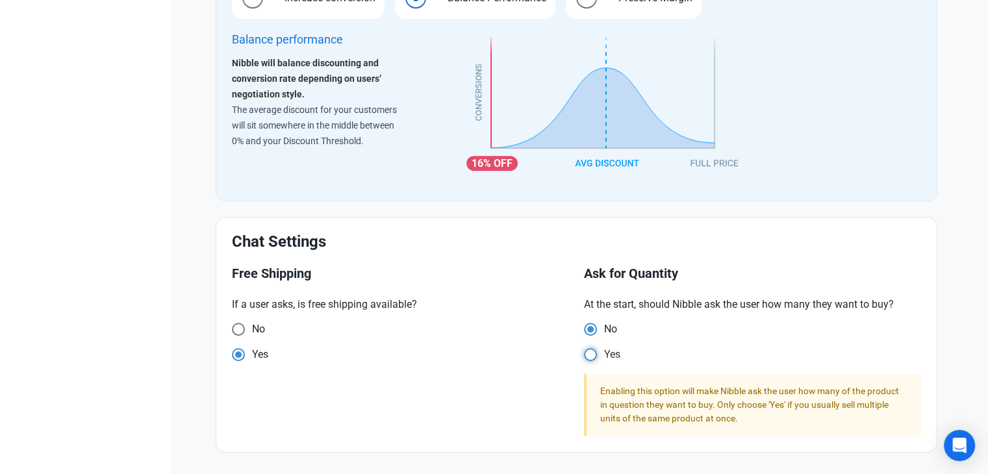
radio input "true"
radio input "false"
click at [410, 362] on div "Yes" at bounding box center [400, 357] width 337 height 18
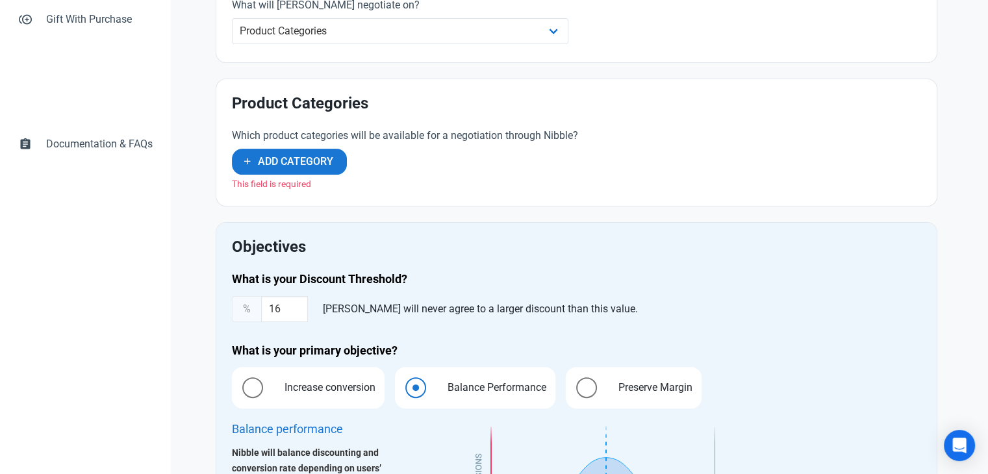
scroll to position [0, 0]
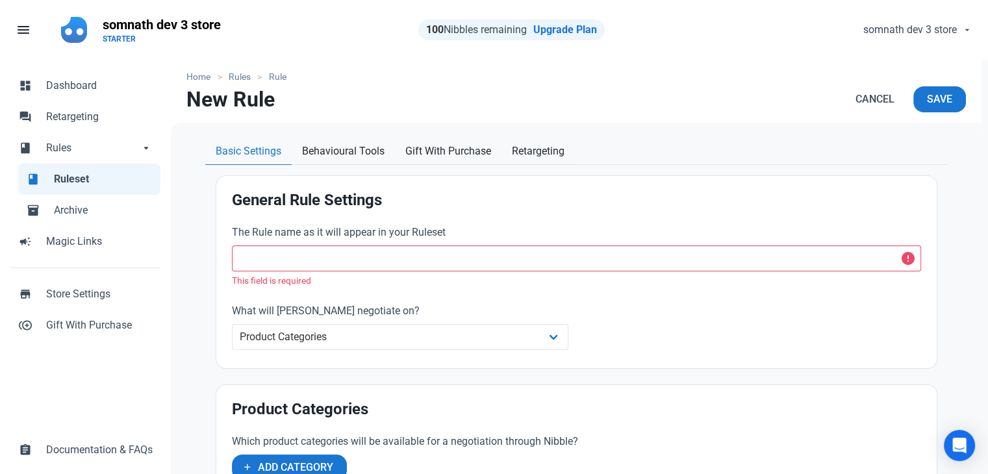
click at [84, 178] on span "Ruleset" at bounding box center [103, 180] width 99 height 16
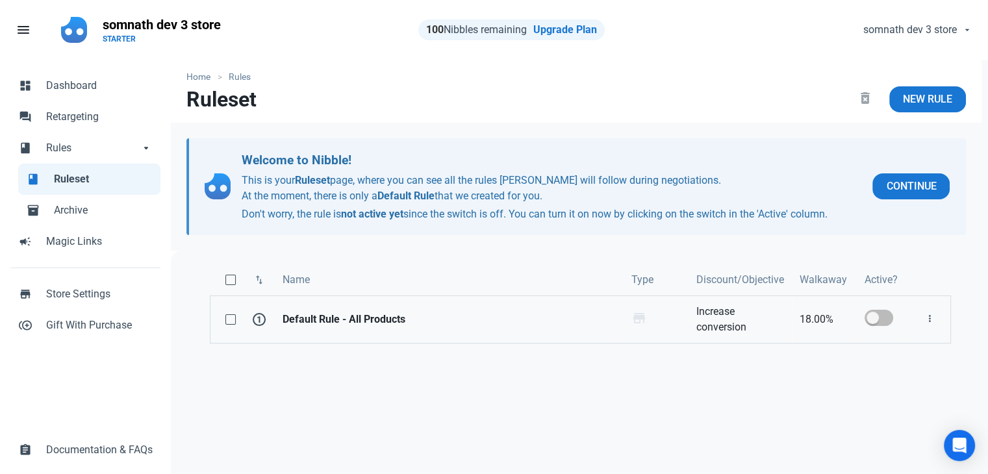
click at [885, 314] on span at bounding box center [879, 318] width 29 height 16
click at [873, 314] on input "checkbox" at bounding box center [869, 318] width 8 height 8
checkbox input "true"
click at [915, 110] on link "New Rule" at bounding box center [927, 99] width 77 height 26
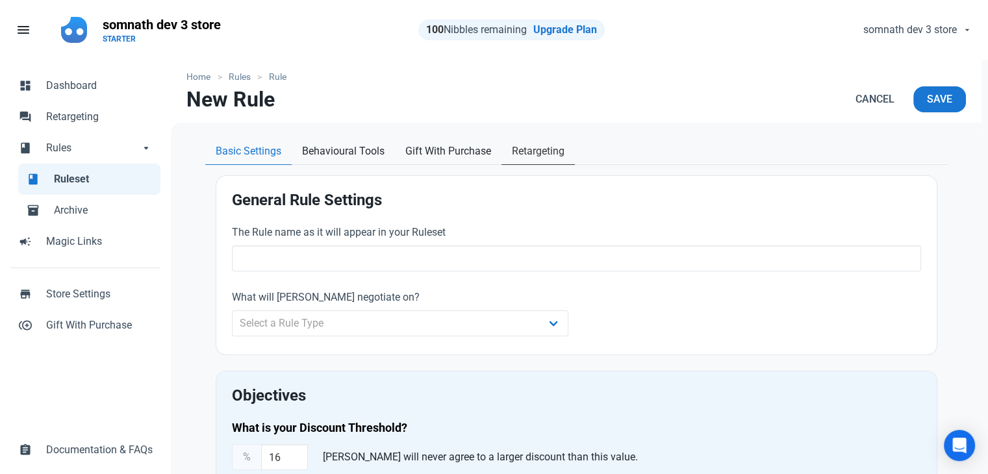
click at [533, 153] on span "Retargeting" at bounding box center [538, 152] width 53 height 16
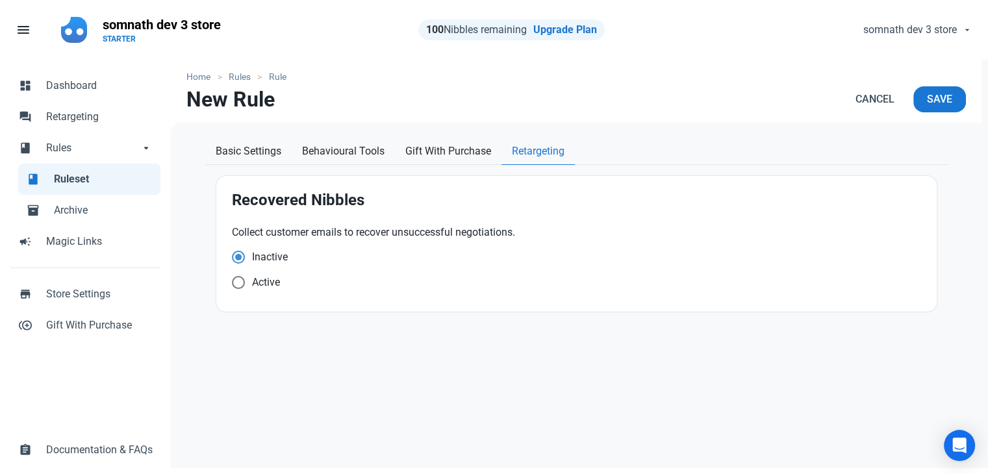
click at [408, 380] on div "Home Rules Rule New Rule Cancel Save Basic Settings Behavioural Tools Gift With…" at bounding box center [576, 268] width 811 height 416
click at [256, 202] on h2 "Recovered Nibbles" at bounding box center [576, 201] width 689 height 18
copy h2 "Recovered"
click at [368, 284] on div "Active" at bounding box center [576, 285] width 689 height 18
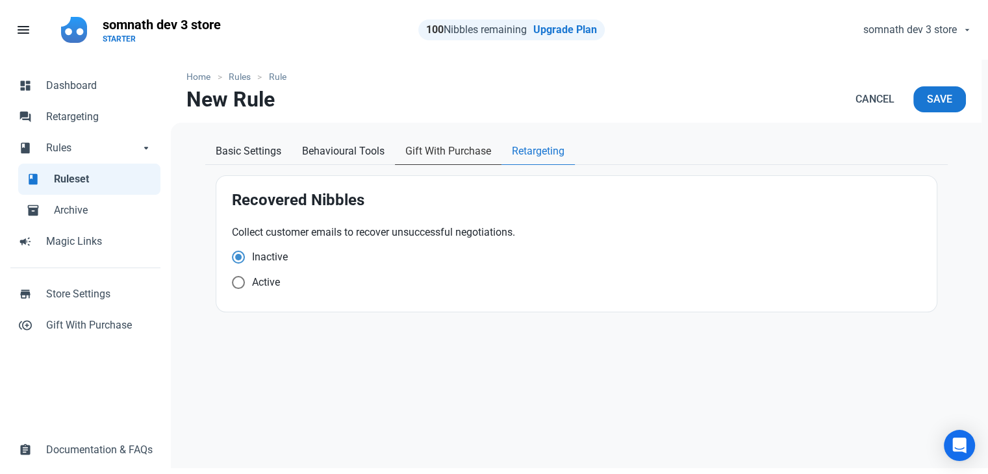
click at [439, 155] on span "Gift With Purchase" at bounding box center [448, 152] width 86 height 16
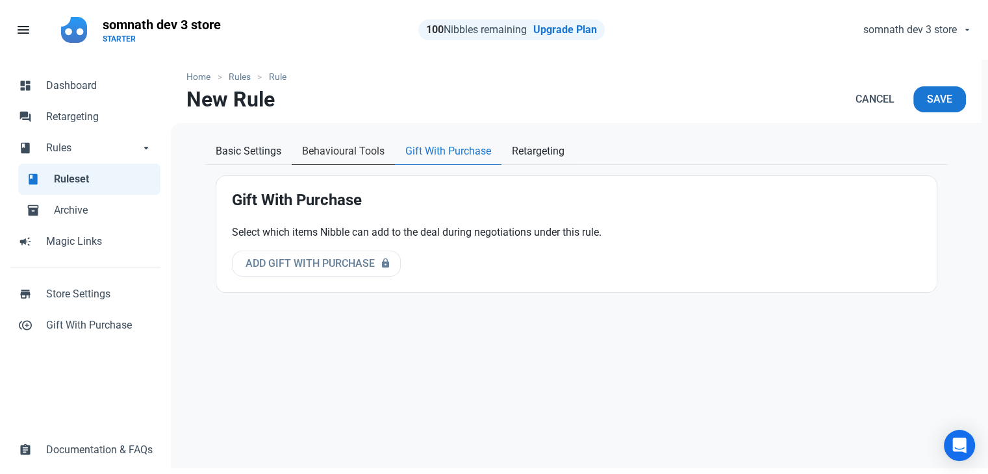
click at [337, 149] on span "Behavioural Tools" at bounding box center [343, 152] width 83 height 16
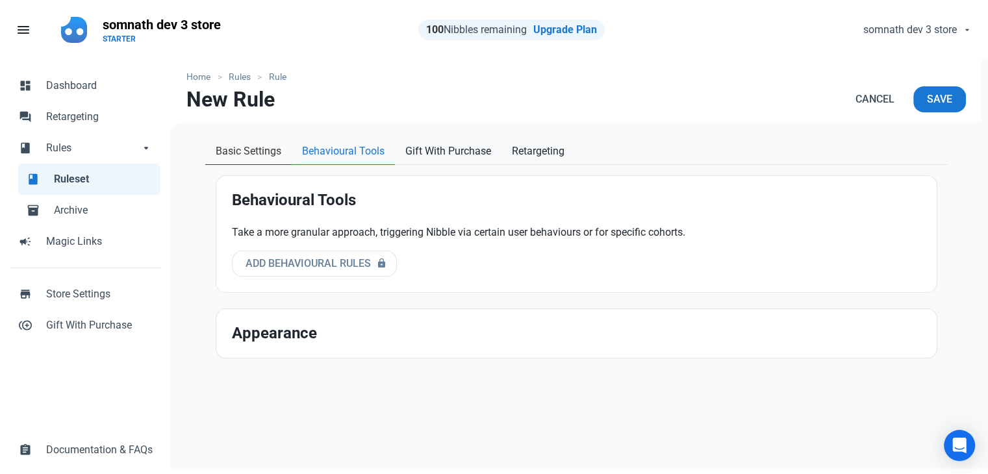
click at [218, 146] on span "Basic Settings" at bounding box center [249, 152] width 66 height 16
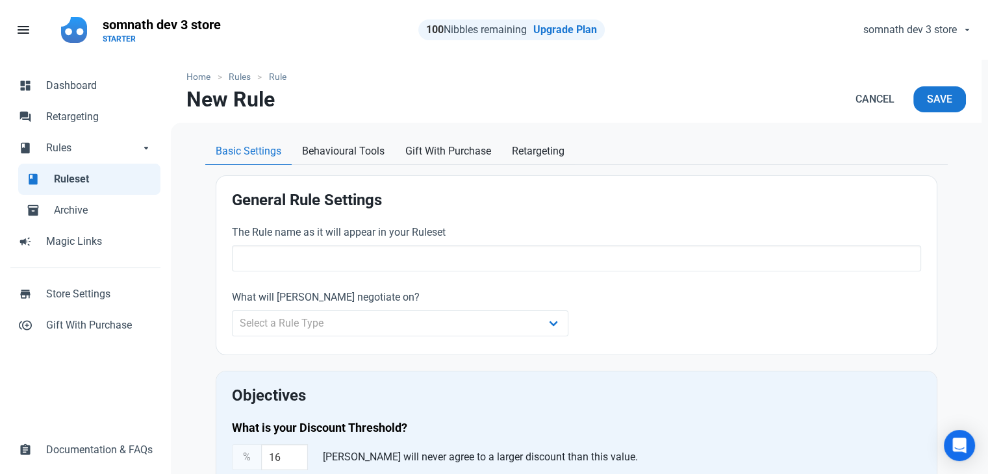
click at [68, 176] on span "Ruleset" at bounding box center [103, 180] width 99 height 16
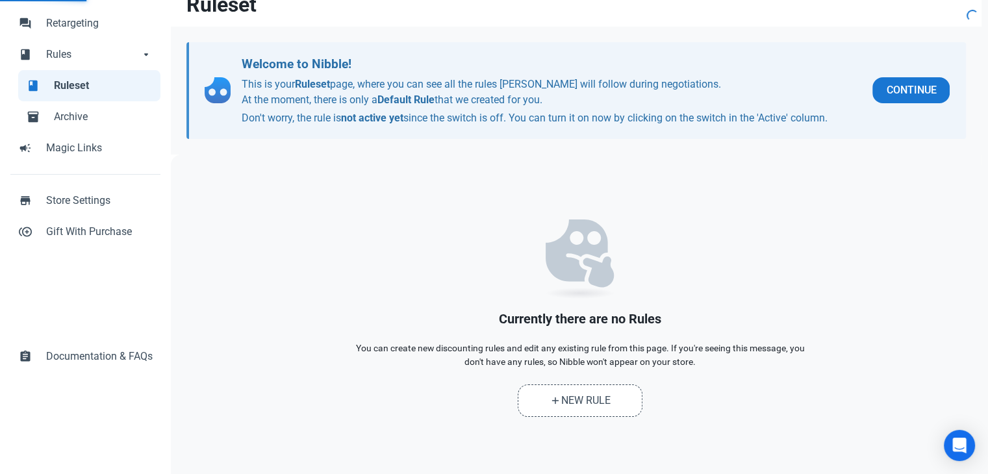
scroll to position [106, 0]
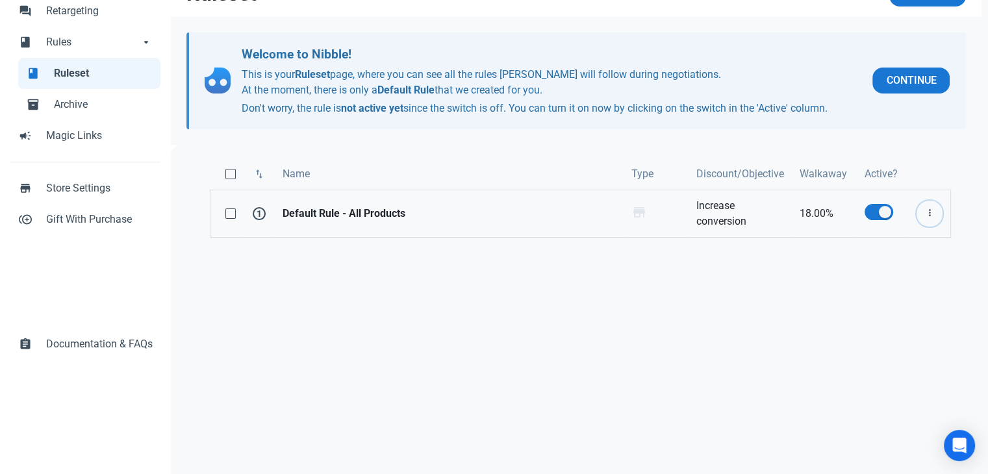
click at [935, 211] on span "button" at bounding box center [930, 214] width 16 height 16
click at [901, 267] on link "Archive" at bounding box center [906, 266] width 71 height 21
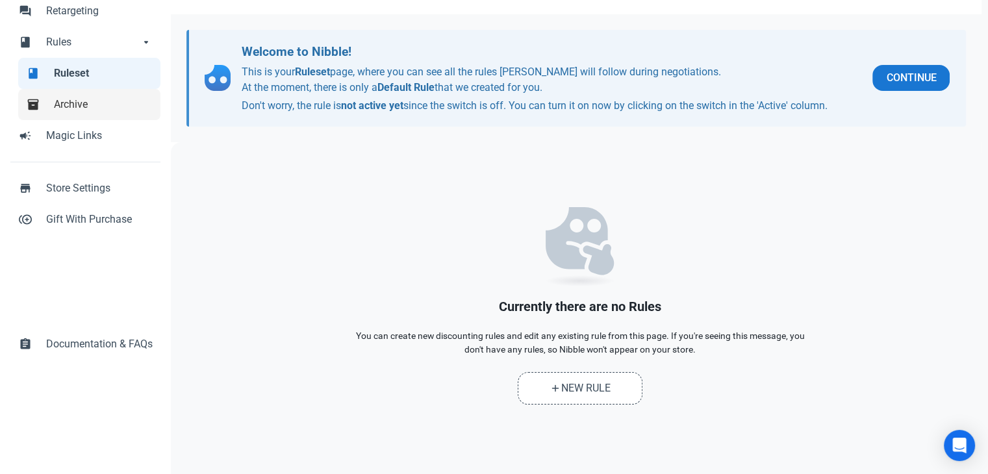
click at [68, 103] on span "Archive" at bounding box center [103, 105] width 99 height 16
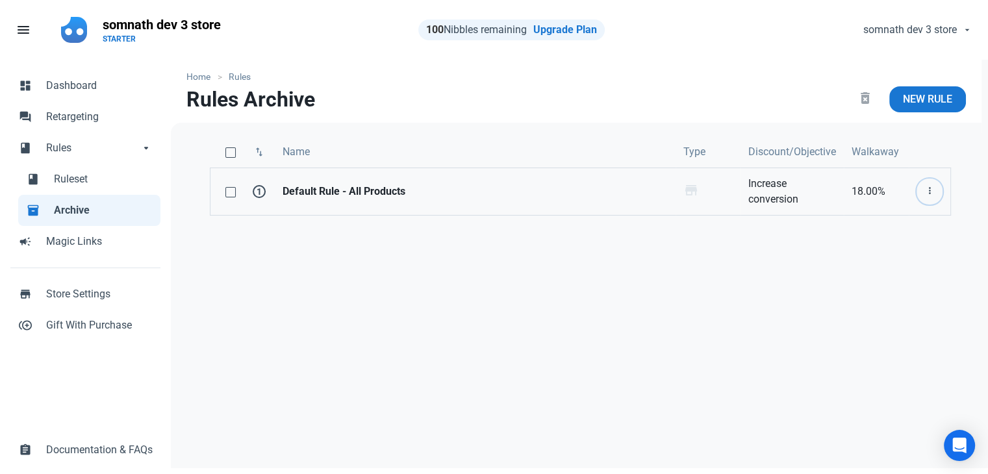
click at [931, 194] on icon "button" at bounding box center [929, 191] width 10 height 16
click at [787, 276] on div "swap_vert Name Type Discount/Objective Walkaway 1 Default Rule - All Products W…" at bounding box center [580, 297] width 819 height 348
click at [357, 188] on strong "Default Rule - All Products" at bounding box center [475, 192] width 385 height 16
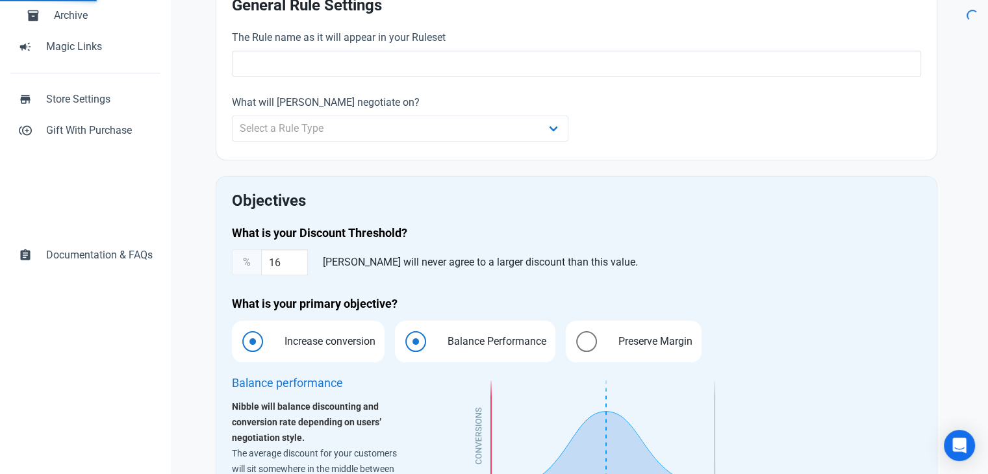
type input "Default Rule - All Products"
type input "18.00"
radio input "true"
radio input "false"
radio input "true"
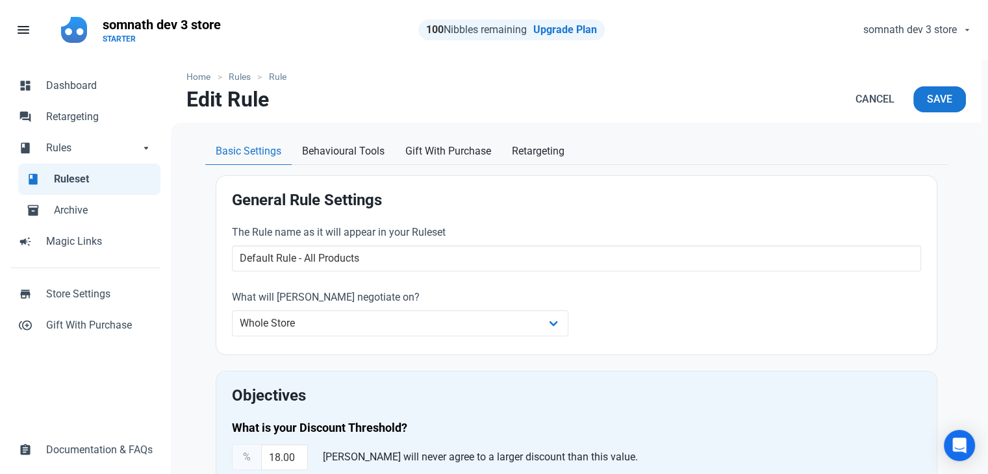
click at [77, 185] on span "Ruleset" at bounding box center [103, 180] width 99 height 16
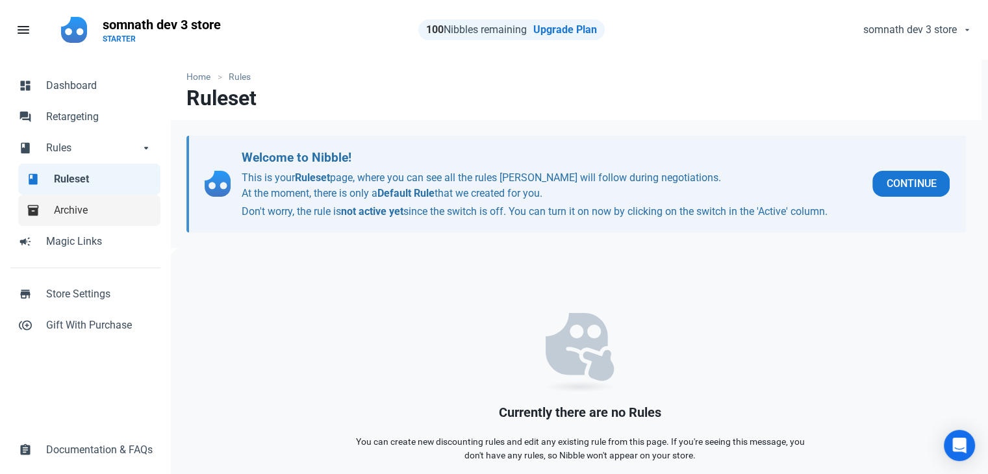
click at [52, 207] on link "inventory_2 Archive" at bounding box center [89, 210] width 142 height 31
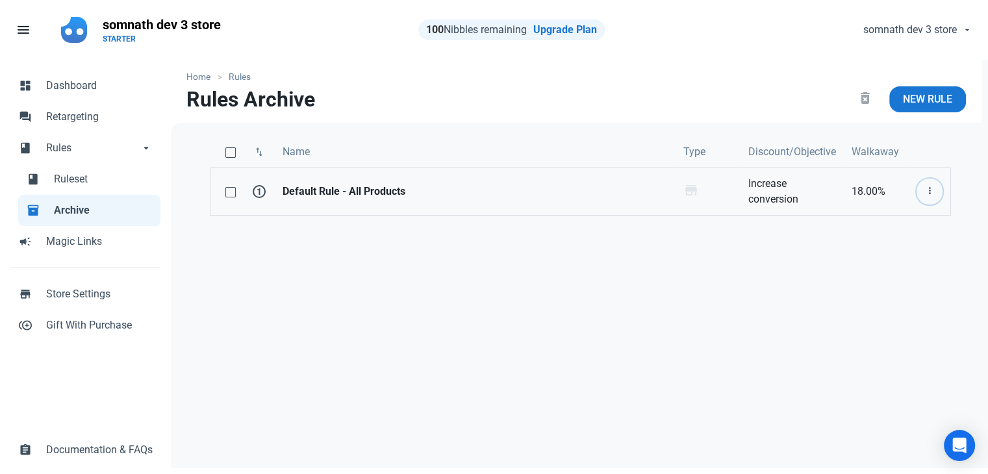
click at [933, 194] on icon "button" at bounding box center [929, 191] width 10 height 16
click at [916, 238] on link "Move to Ruleset" at bounding box center [890, 244] width 106 height 21
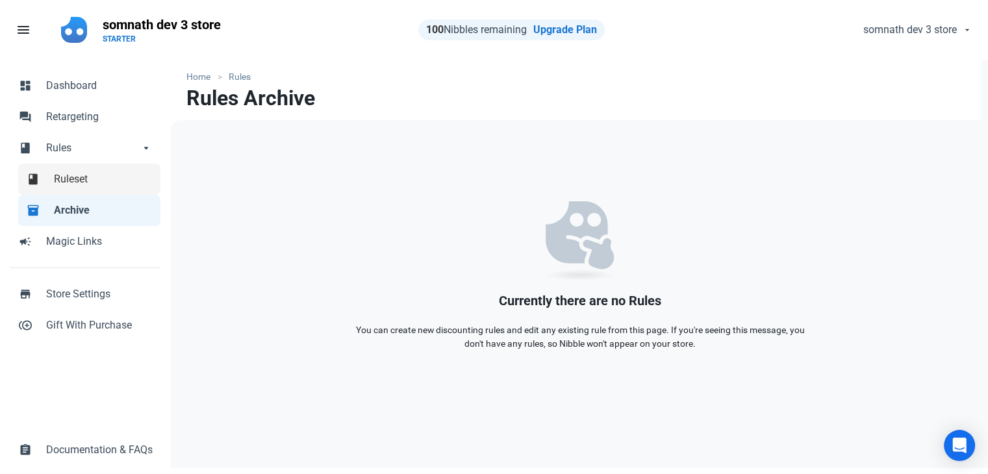
click at [79, 186] on span "Ruleset" at bounding box center [103, 180] width 99 height 16
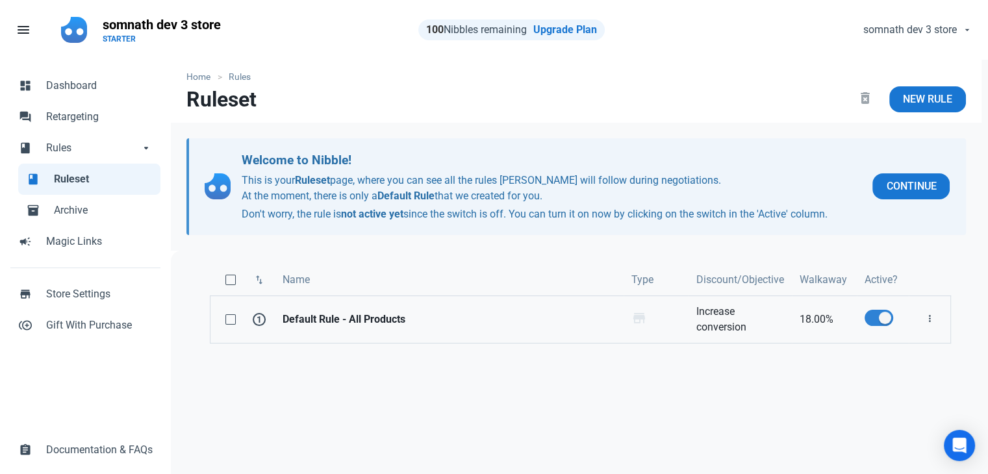
click at [868, 315] on span at bounding box center [879, 318] width 29 height 16
click at [868, 315] on input "checkbox" at bounding box center [869, 318] width 8 height 8
click at [930, 321] on icon "button" at bounding box center [929, 319] width 10 height 16
click at [886, 320] on span at bounding box center [879, 318] width 29 height 16
click at [873, 320] on input "checkbox" at bounding box center [869, 318] width 8 height 8
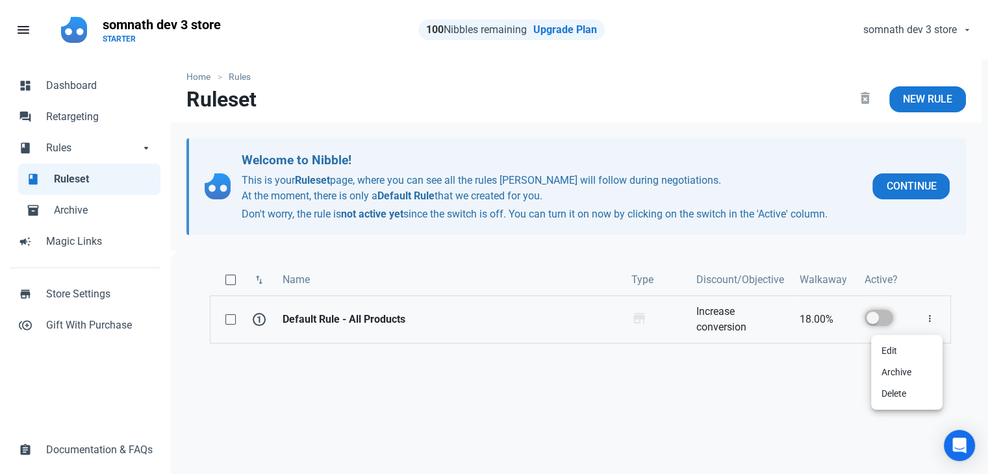
checkbox input "true"
click at [778, 405] on div "swap_vert Name Type Discount/Objective Walkaway Active? 1 Default Rule - All Pr…" at bounding box center [580, 425] width 819 height 348
click at [544, 396] on div "swap_vert Name Type Discount/Objective Walkaway Active? 1 Default Rule - All Pr…" at bounding box center [580, 425] width 819 height 348
click at [653, 370] on div "swap_vert Name Type Discount/Objective Walkaway Active? 1 Default Rule - All Pr…" at bounding box center [580, 425] width 819 height 348
click at [572, 385] on div "swap_vert Name Type Discount/Objective Walkaway Active? 1 Default Rule - All Pr…" at bounding box center [580, 425] width 819 height 348
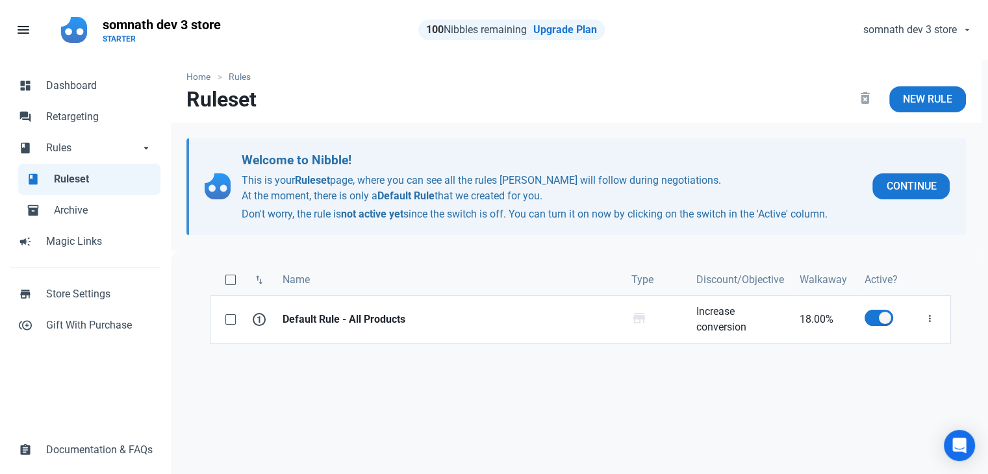
click at [345, 387] on div "swap_vert Name Type Discount/Objective Walkaway Active? 1 Default Rule - All Pr…" at bounding box center [580, 425] width 819 height 348
